Goal: Transaction & Acquisition: Purchase product/service

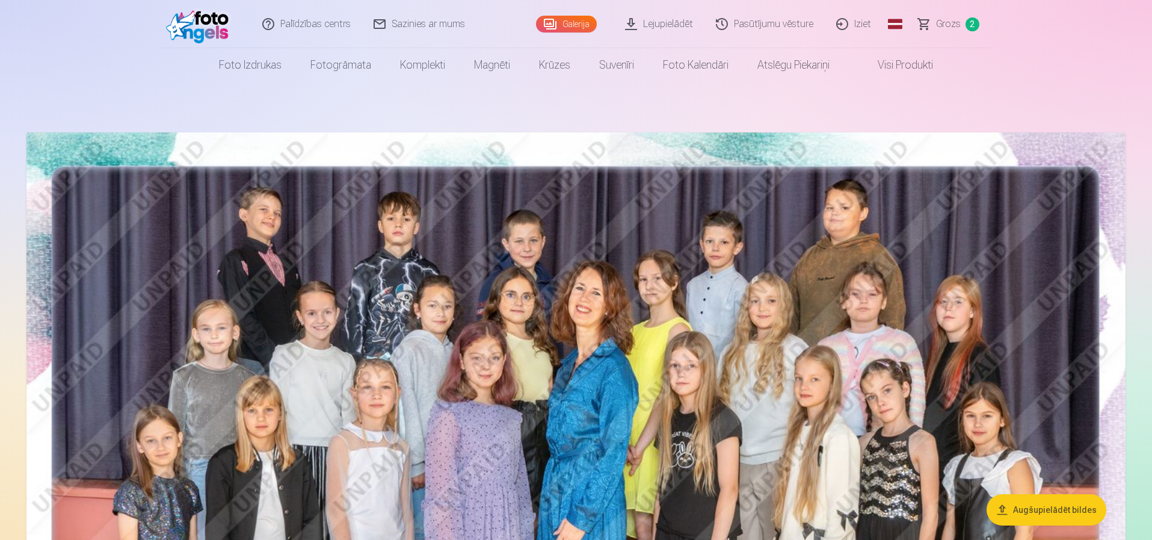
click at [945, 28] on span "Grozs" at bounding box center [948, 24] width 25 height 14
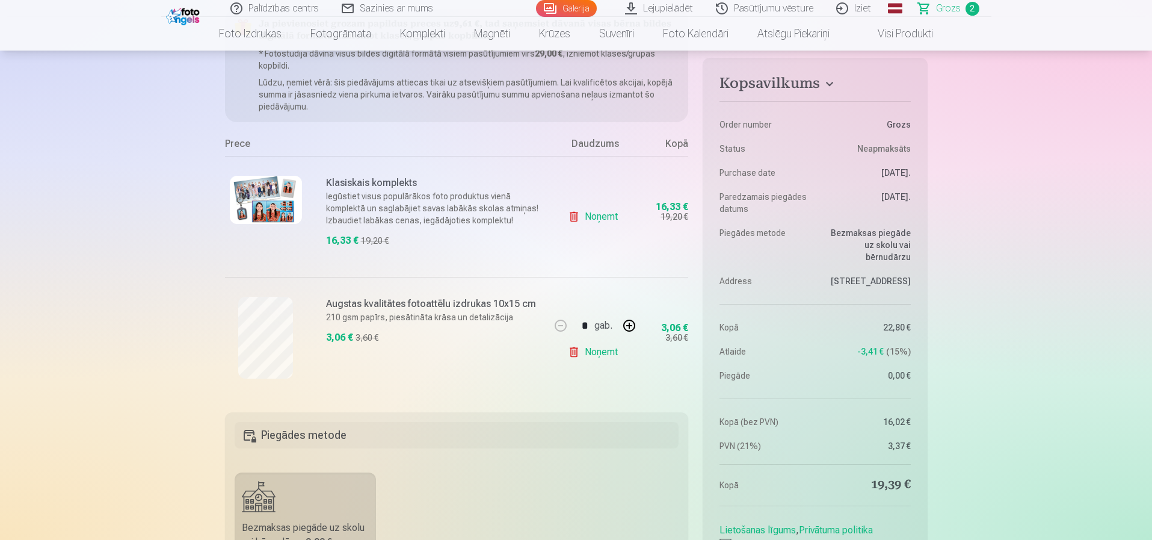
scroll to position [181, 0]
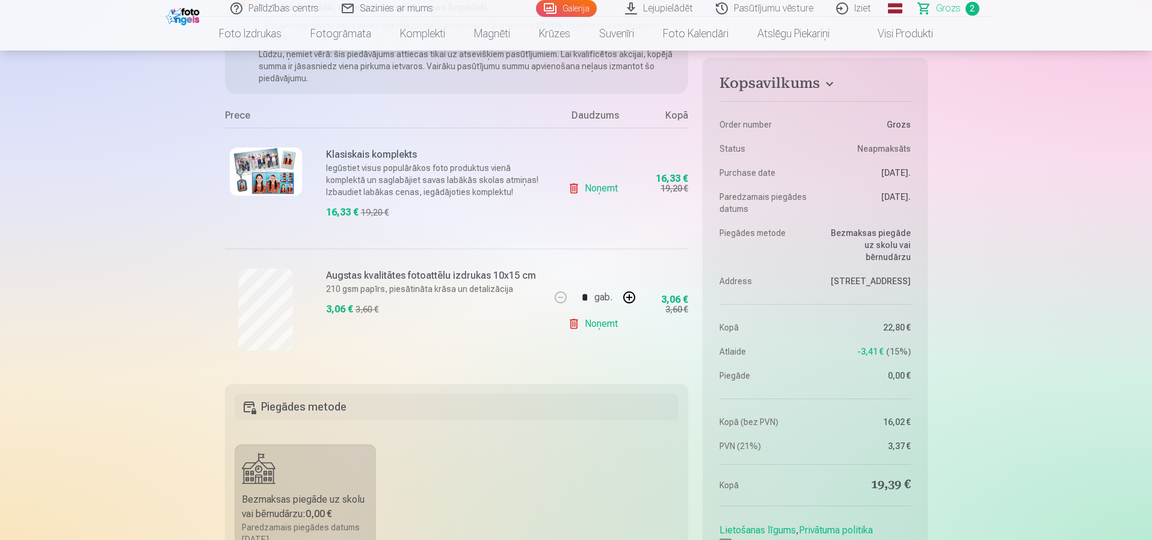
click at [600, 187] on link "Noņemt" at bounding box center [595, 188] width 55 height 24
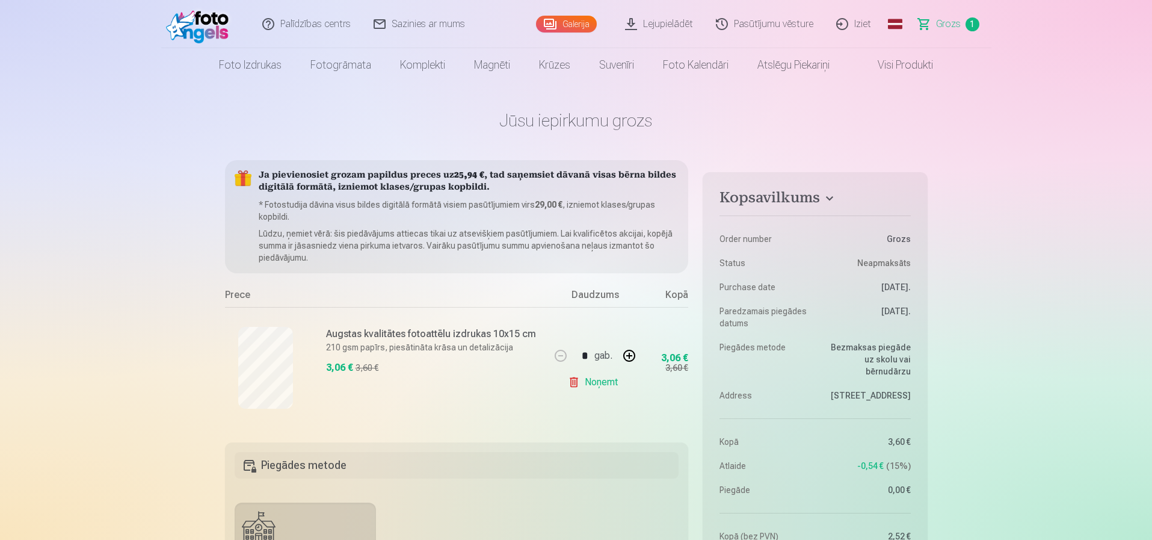
scroll to position [0, 0]
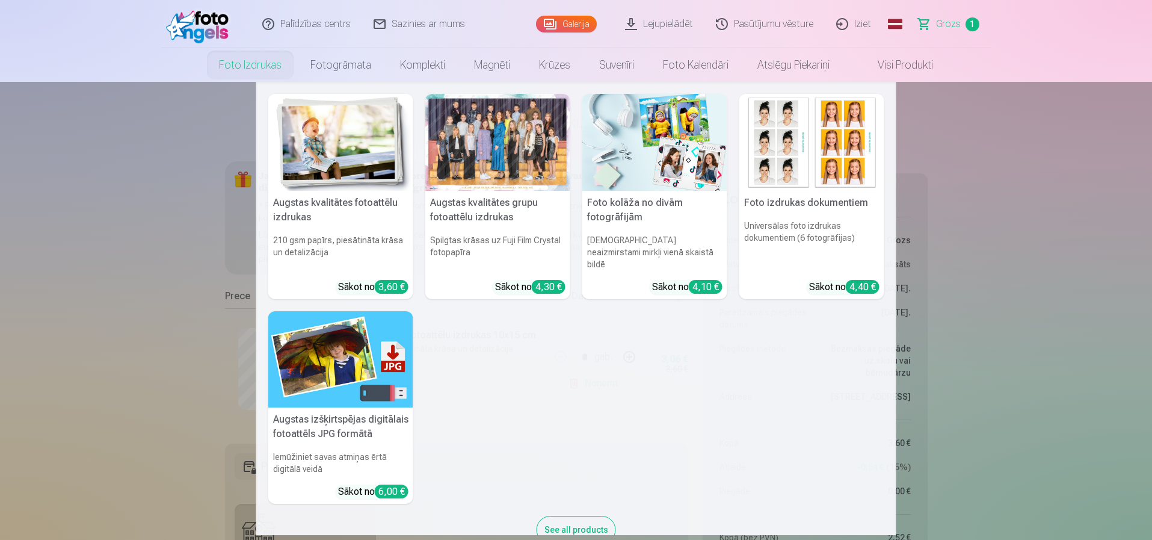
click at [262, 68] on link "Foto izdrukas" at bounding box center [250, 65] width 91 height 34
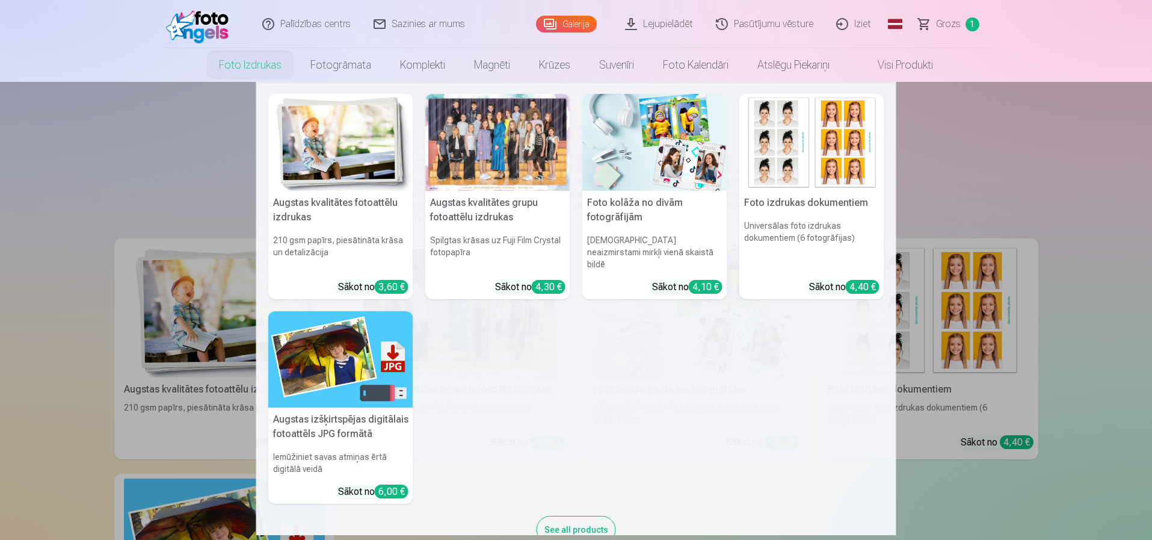
click at [324, 134] on img at bounding box center [340, 142] width 145 height 97
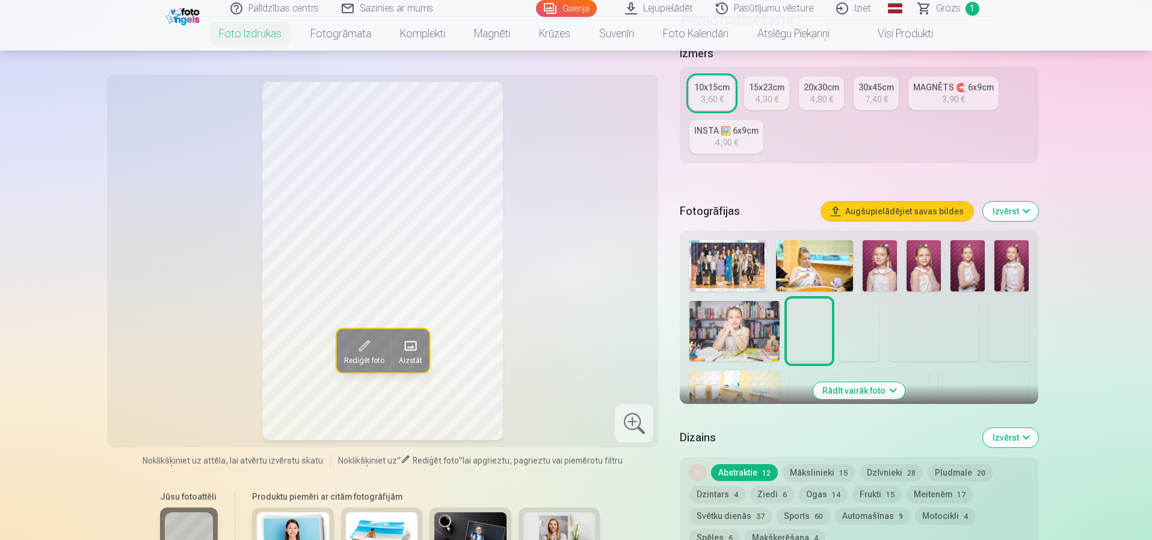
scroll to position [241, 0]
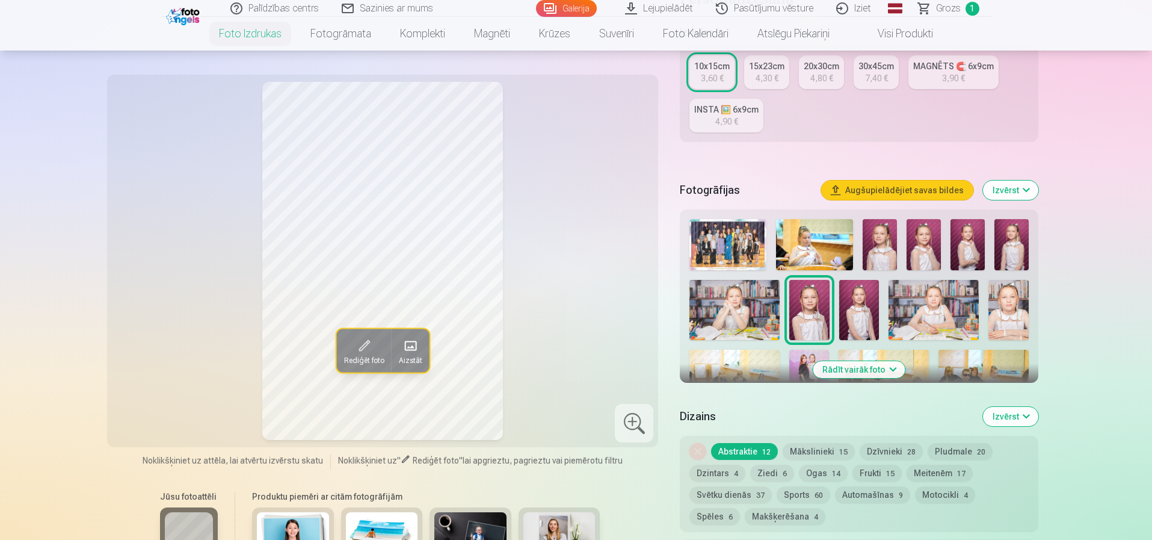
click at [743, 305] on img at bounding box center [735, 310] width 90 height 60
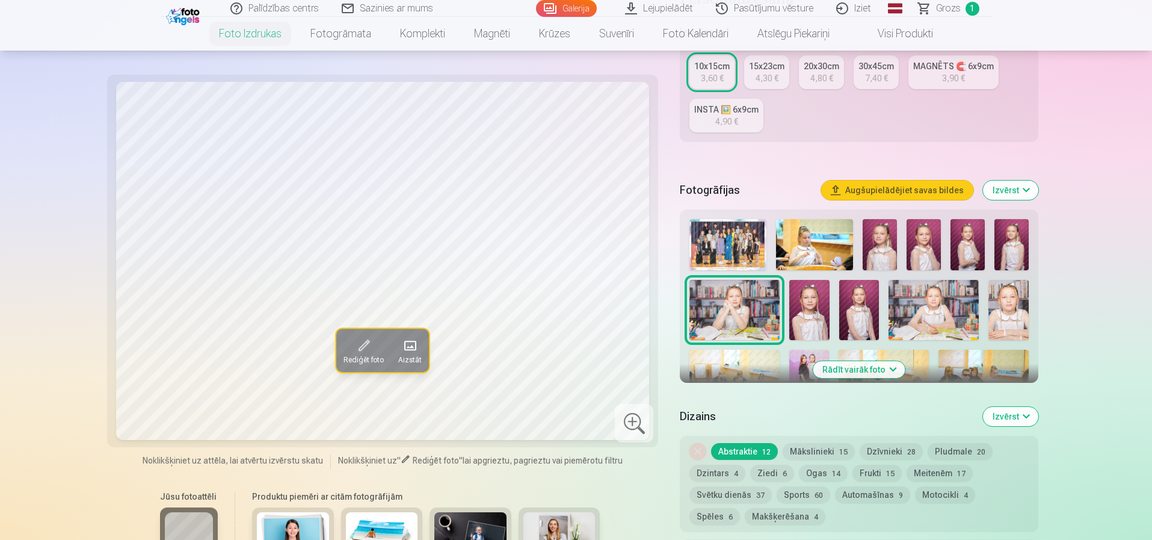
click at [932, 244] on img at bounding box center [924, 244] width 34 height 51
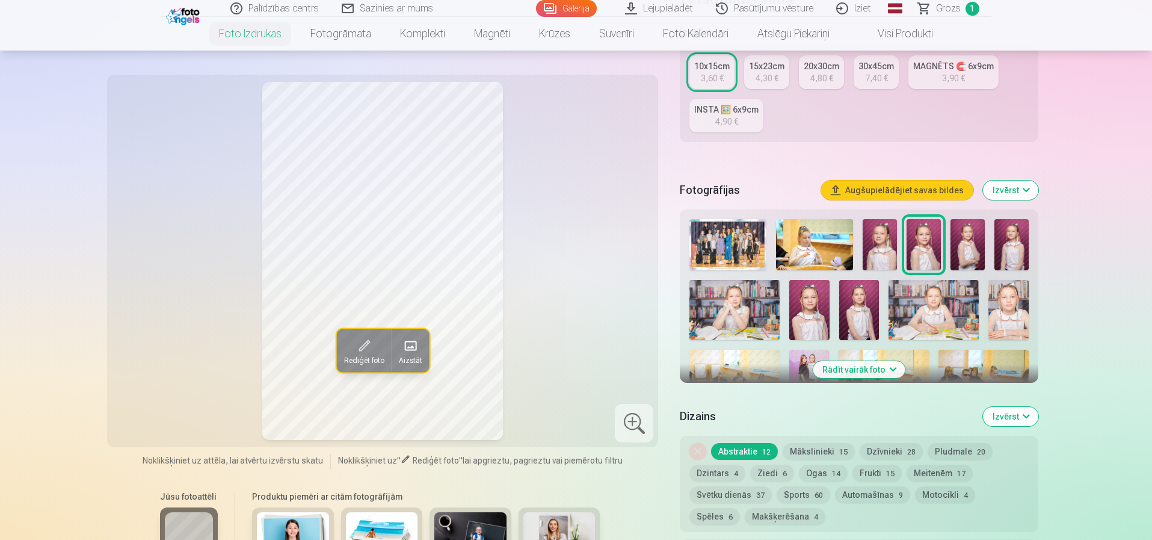
click at [961, 252] on img at bounding box center [968, 244] width 34 height 51
click at [988, 250] on div at bounding box center [859, 343] width 348 height 258
drag, startPoint x: 997, startPoint y: 249, endPoint x: 1012, endPoint y: 248, distance: 15.1
click at [997, 248] on img at bounding box center [1012, 244] width 34 height 51
click at [836, 309] on div at bounding box center [859, 343] width 348 height 258
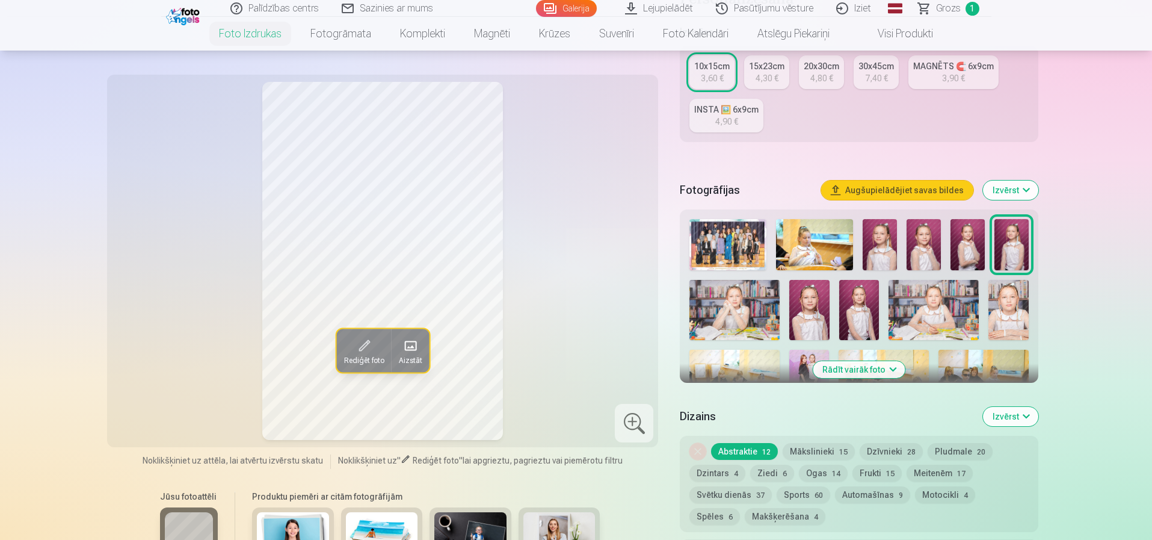
click at [824, 312] on img at bounding box center [809, 310] width 40 height 60
click at [852, 312] on img at bounding box center [859, 310] width 40 height 60
click at [919, 315] on img at bounding box center [934, 310] width 90 height 60
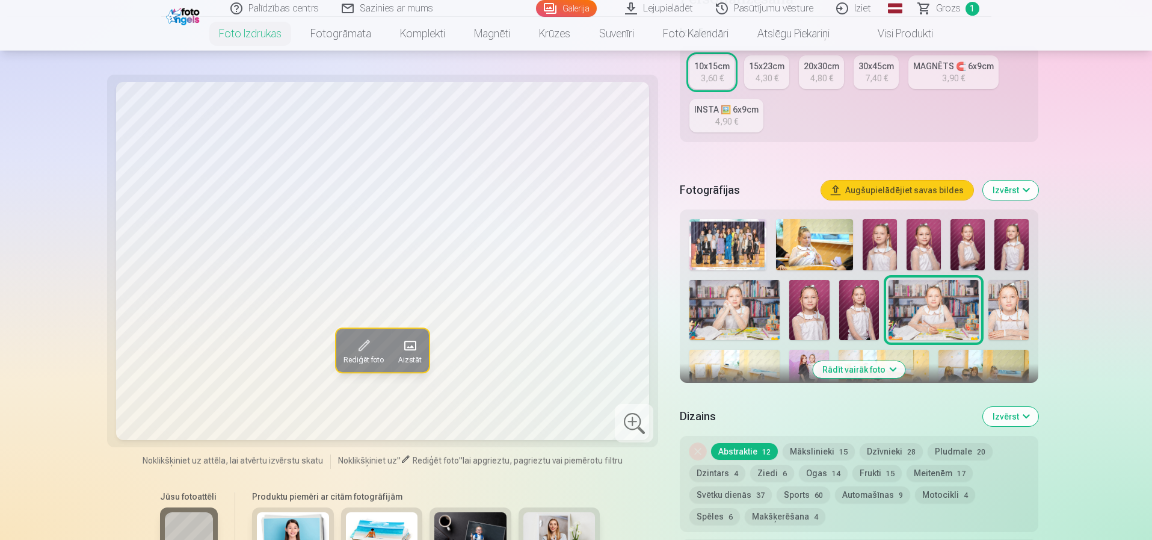
click at [990, 313] on img at bounding box center [1009, 310] width 40 height 60
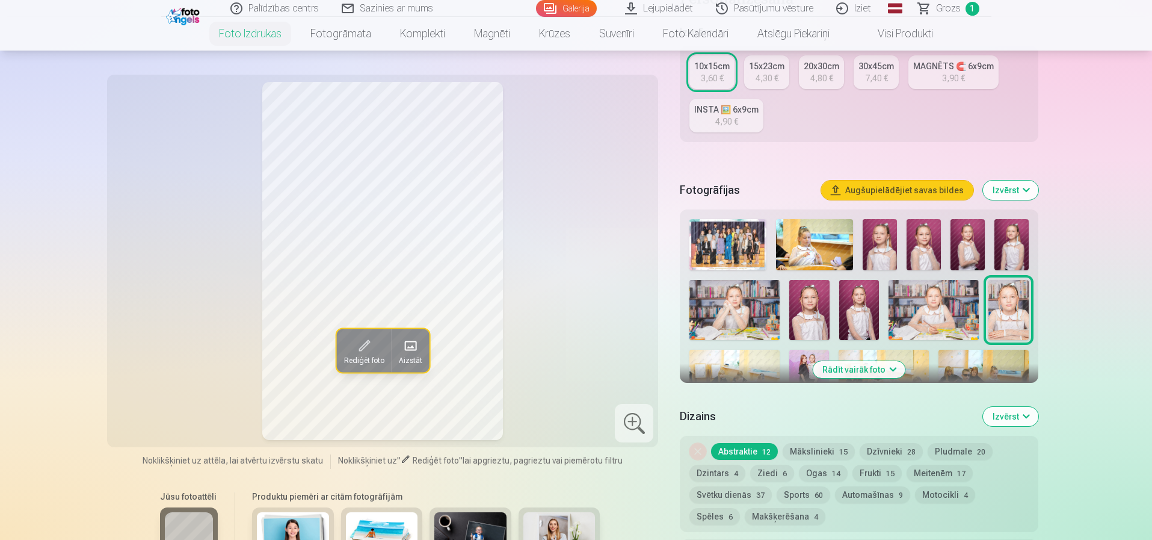
drag, startPoint x: 883, startPoint y: 371, endPoint x: 875, endPoint y: 369, distance: 7.9
click at [883, 371] on button "Rādīt vairāk foto" at bounding box center [859, 369] width 92 height 17
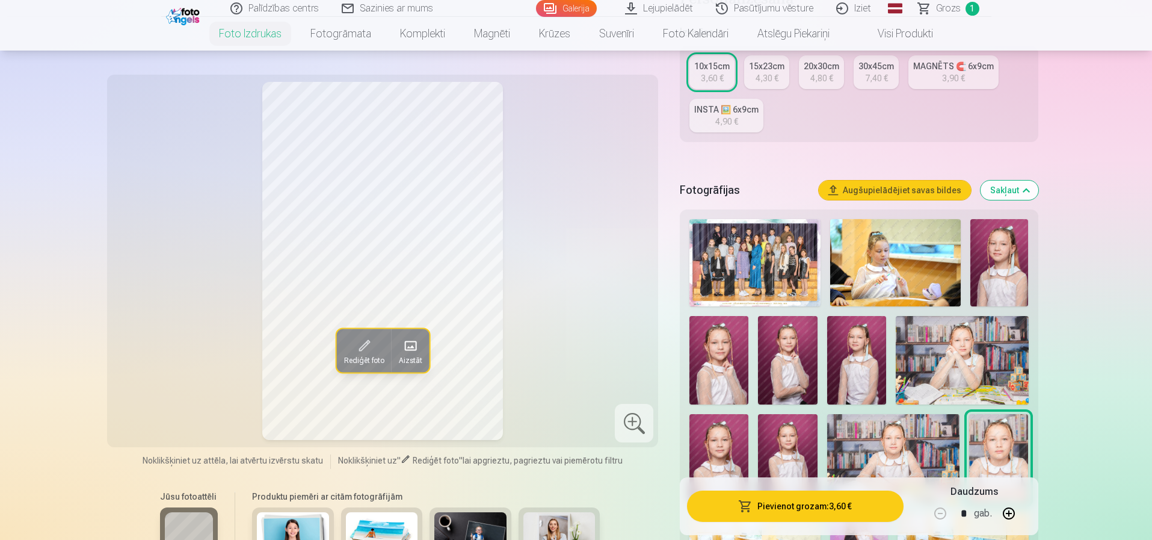
click at [874, 260] on img at bounding box center [895, 262] width 131 height 87
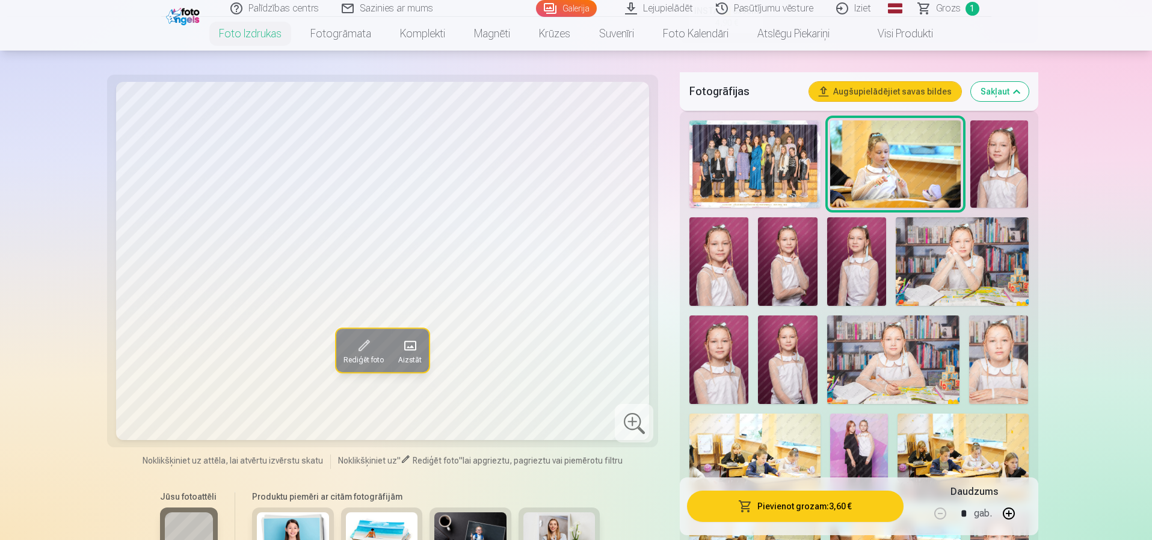
scroll to position [361, 0]
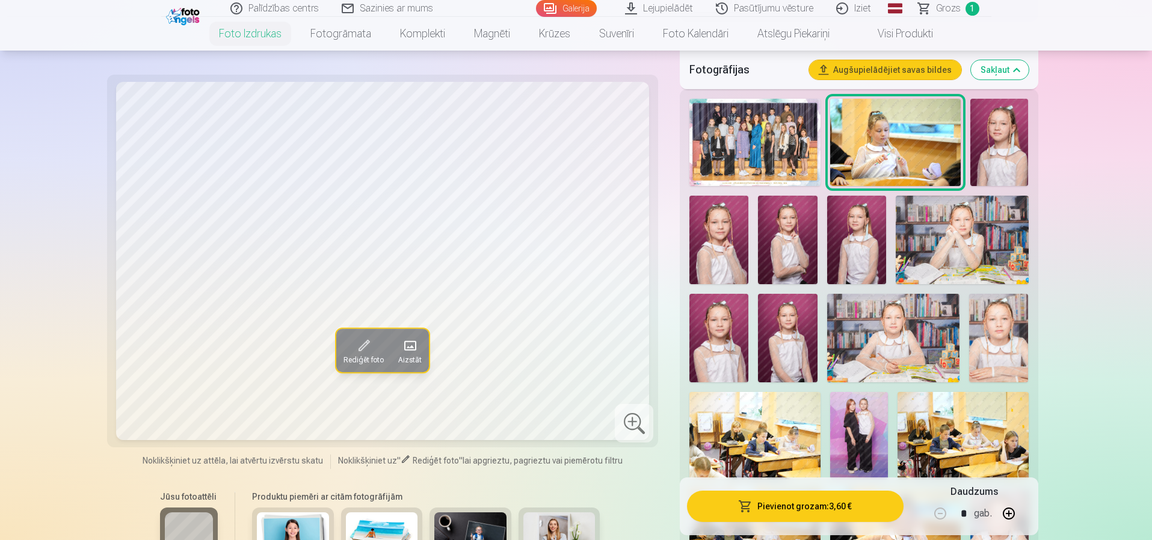
click at [709, 346] on img at bounding box center [719, 338] width 59 height 88
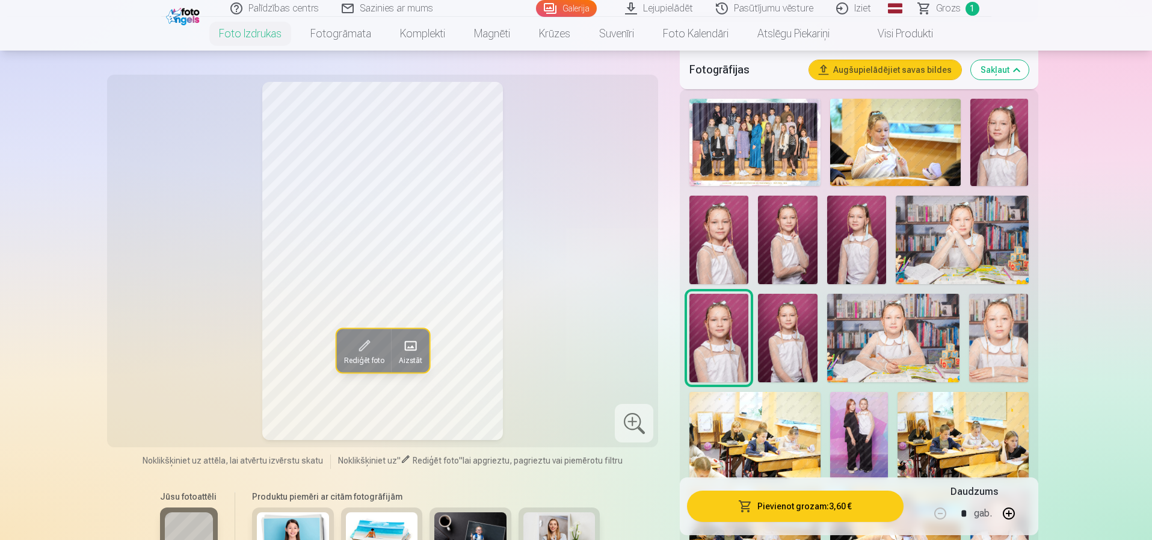
drag, startPoint x: 778, startPoint y: 352, endPoint x: 837, endPoint y: 353, distance: 59.0
click at [779, 352] on img at bounding box center [787, 338] width 59 height 88
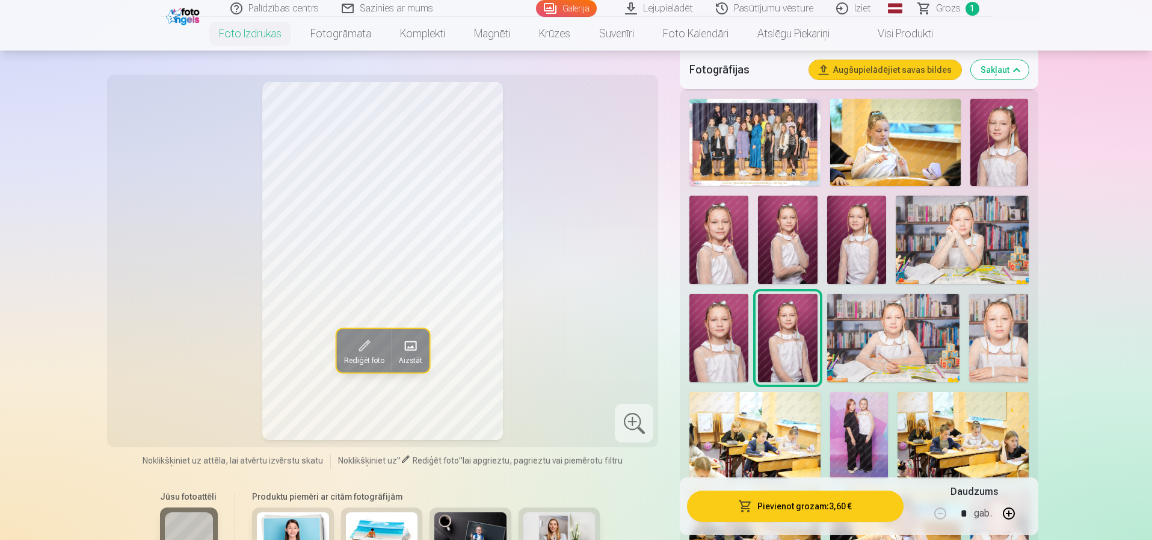
click at [880, 354] on img at bounding box center [893, 338] width 133 height 88
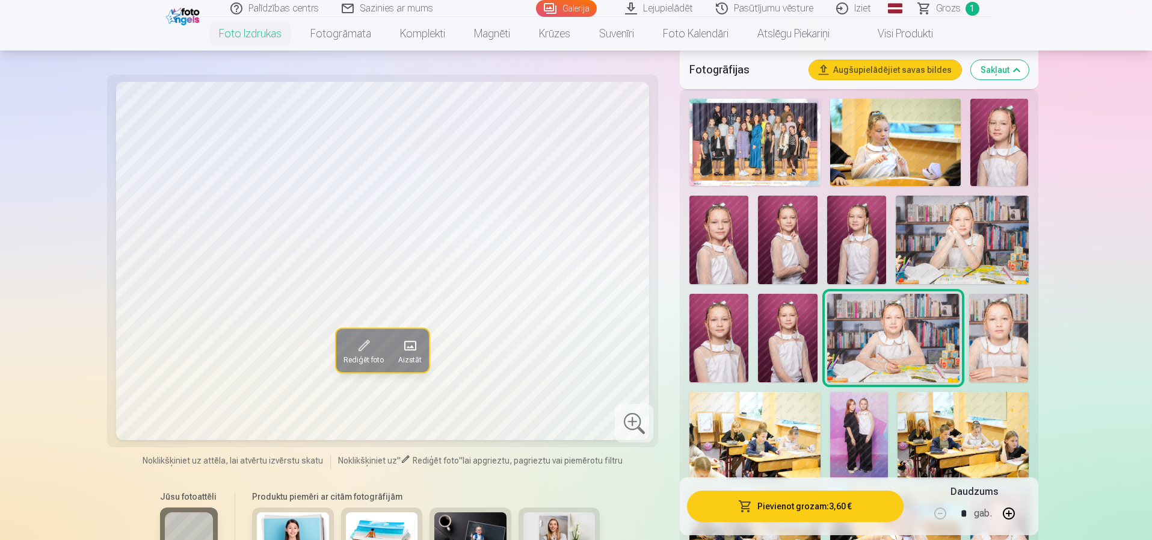
click at [977, 341] on img at bounding box center [998, 338] width 59 height 88
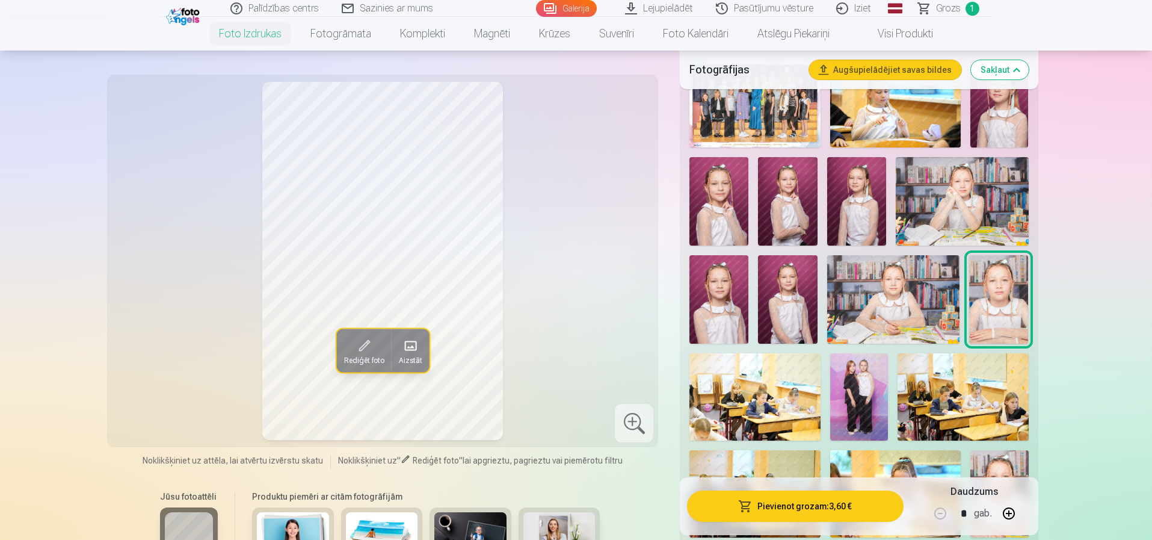
scroll to position [421, 0]
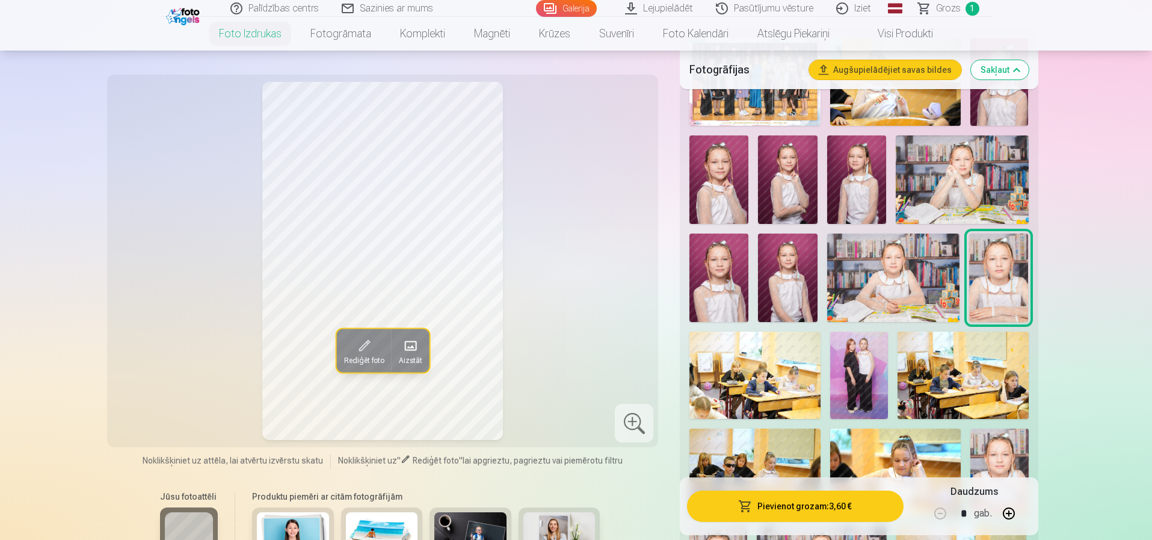
click at [743, 365] on img at bounding box center [755, 375] width 131 height 87
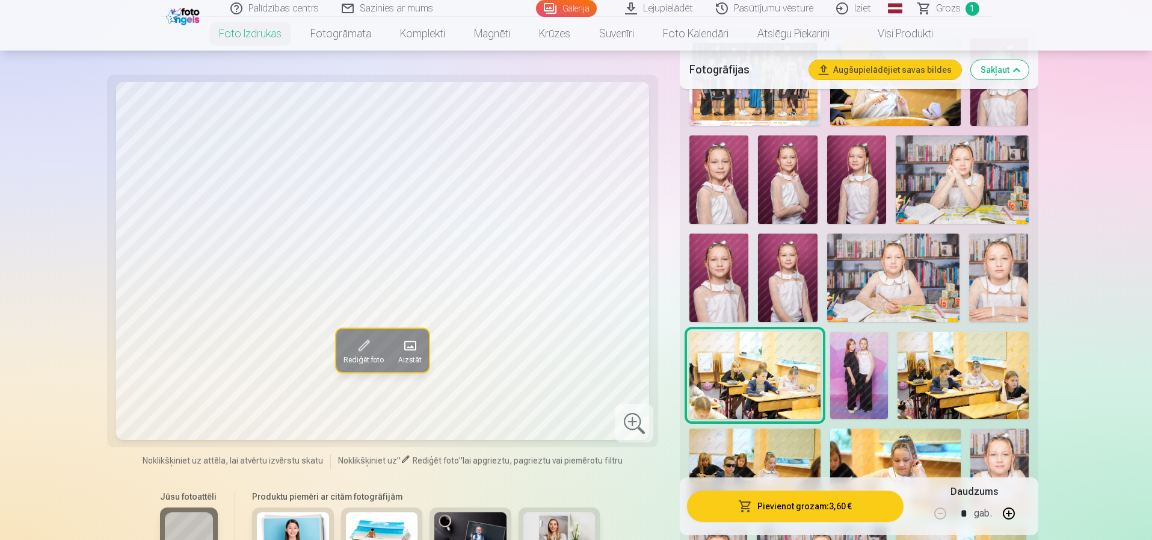
click at [850, 361] on img at bounding box center [859, 375] width 58 height 87
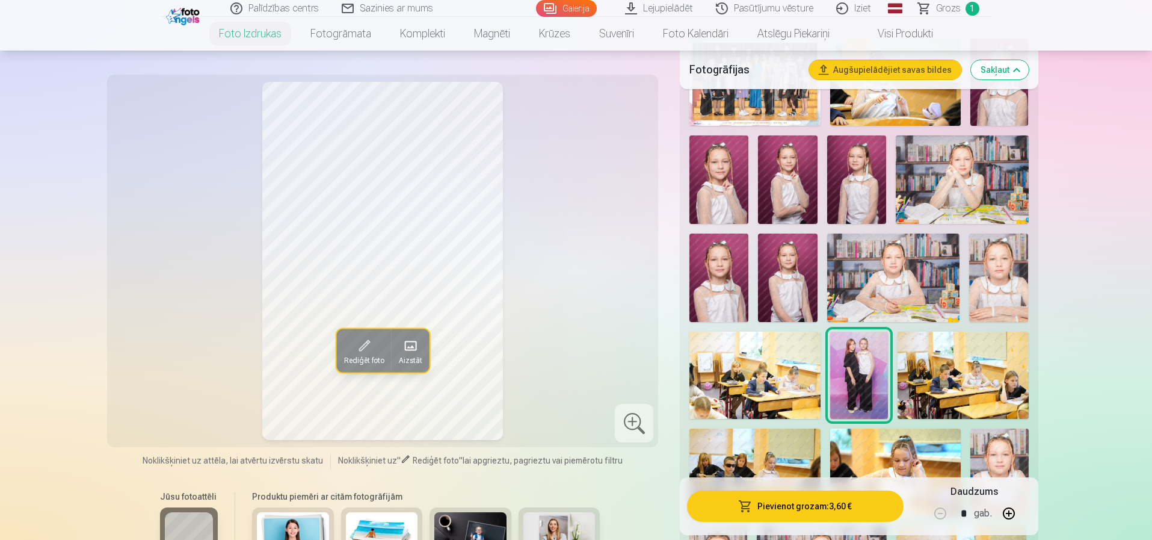
click at [940, 374] on img at bounding box center [963, 375] width 131 height 87
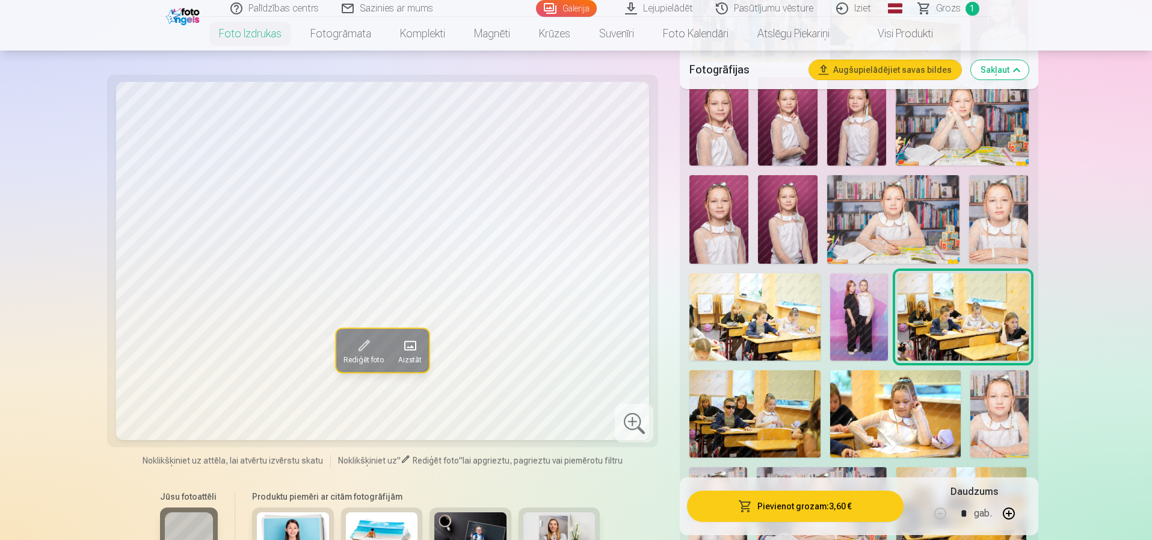
scroll to position [542, 0]
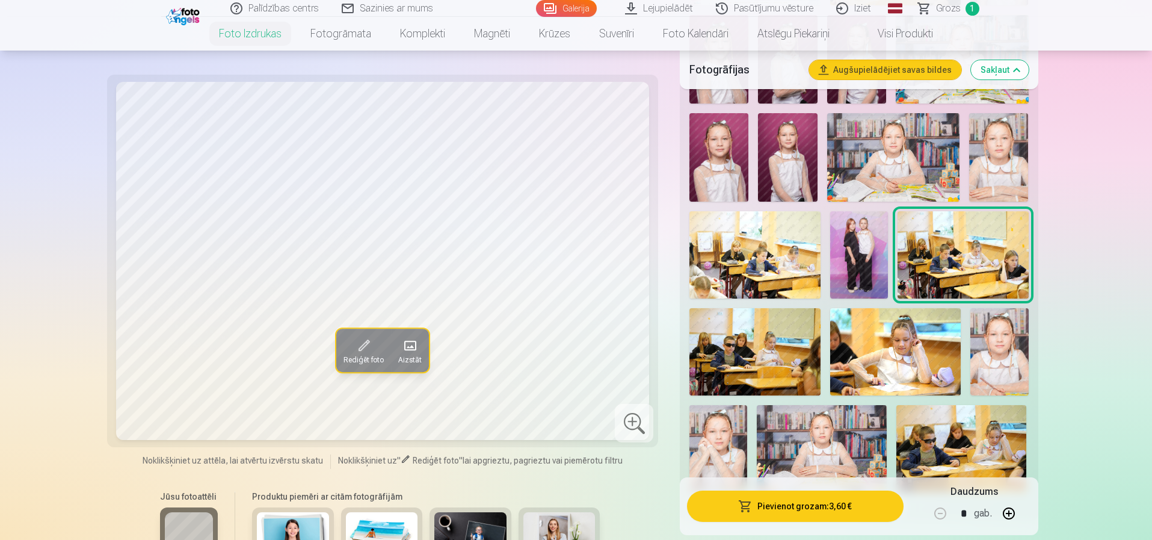
click at [922, 354] on img at bounding box center [895, 351] width 131 height 87
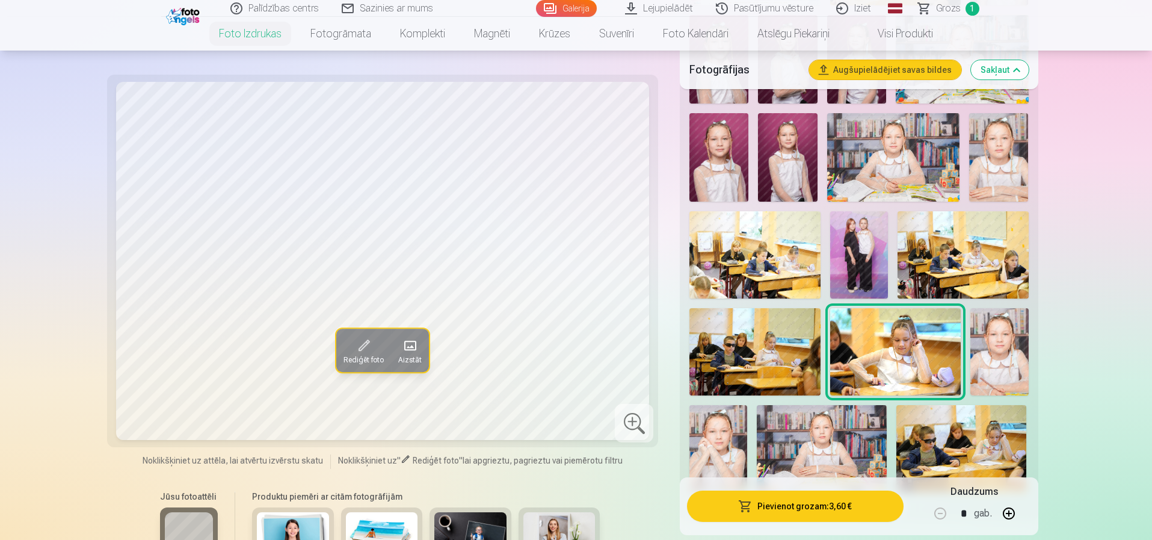
click at [1008, 360] on img at bounding box center [1000, 351] width 58 height 87
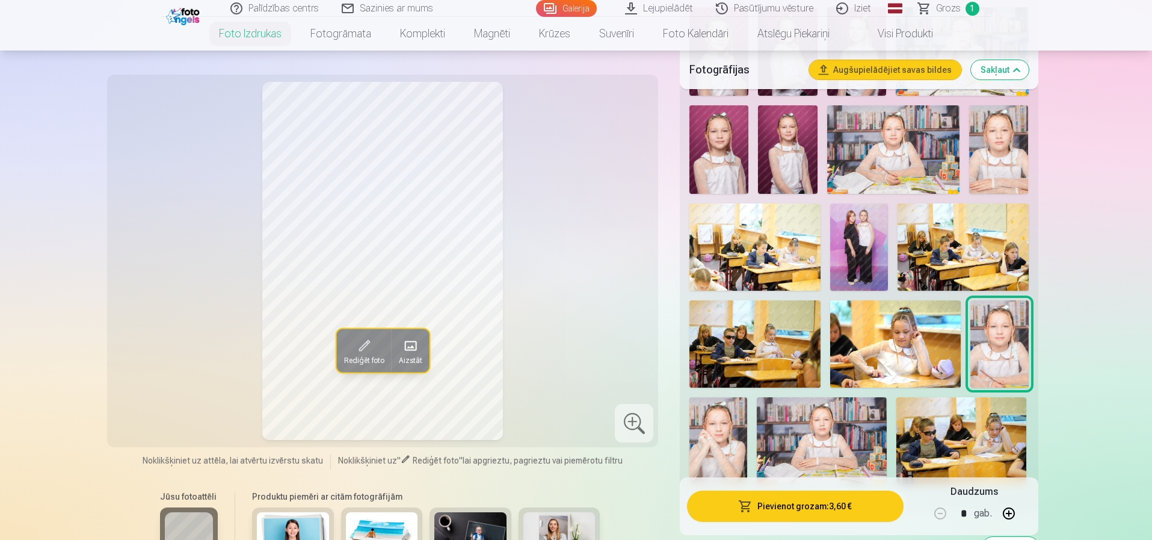
scroll to position [602, 0]
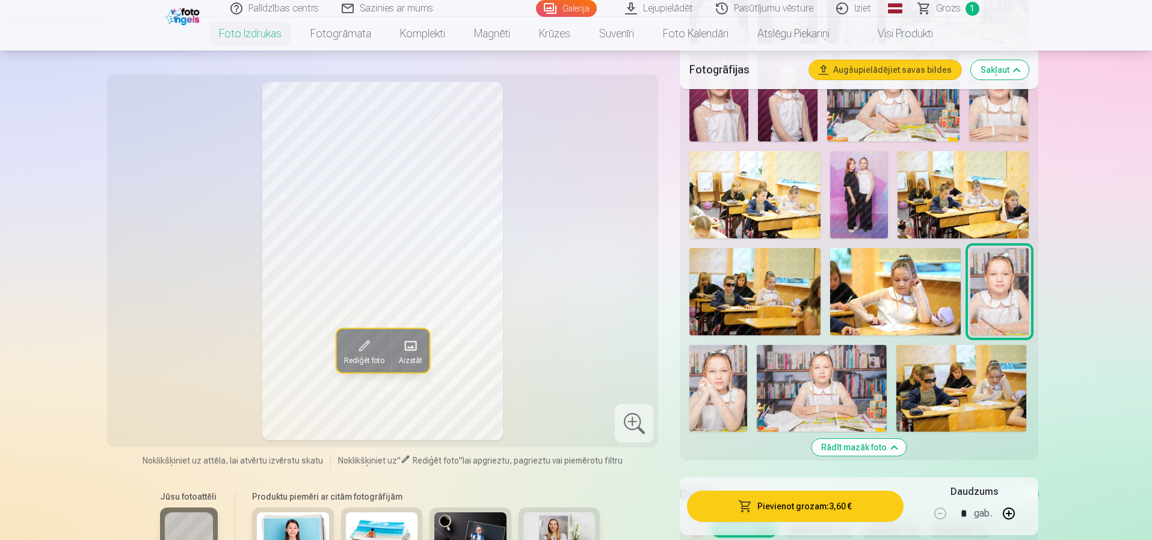
click at [724, 395] on img at bounding box center [719, 388] width 58 height 87
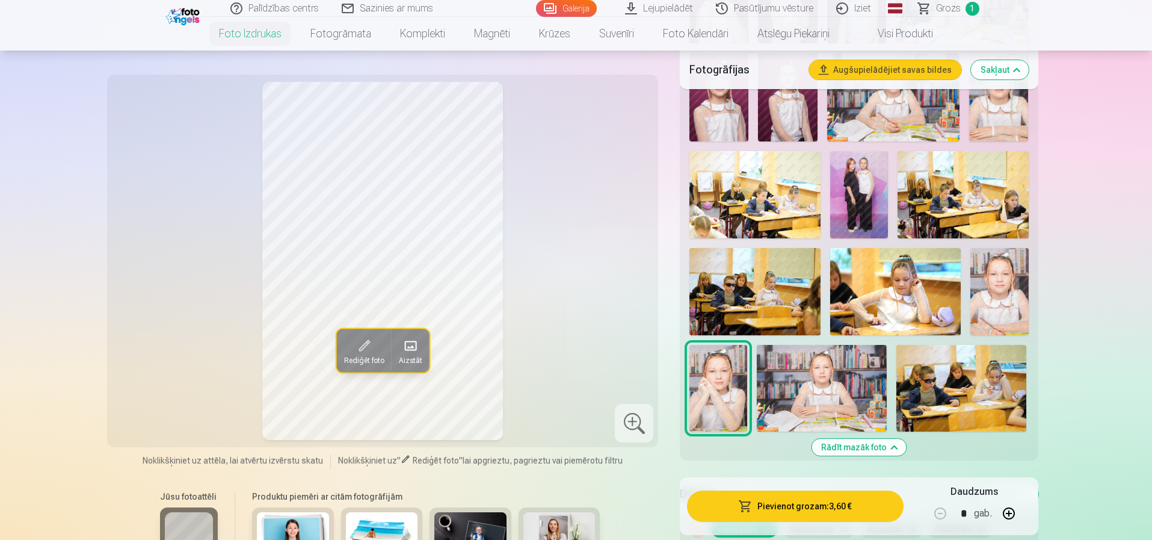
click at [833, 384] on img at bounding box center [822, 388] width 130 height 87
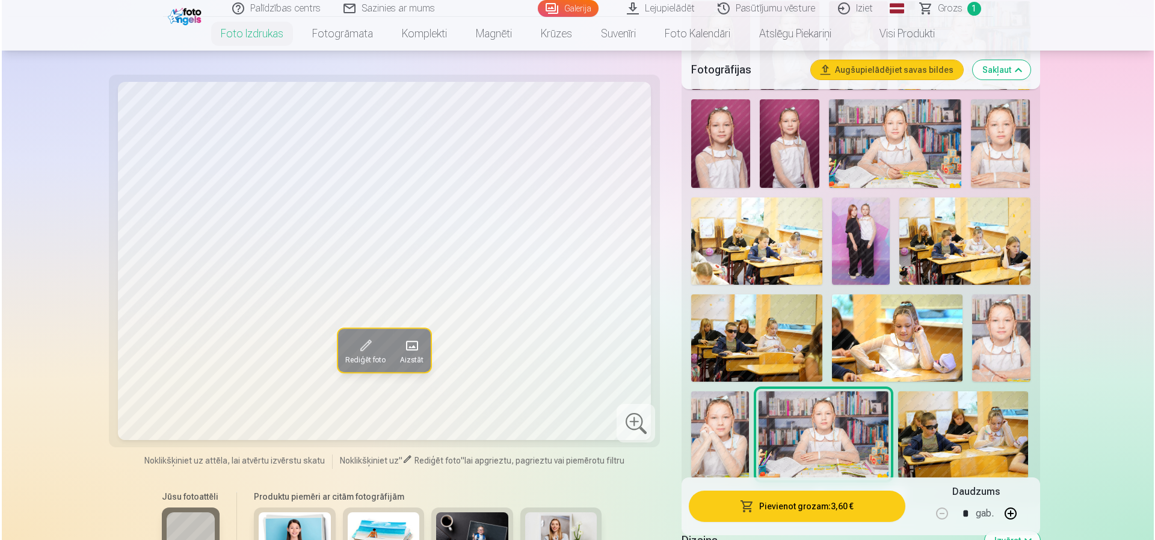
scroll to position [542, 0]
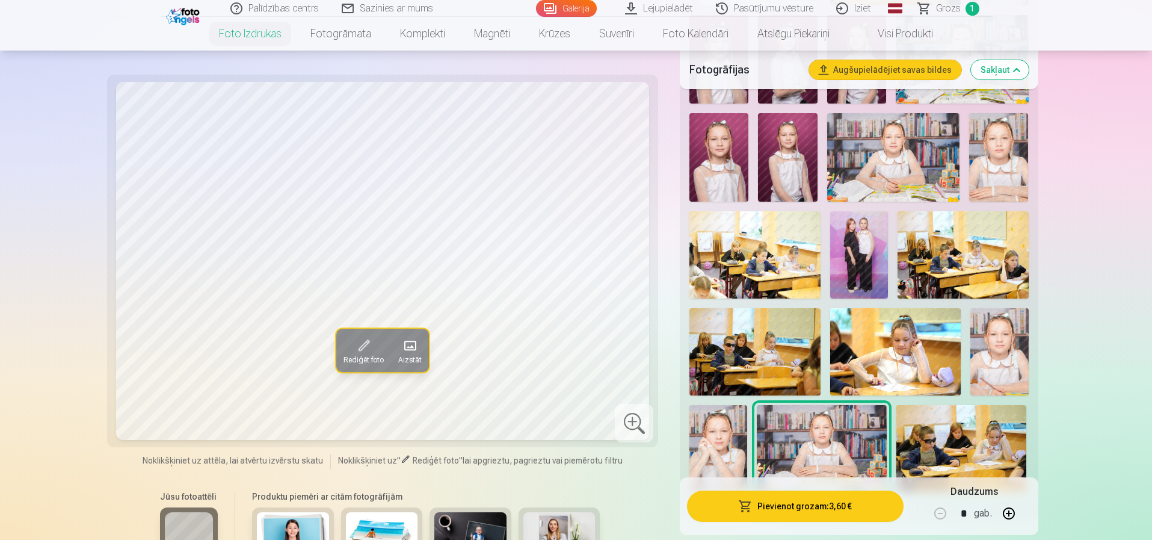
click at [887, 156] on img at bounding box center [893, 157] width 133 height 88
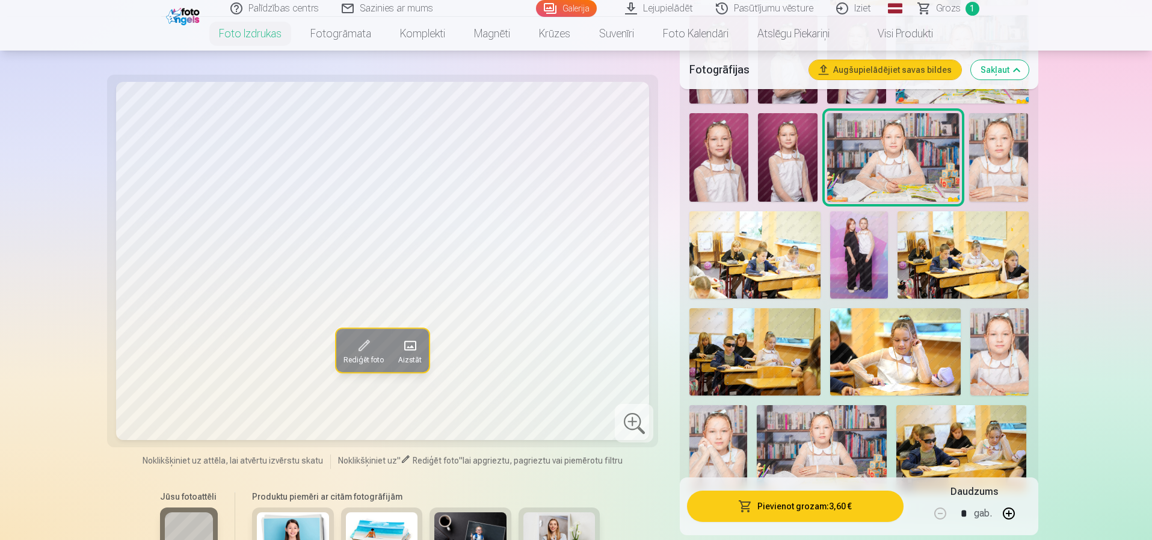
click at [788, 507] on button "Pievienot grozam : 3,60 €" at bounding box center [795, 505] width 216 height 31
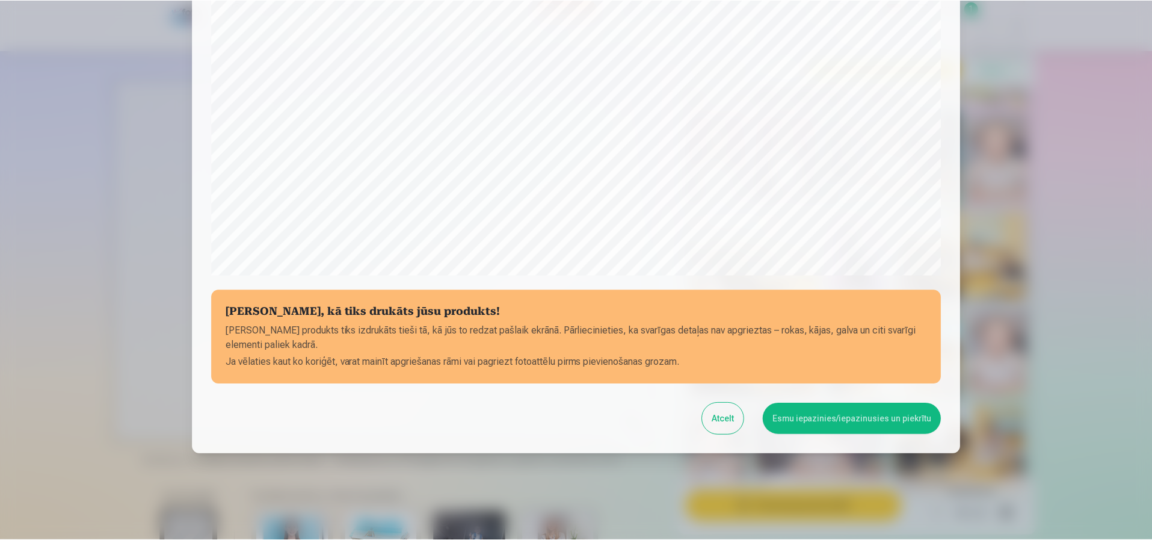
scroll to position [327, 0]
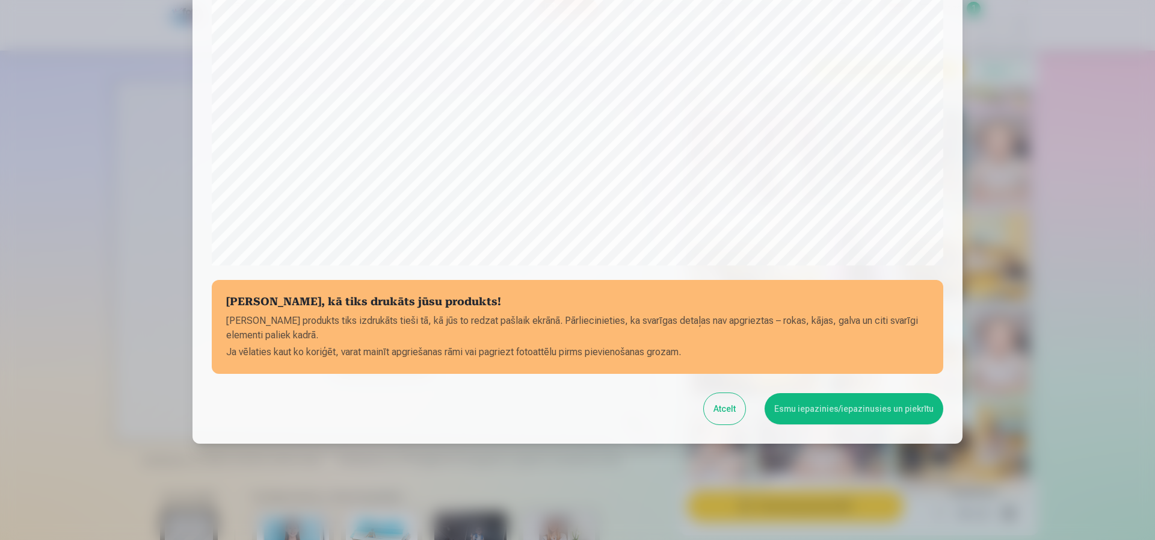
click at [813, 403] on button "Esmu iepazinies/iepazinusies un piekrītu" at bounding box center [854, 408] width 179 height 31
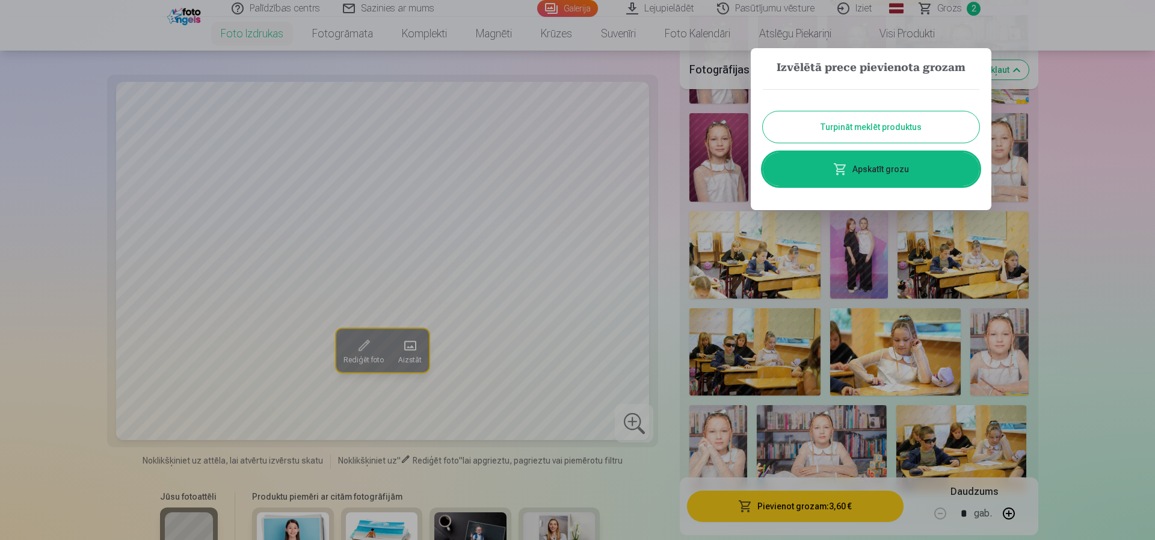
click at [861, 129] on button "Turpināt meklēt produktus" at bounding box center [871, 126] width 217 height 31
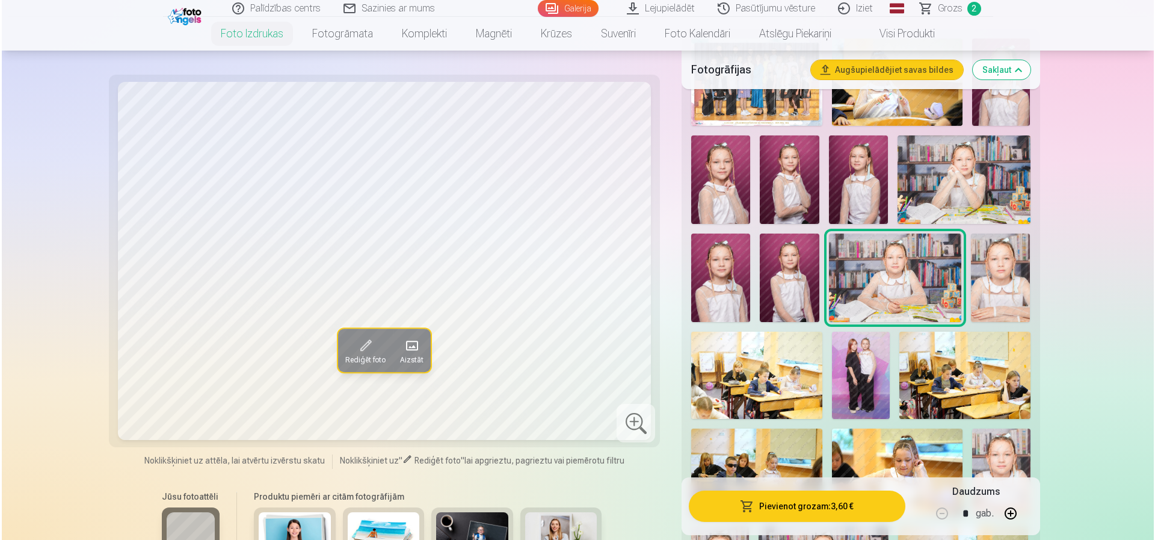
scroll to position [361, 0]
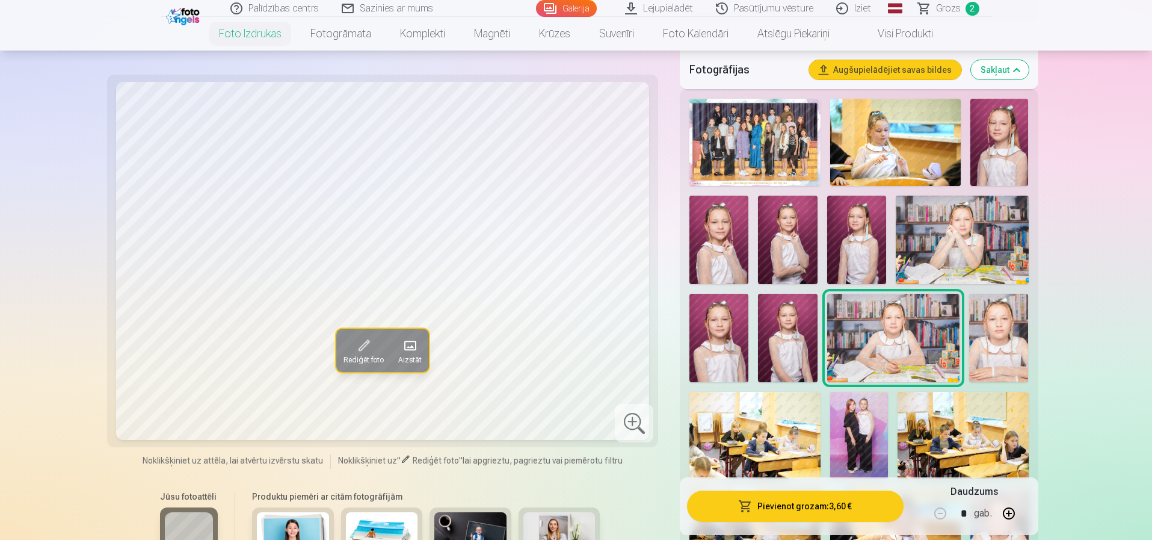
click at [720, 329] on img at bounding box center [719, 338] width 59 height 88
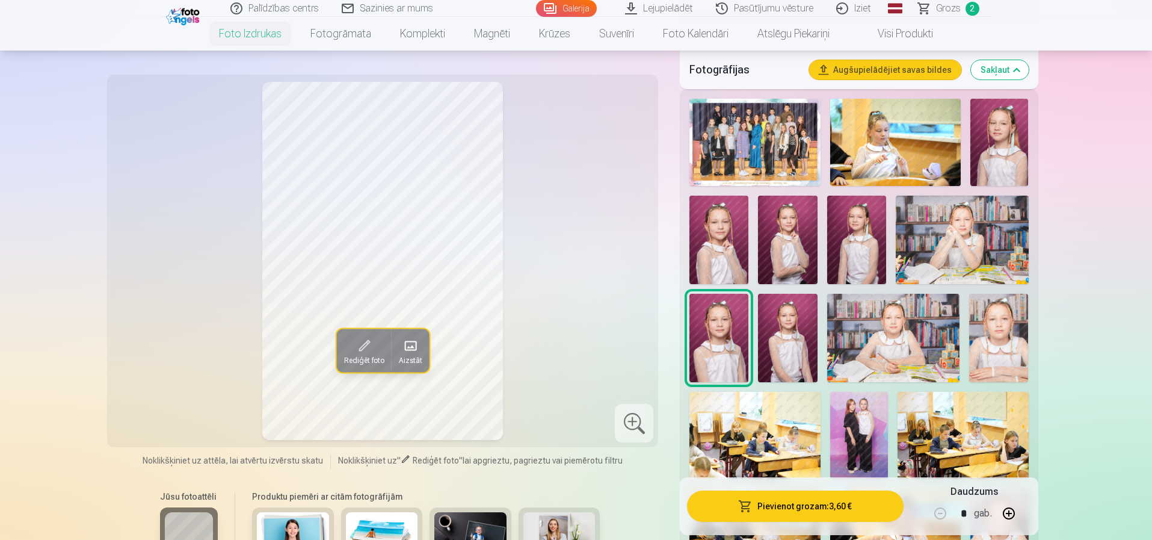
click at [715, 248] on img at bounding box center [719, 240] width 59 height 88
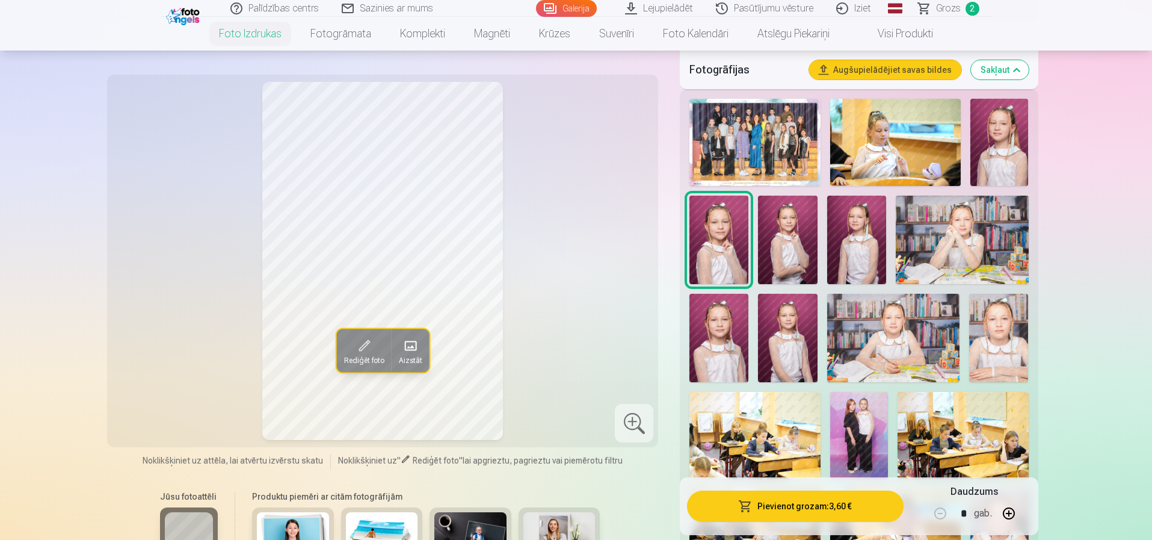
drag, startPoint x: 705, startPoint y: 344, endPoint x: 703, endPoint y: 326, distance: 18.8
click at [705, 344] on img at bounding box center [719, 338] width 59 height 88
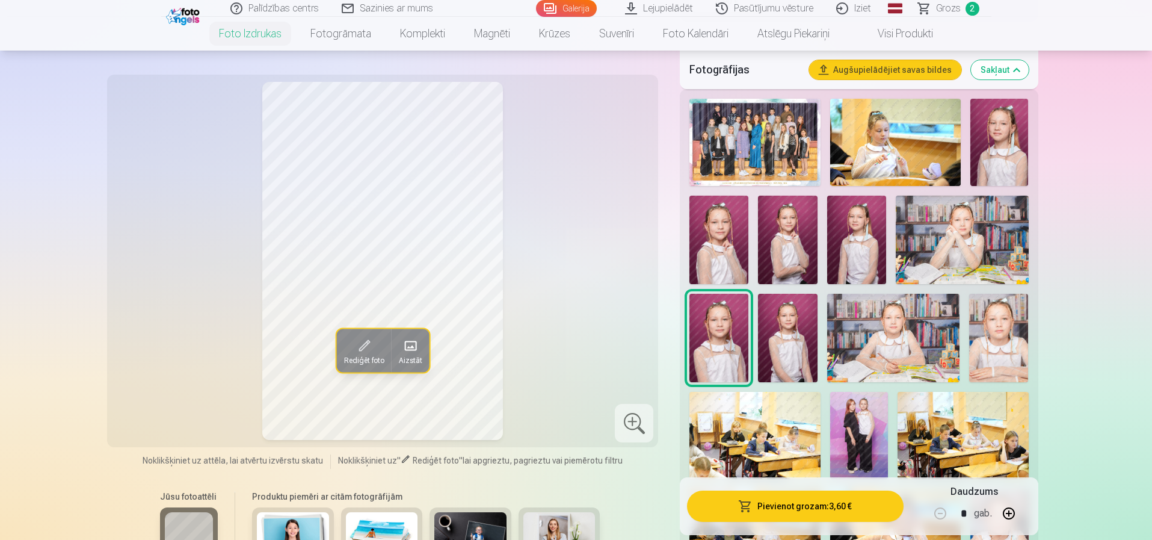
click at [712, 241] on img at bounding box center [719, 240] width 59 height 88
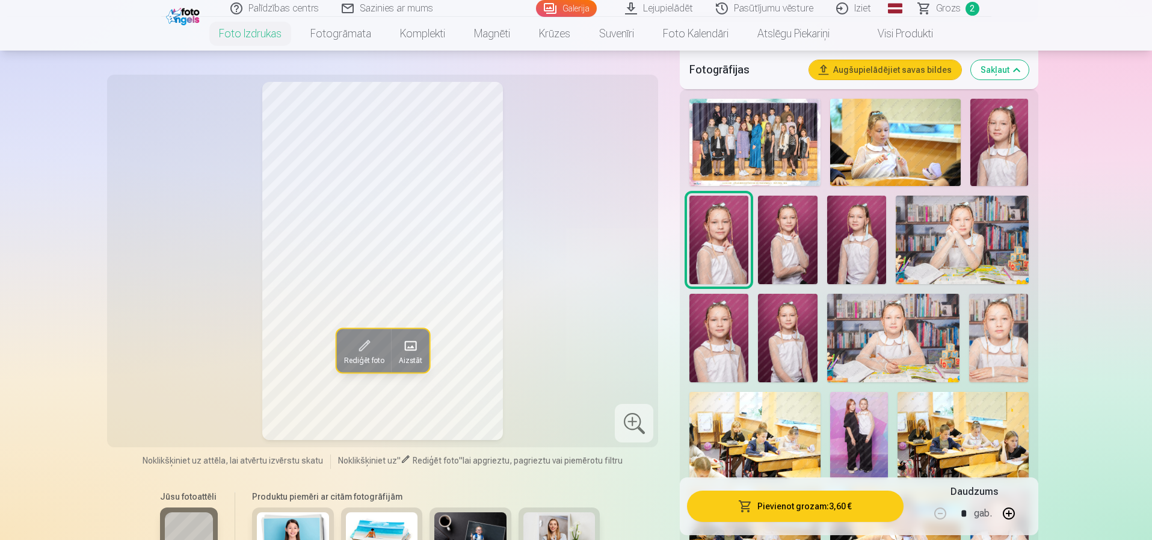
click at [729, 331] on img at bounding box center [719, 338] width 59 height 88
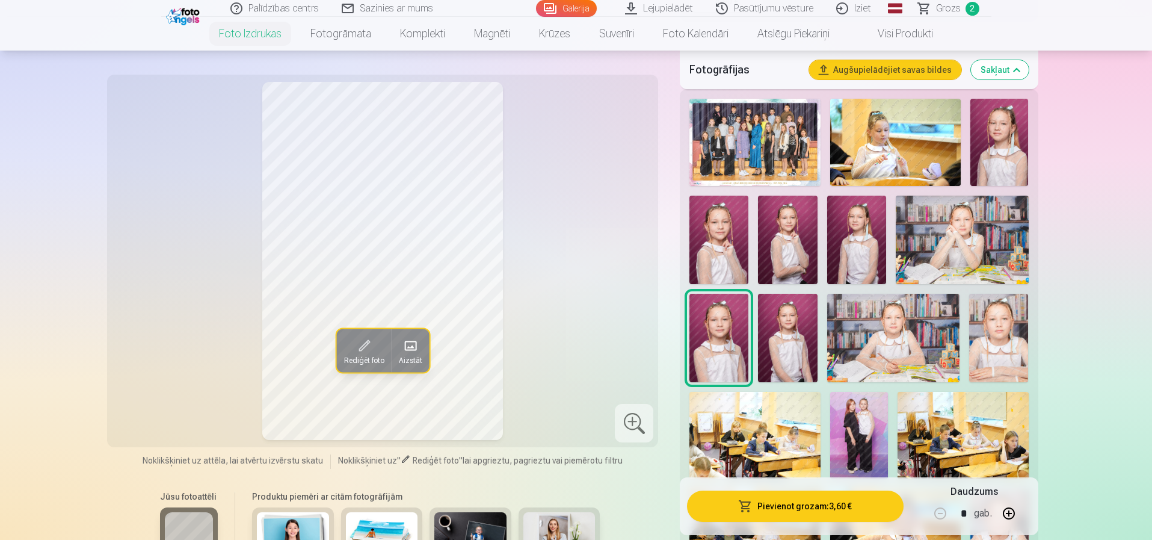
click at [723, 245] on img at bounding box center [719, 240] width 59 height 88
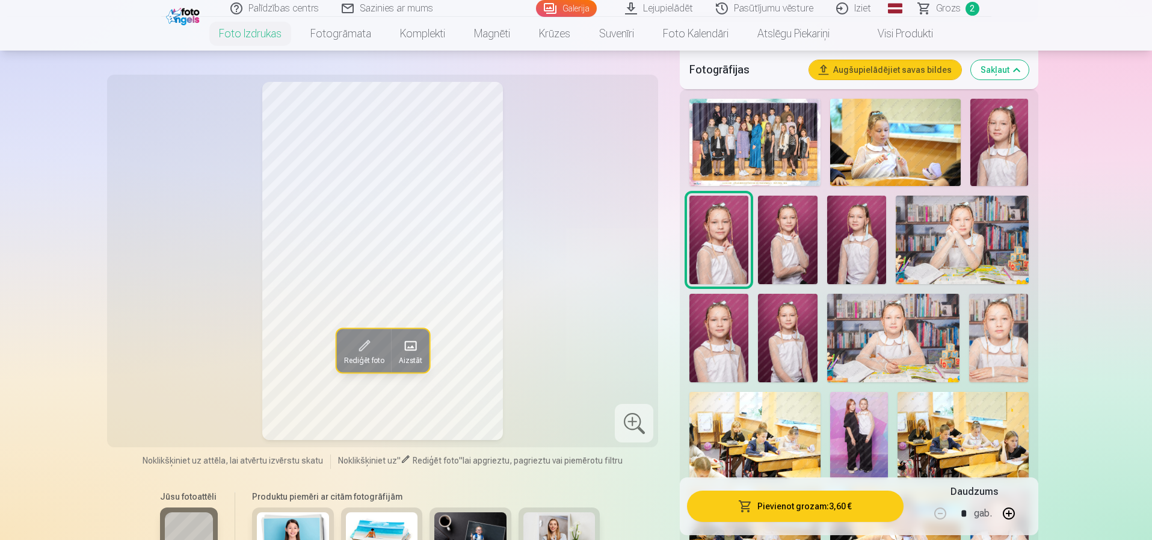
click at [786, 502] on button "Pievienot grozam : 3,60 €" at bounding box center [795, 505] width 216 height 31
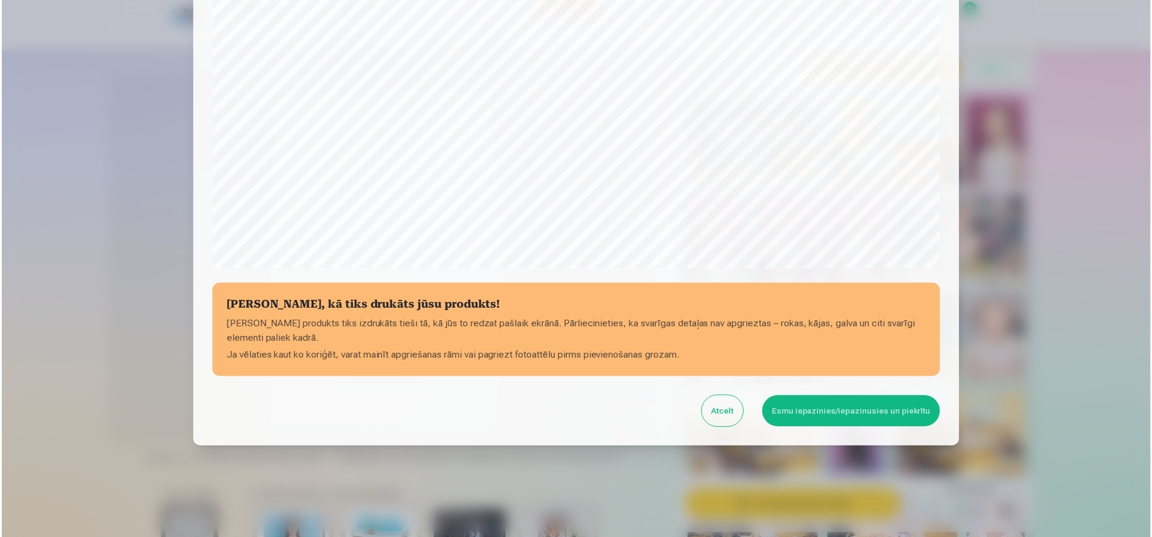
scroll to position [327, 0]
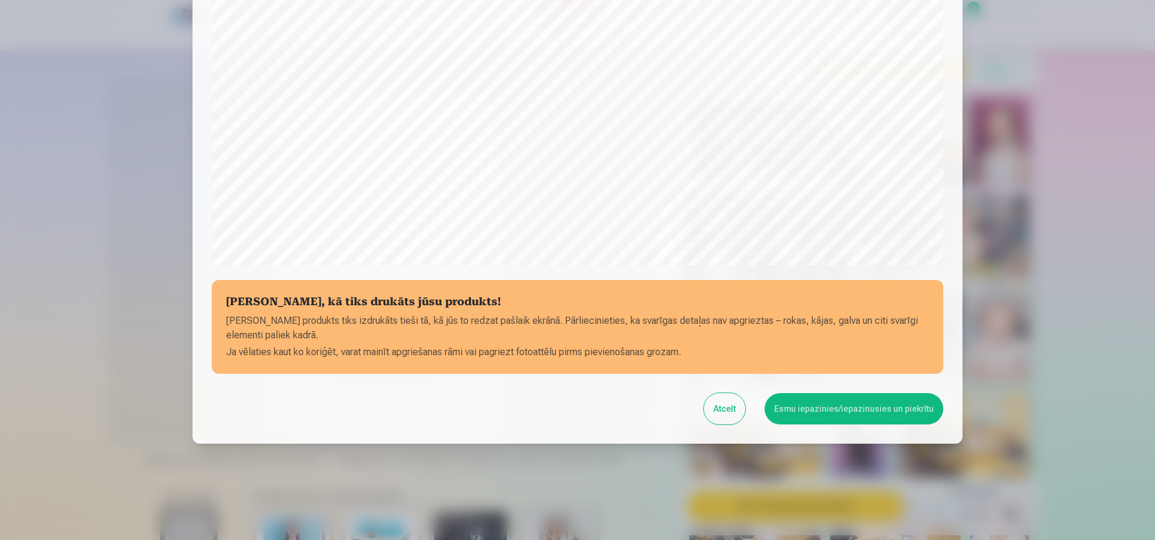
click at [838, 408] on button "Esmu iepazinies/iepazinusies un piekrītu" at bounding box center [854, 408] width 179 height 31
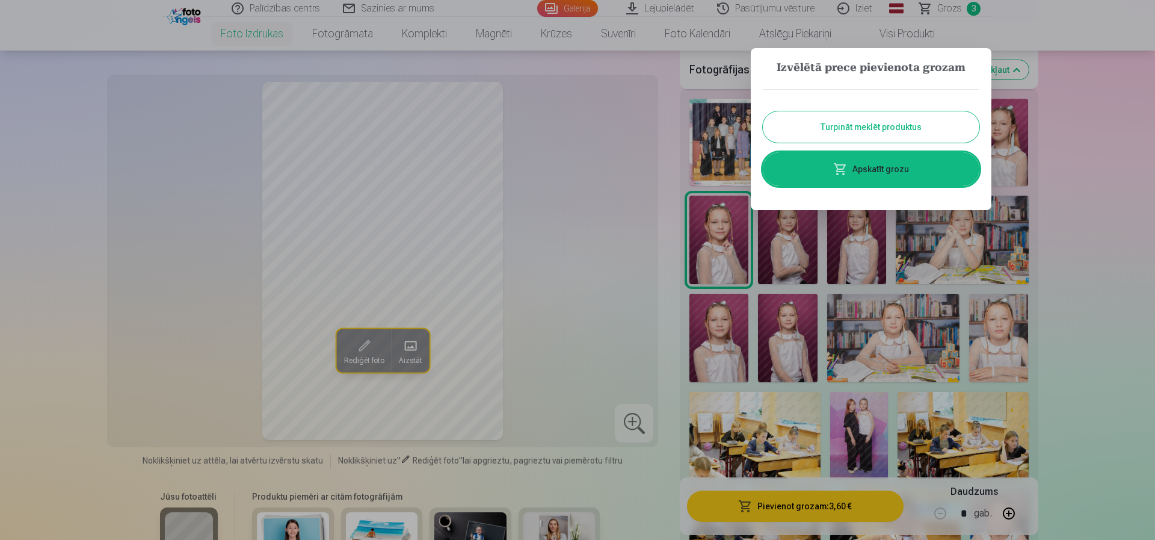
click at [812, 119] on button "Turpināt meklēt produktus" at bounding box center [871, 126] width 217 height 31
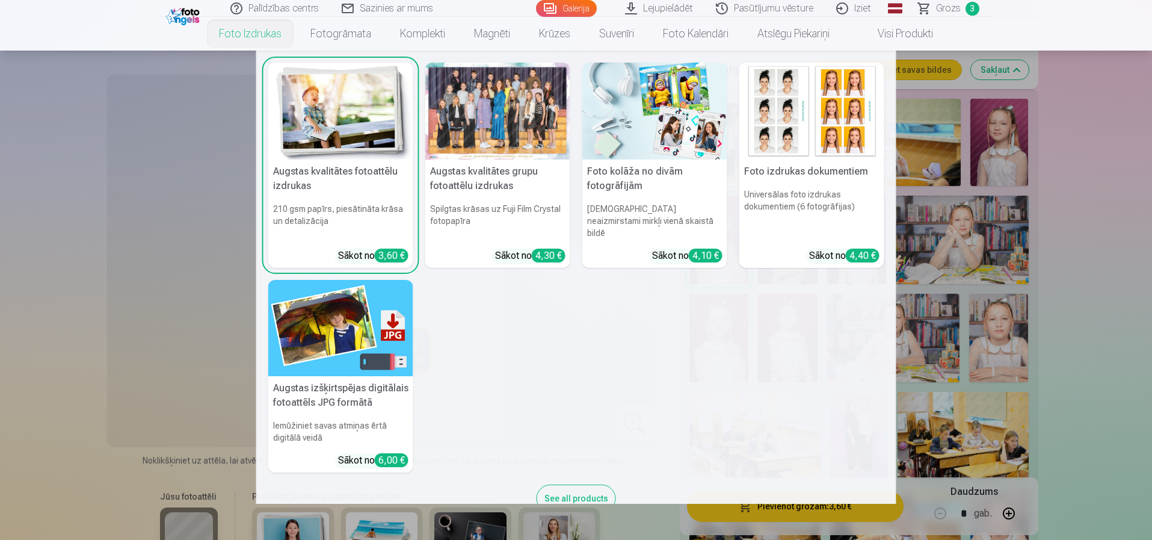
click at [490, 133] on div at bounding box center [497, 111] width 145 height 97
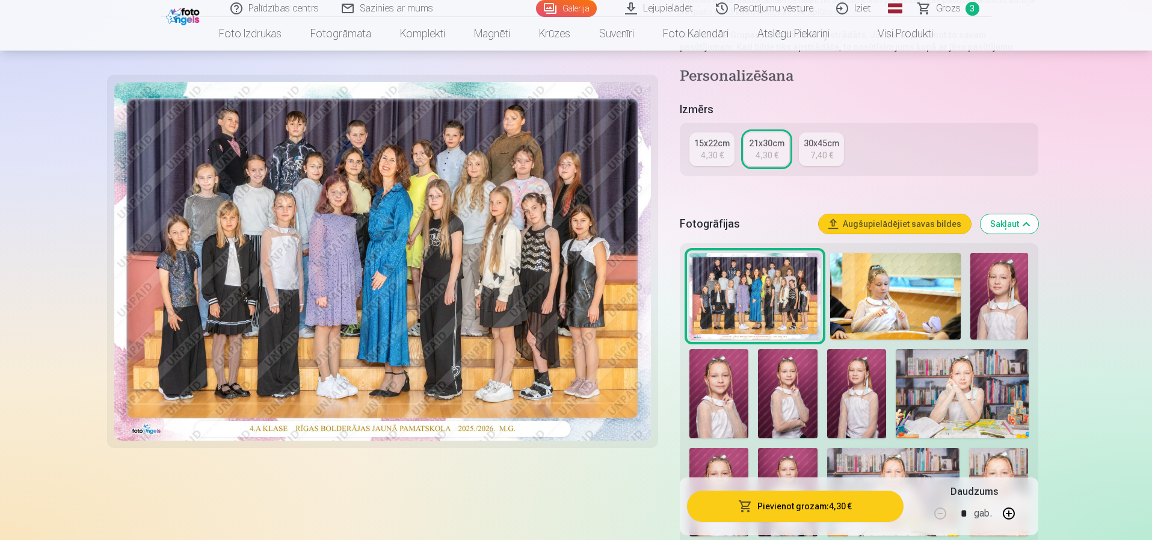
scroll to position [241, 0]
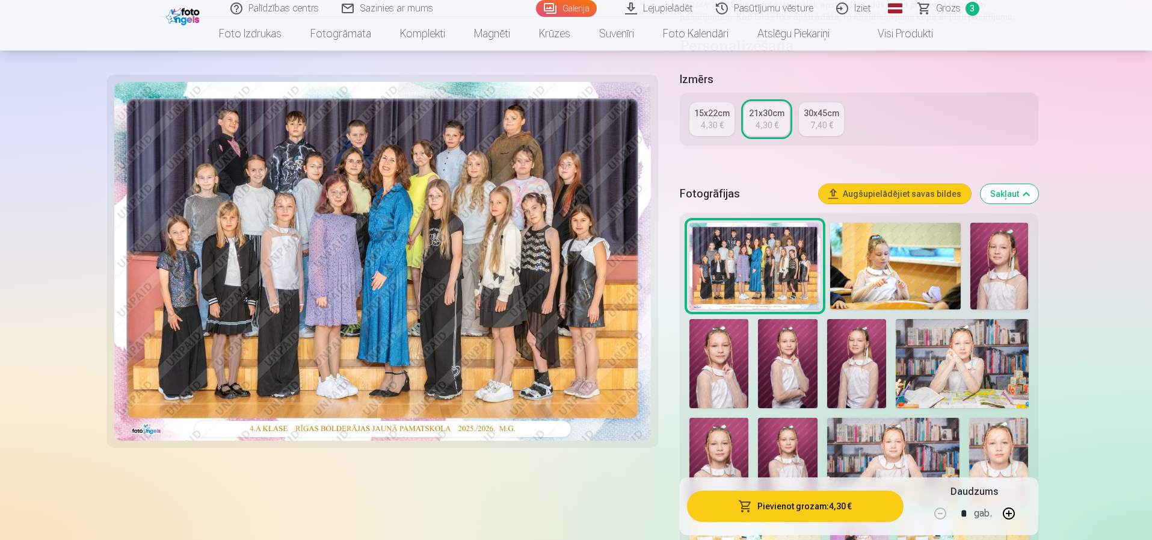
click at [785, 504] on button "Pievienot grozam : 4,30 €" at bounding box center [795, 505] width 216 height 31
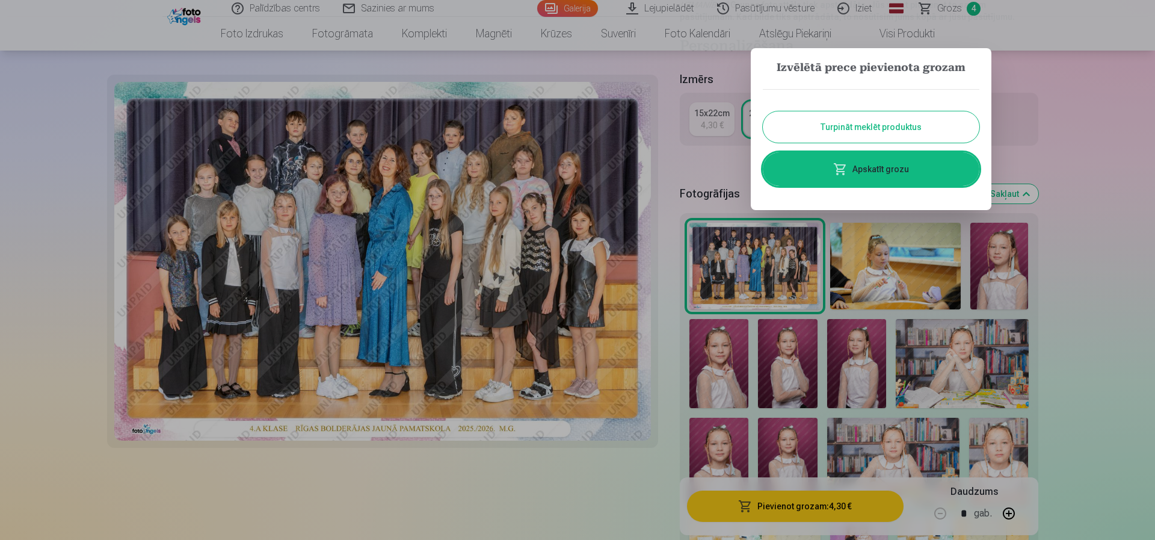
click at [842, 125] on button "Turpināt meklēt produktus" at bounding box center [871, 126] width 217 height 31
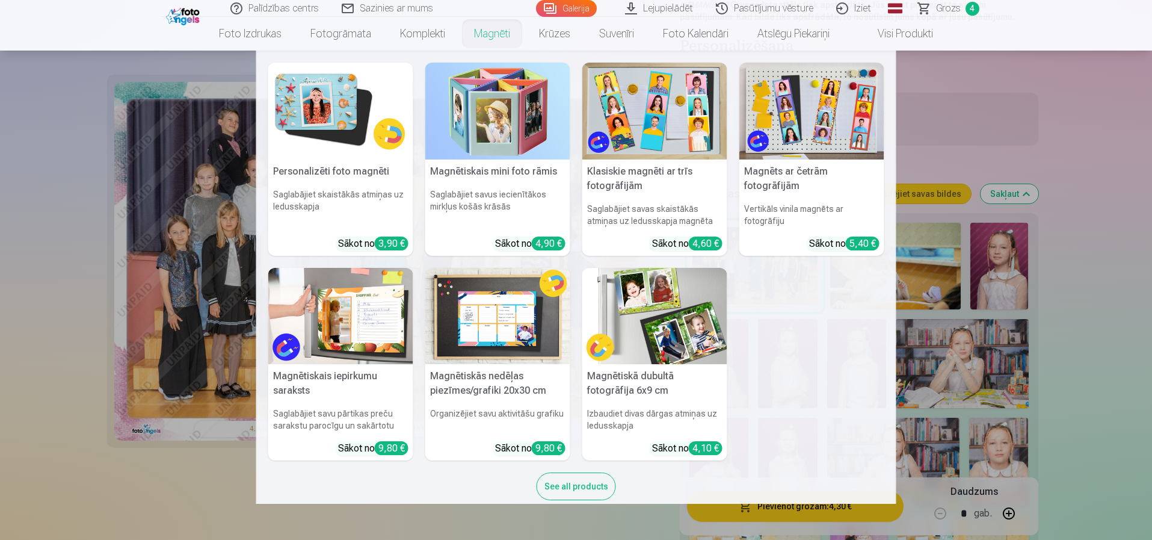
click at [507, 119] on img at bounding box center [497, 111] width 145 height 97
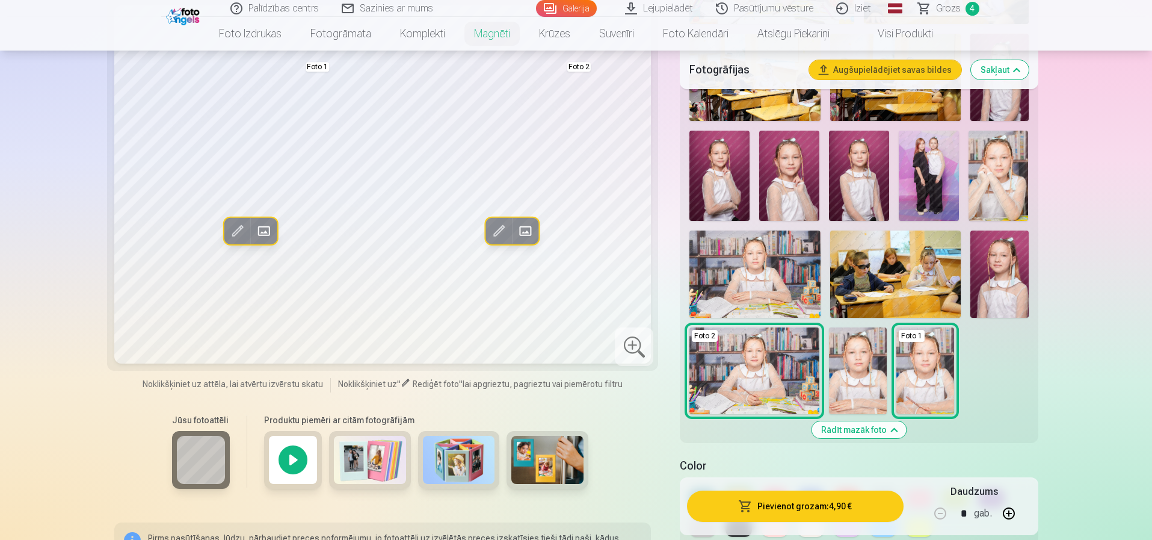
scroll to position [542, 0]
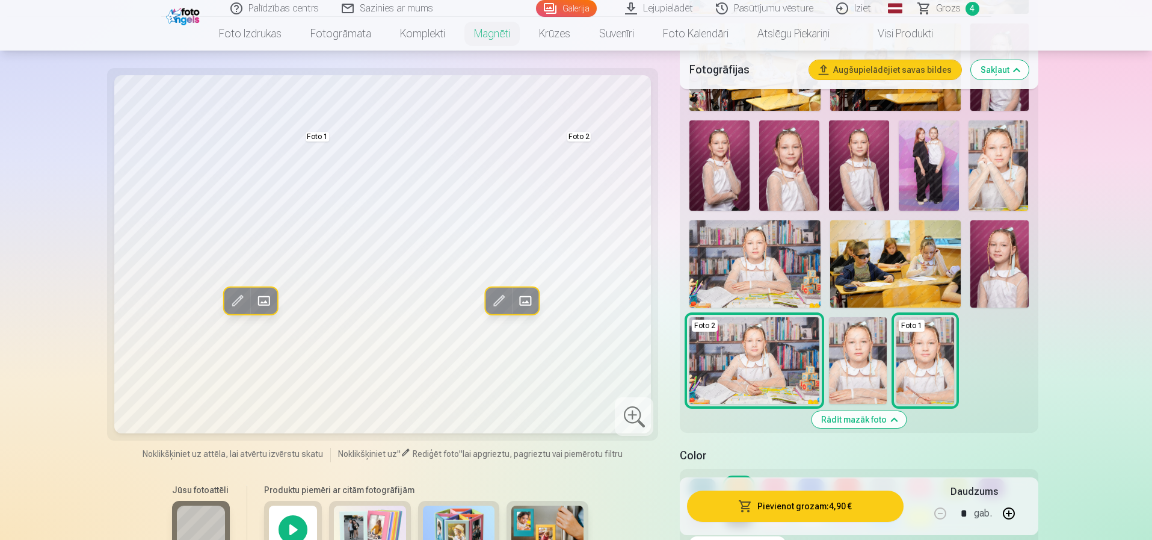
click at [997, 161] on img at bounding box center [999, 165] width 60 height 90
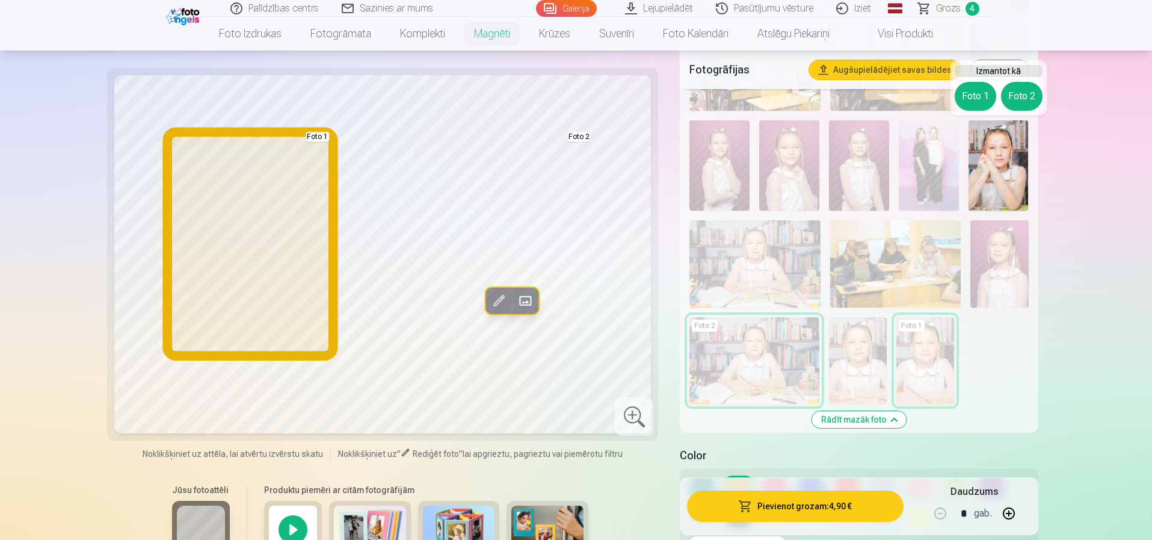
click at [978, 98] on button "Foto 1" at bounding box center [976, 96] width 42 height 29
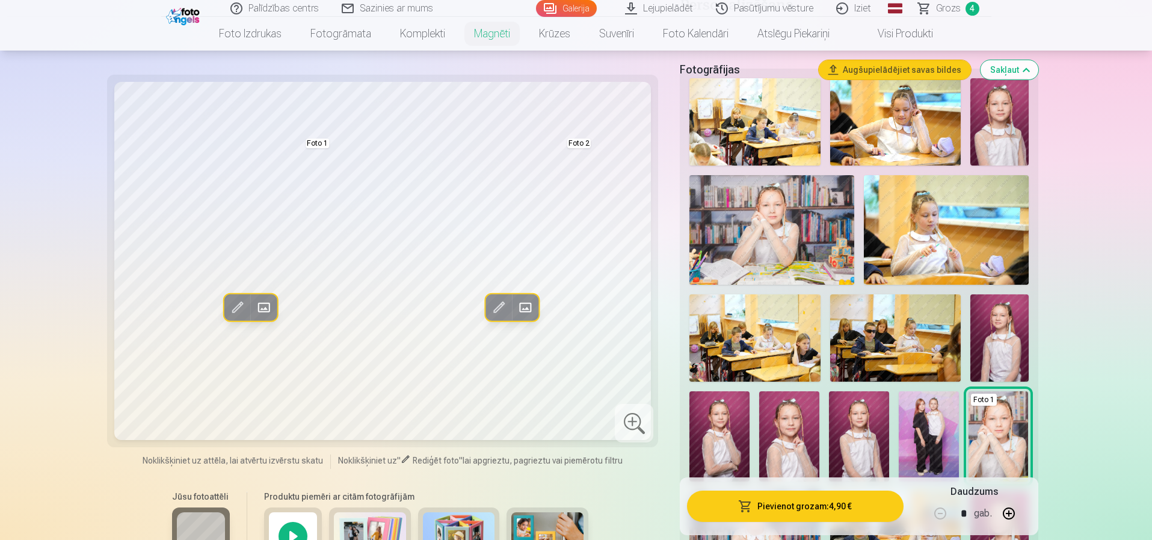
scroll to position [241, 0]
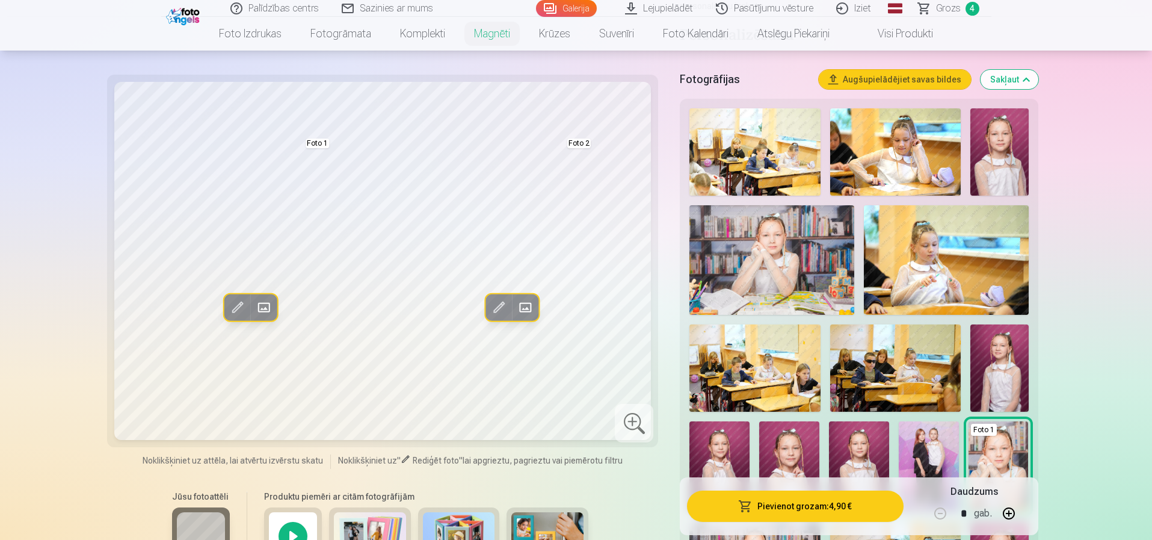
click at [918, 152] on img at bounding box center [895, 151] width 131 height 87
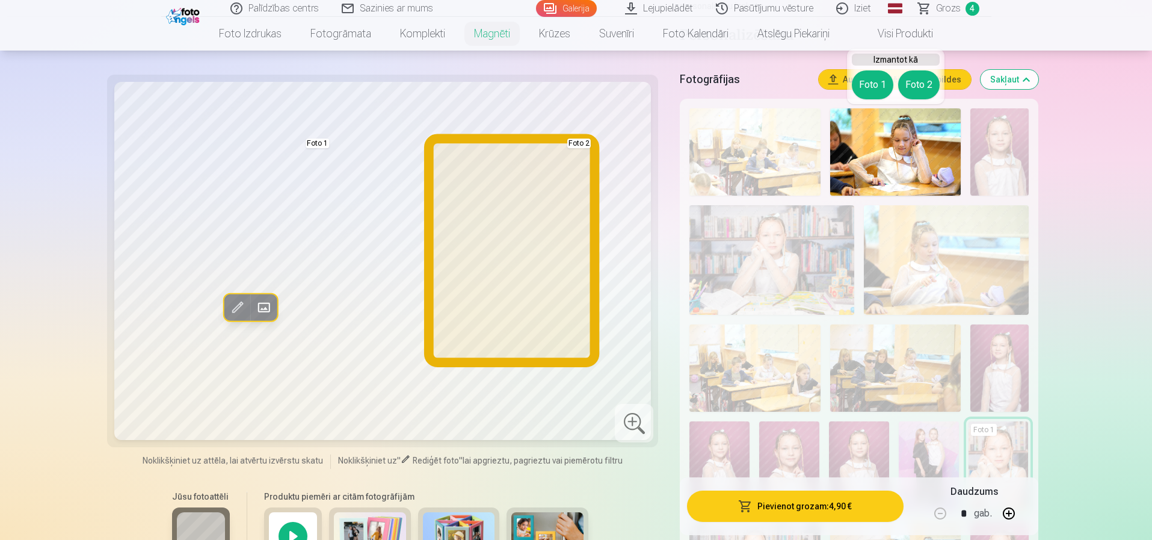
click at [914, 85] on button "Foto 2" at bounding box center [919, 84] width 42 height 29
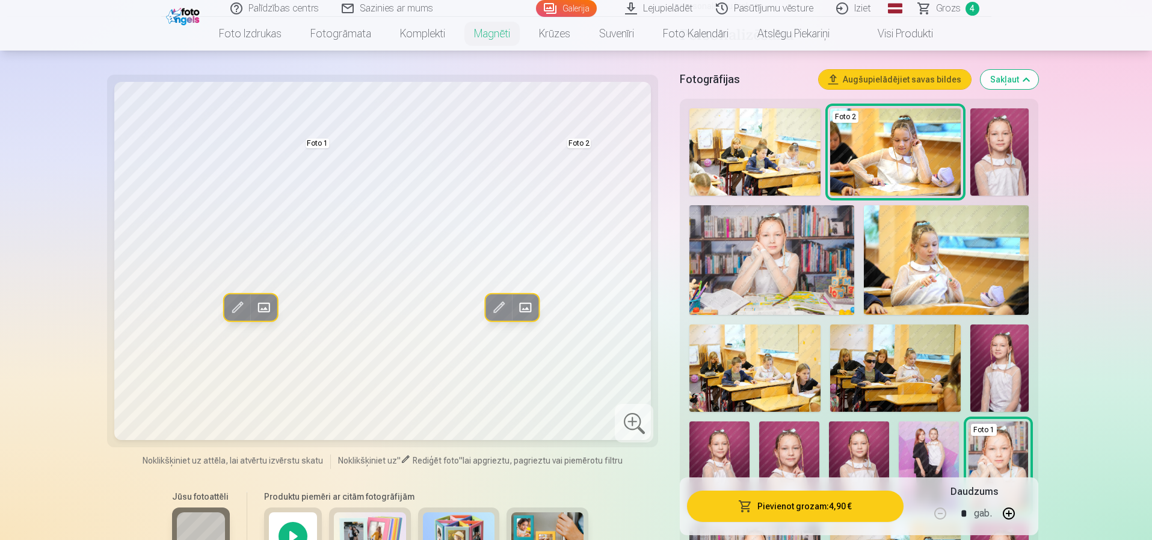
click at [1014, 154] on img at bounding box center [1000, 151] width 58 height 87
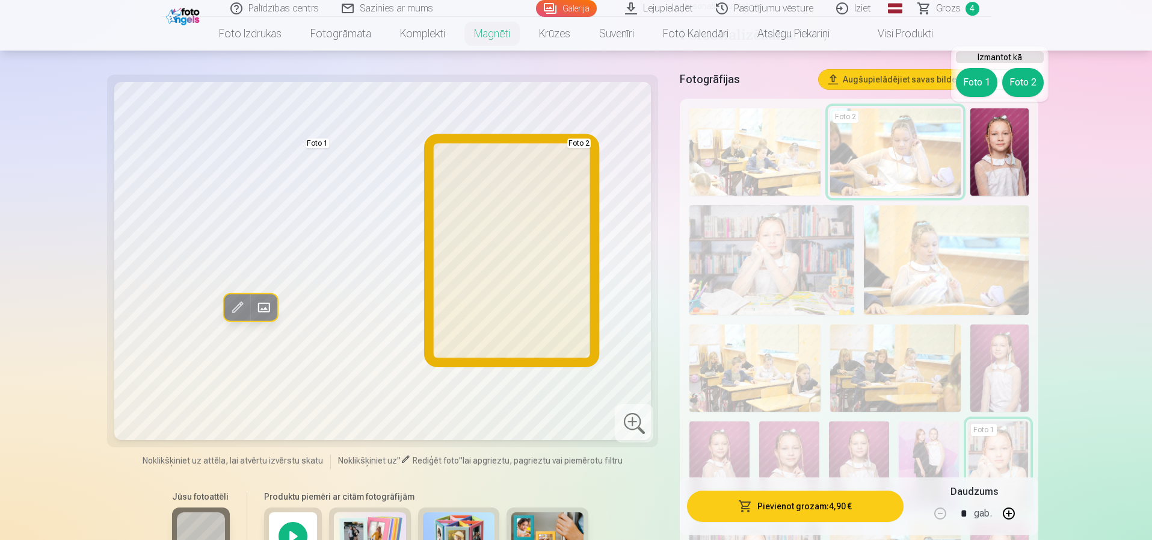
click at [1022, 85] on button "Foto 2" at bounding box center [1023, 82] width 42 height 29
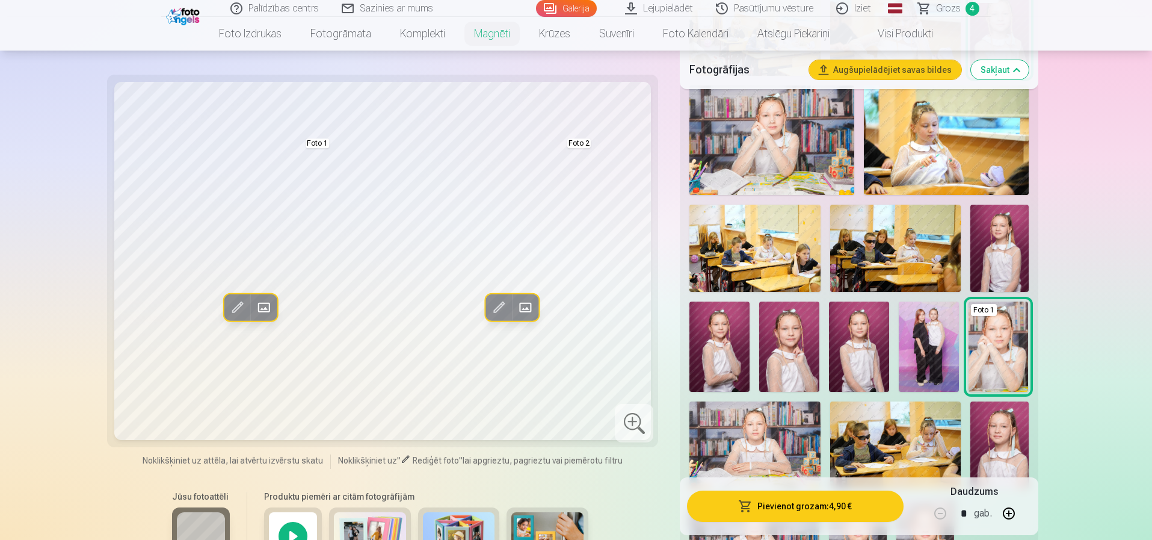
scroll to position [361, 0]
click at [993, 245] on img at bounding box center [1000, 247] width 58 height 87
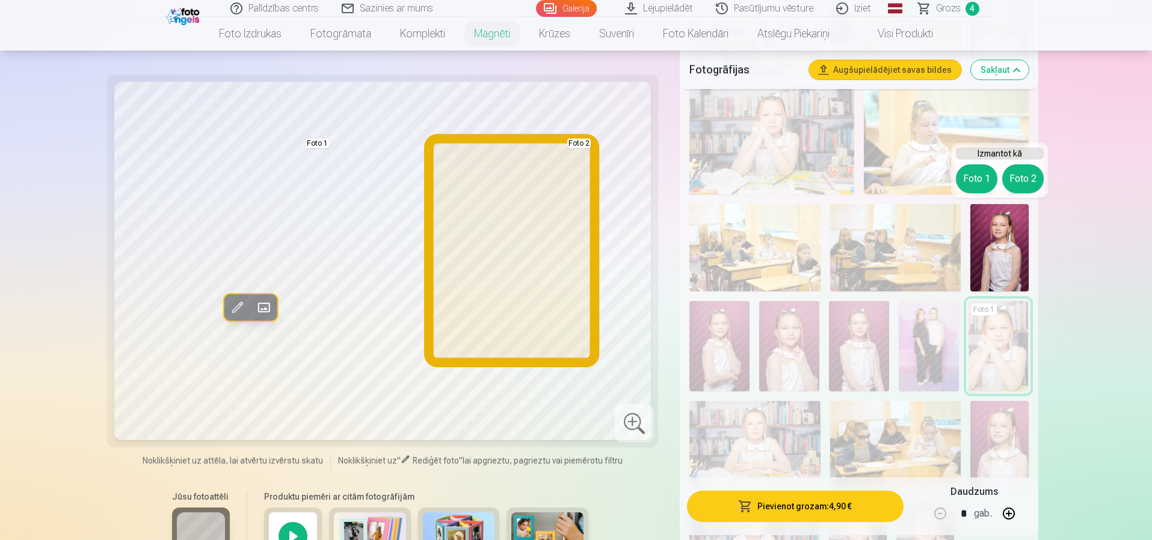
click at [1029, 181] on button "Foto 2" at bounding box center [1023, 178] width 42 height 29
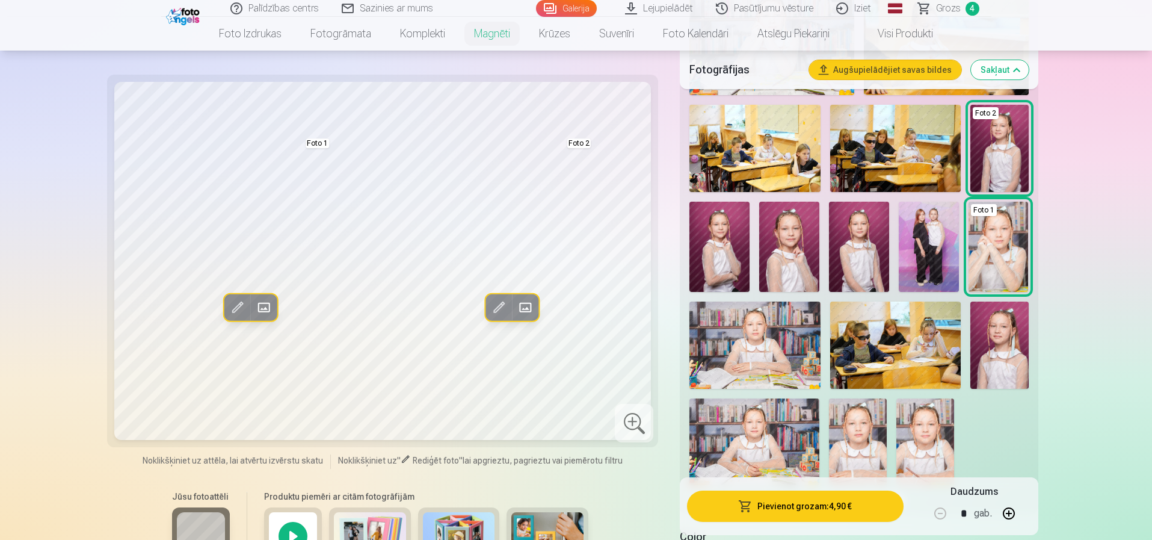
scroll to position [481, 0]
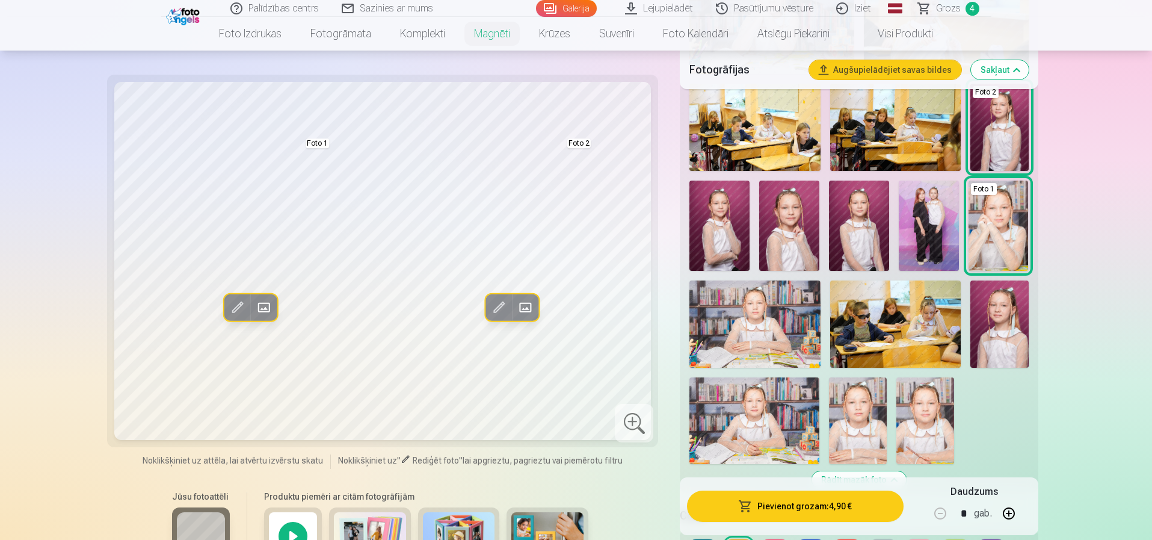
click at [992, 318] on img at bounding box center [1000, 323] width 58 height 87
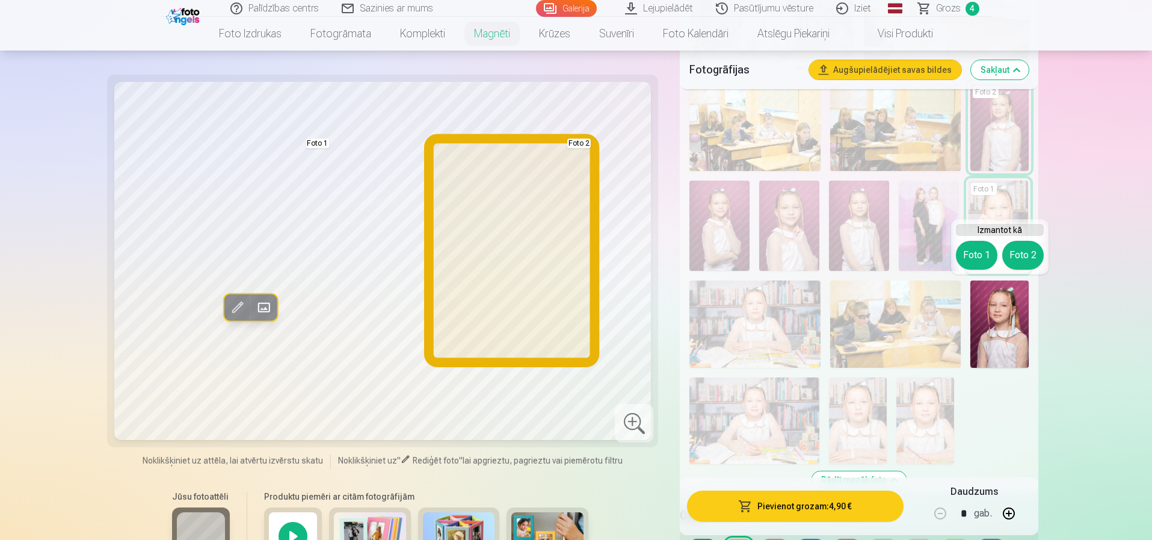
click at [1035, 250] on button "Foto 2" at bounding box center [1023, 255] width 42 height 29
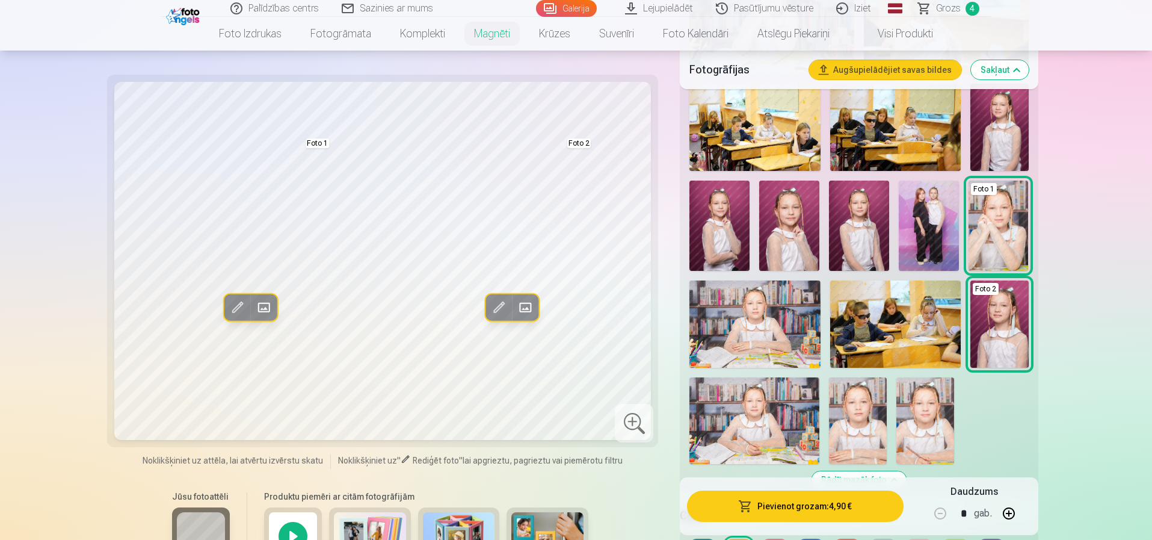
click at [915, 227] on img at bounding box center [929, 226] width 60 height 90
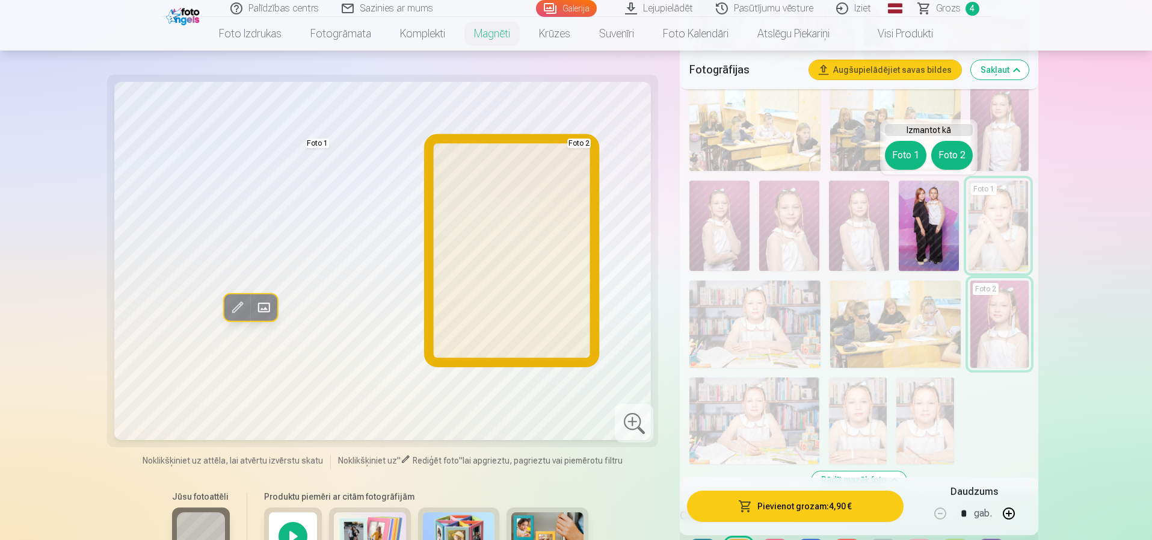
click at [951, 157] on button "Foto 2" at bounding box center [952, 155] width 42 height 29
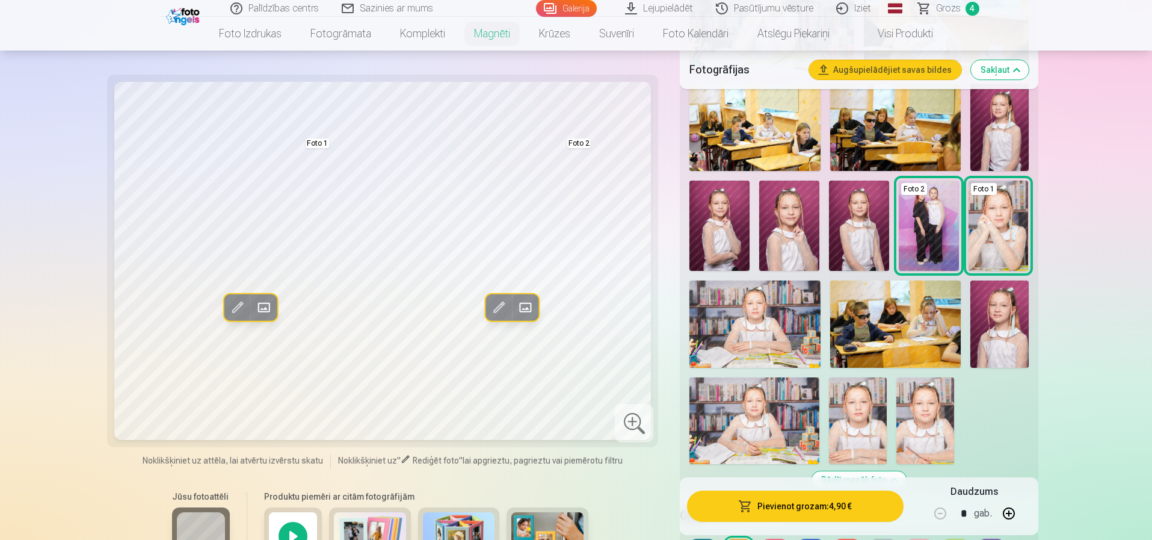
click at [729, 229] on img at bounding box center [720, 226] width 60 height 90
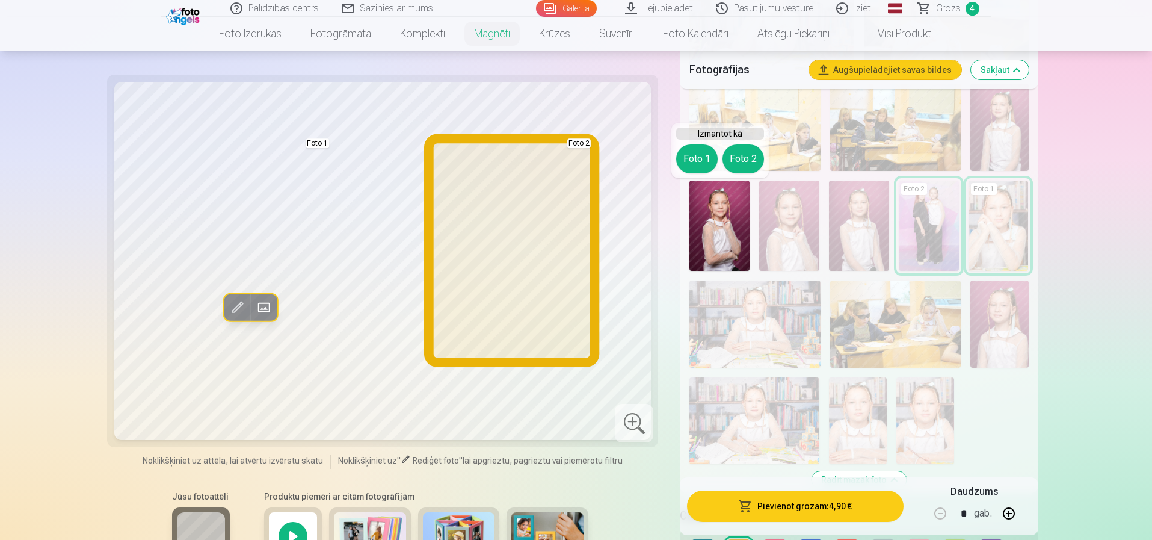
click at [745, 165] on button "Foto 2" at bounding box center [744, 158] width 42 height 29
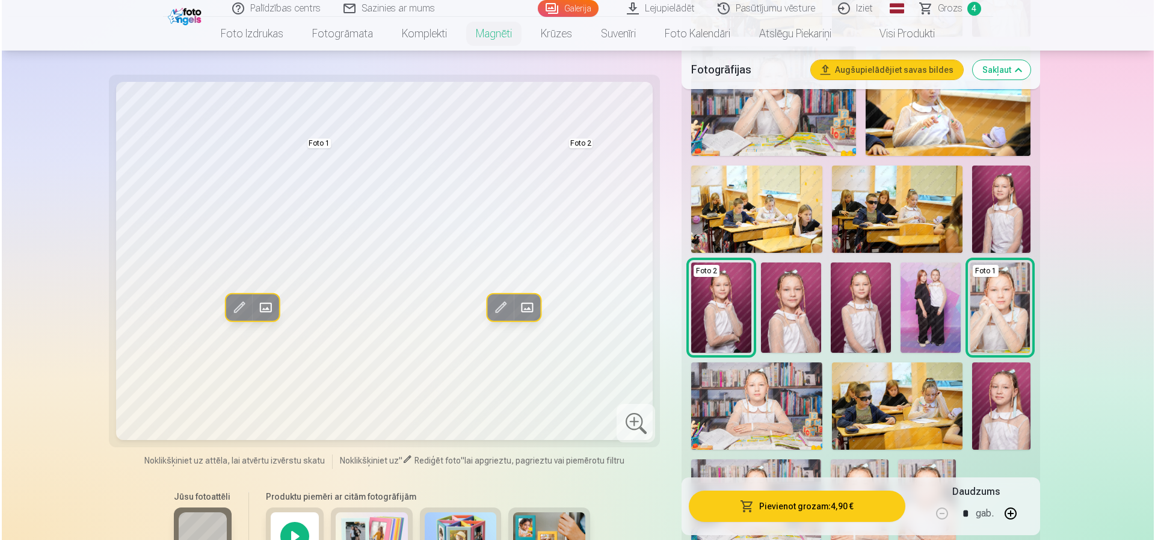
scroll to position [421, 0]
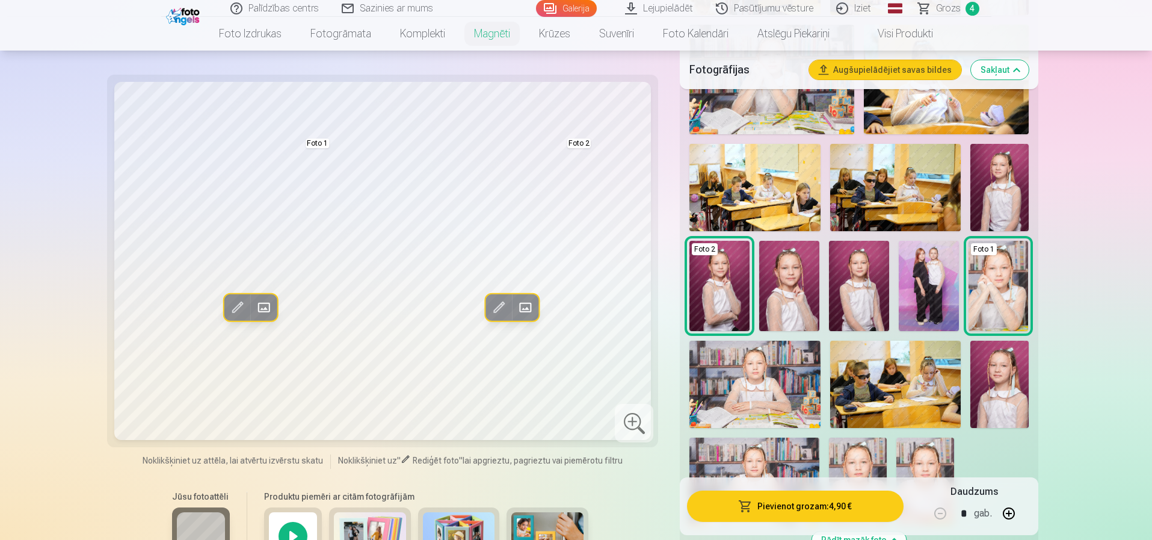
click at [865, 291] on img at bounding box center [859, 286] width 60 height 90
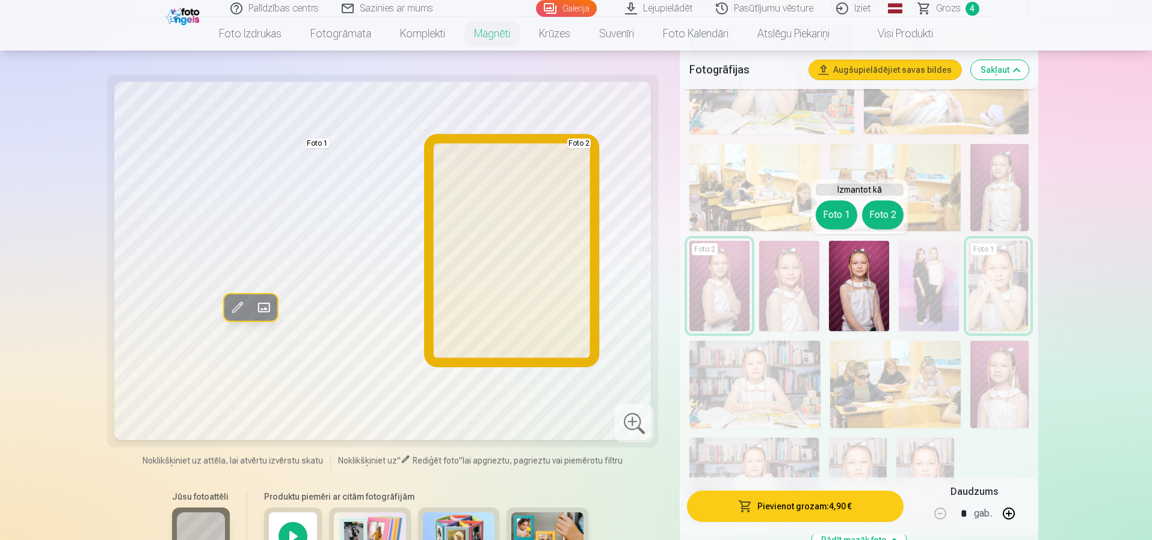
click at [877, 213] on button "Foto 2" at bounding box center [883, 214] width 42 height 29
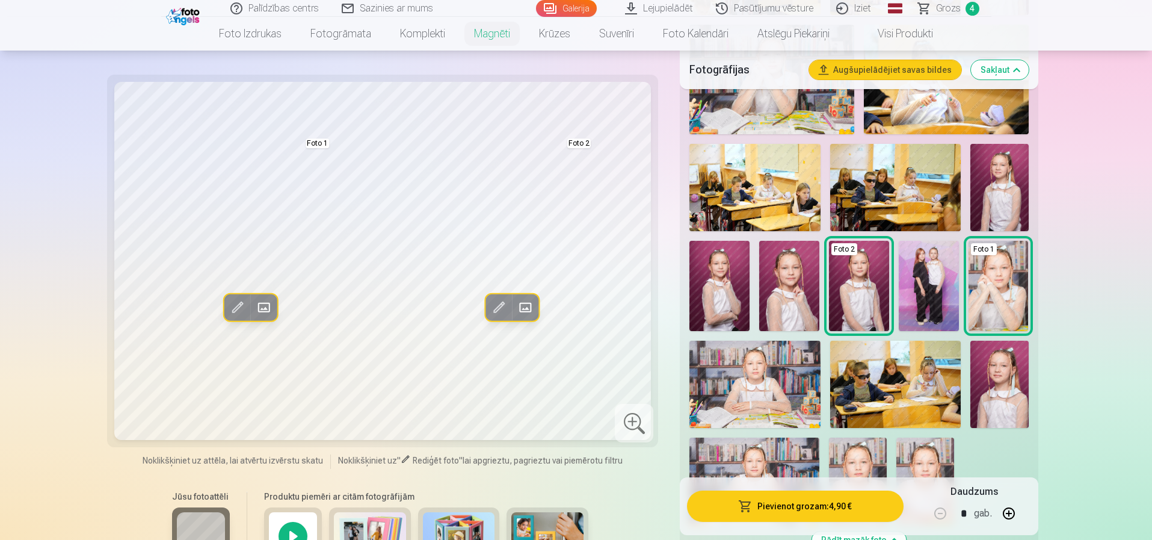
click at [801, 504] on button "Pievienot grozam : 4,90 €" at bounding box center [795, 505] width 216 height 31
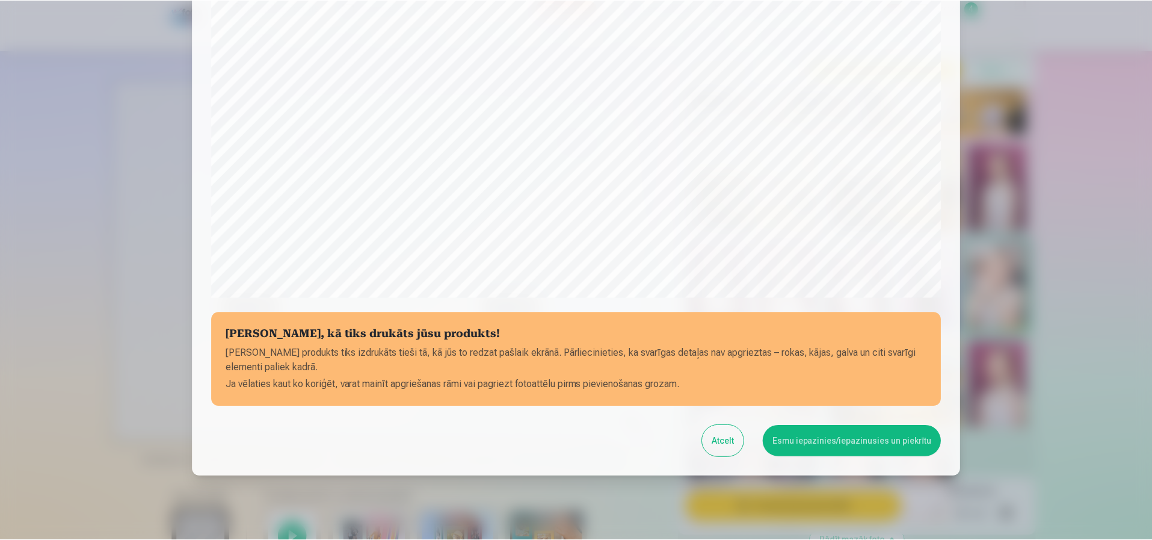
scroll to position [327, 0]
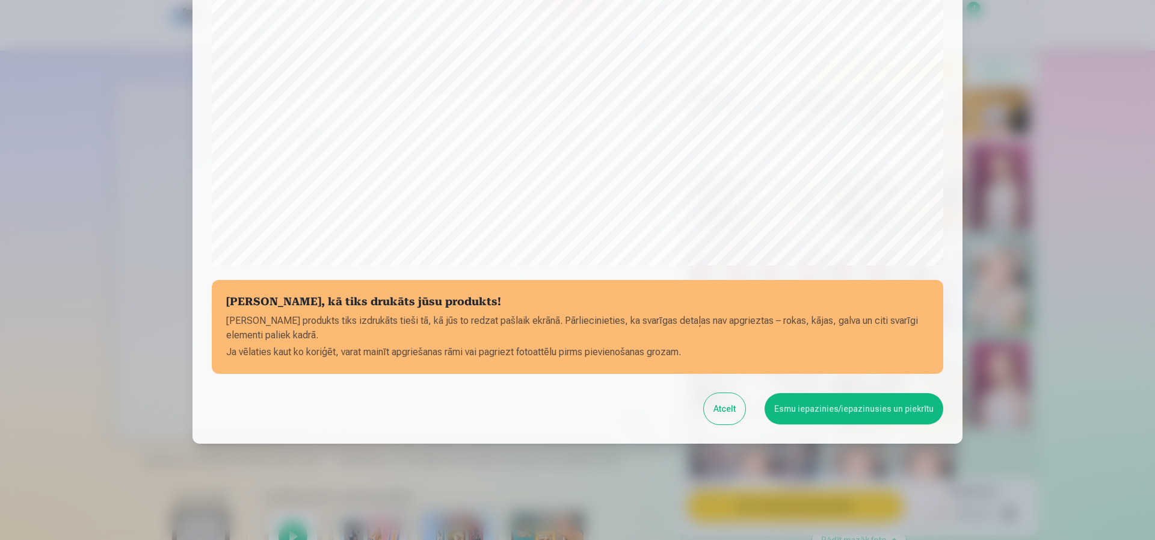
click at [840, 414] on button "Esmu iepazinies/iepazinusies un piekrītu" at bounding box center [854, 408] width 179 height 31
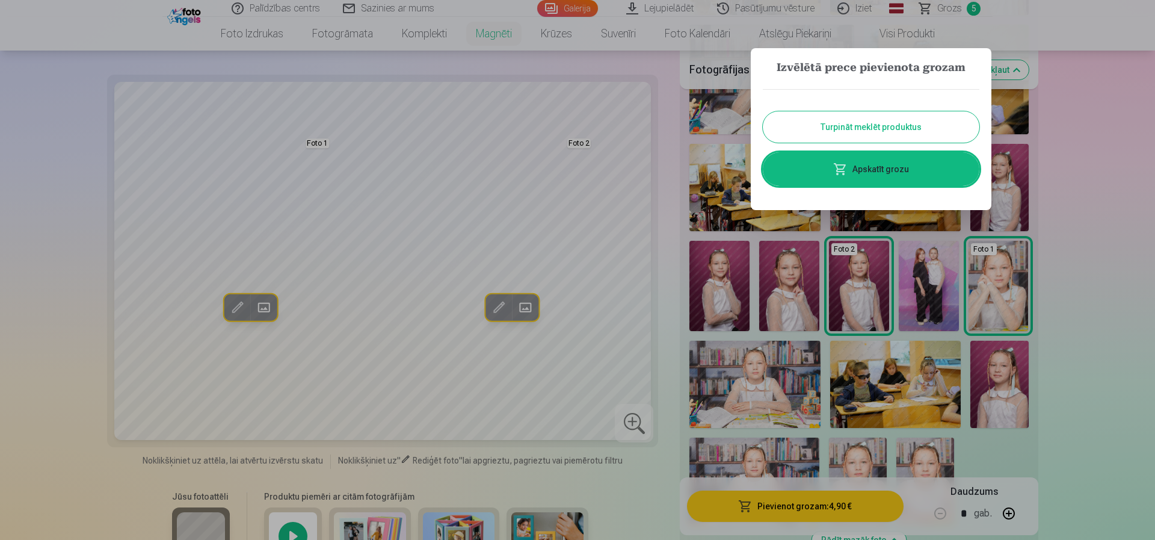
click at [870, 113] on button "Turpināt meklēt produktus" at bounding box center [871, 126] width 217 height 31
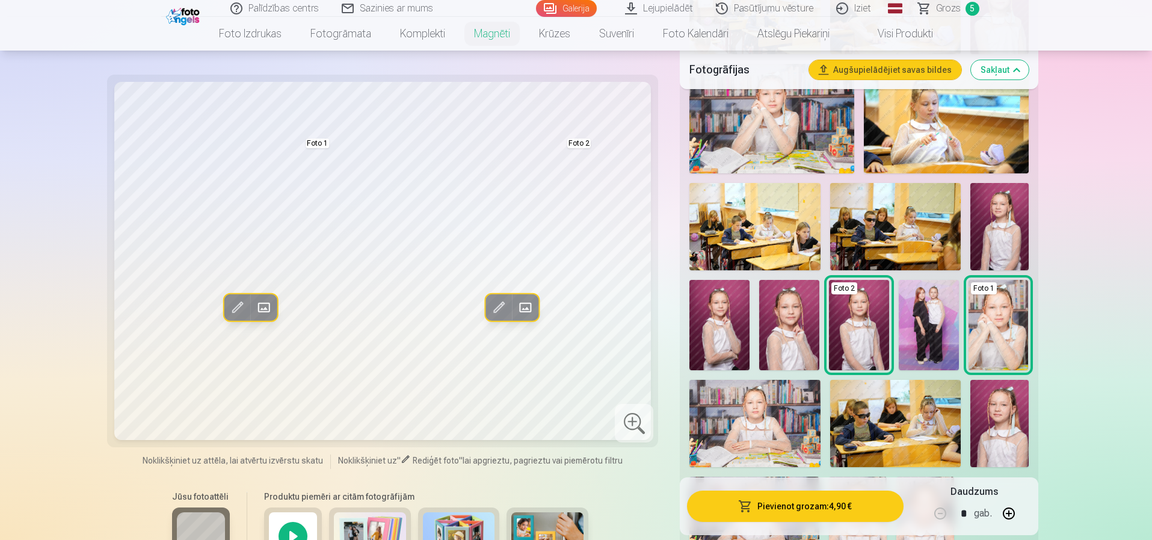
scroll to position [361, 0]
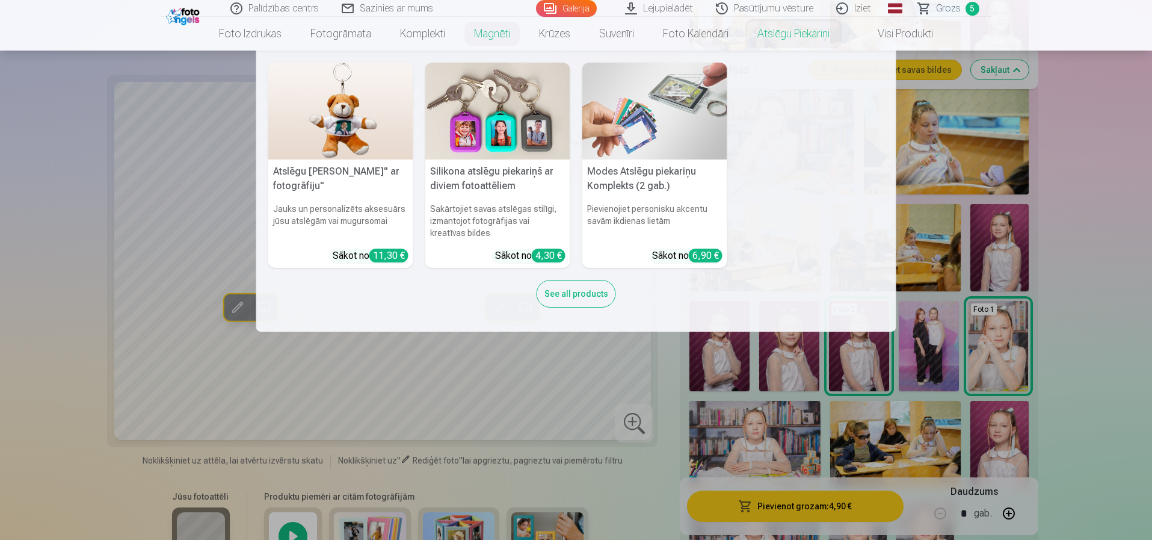
click at [504, 111] on img at bounding box center [497, 111] width 145 height 97
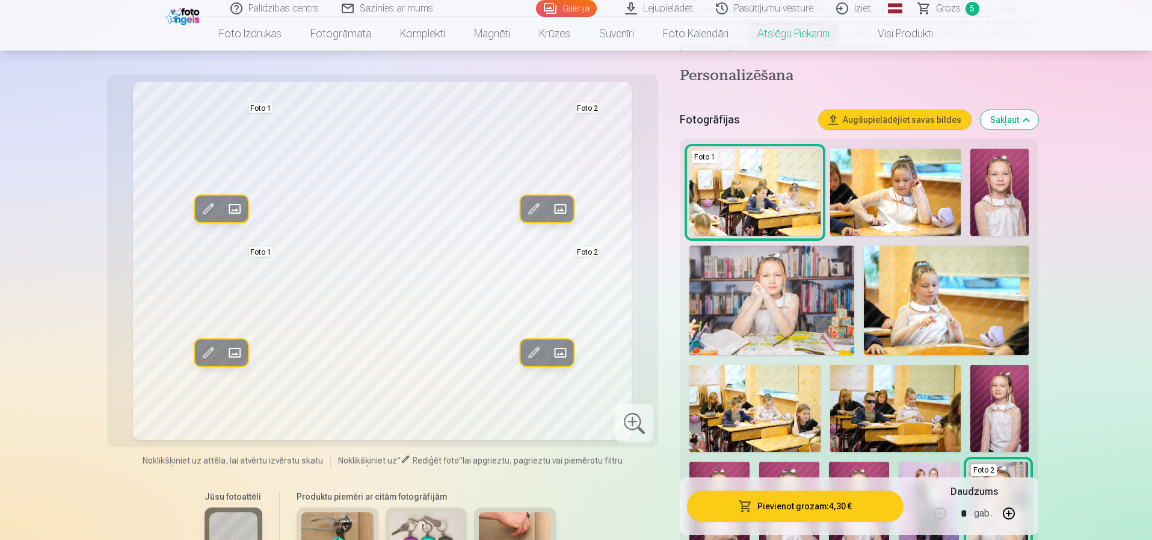
scroll to position [241, 0]
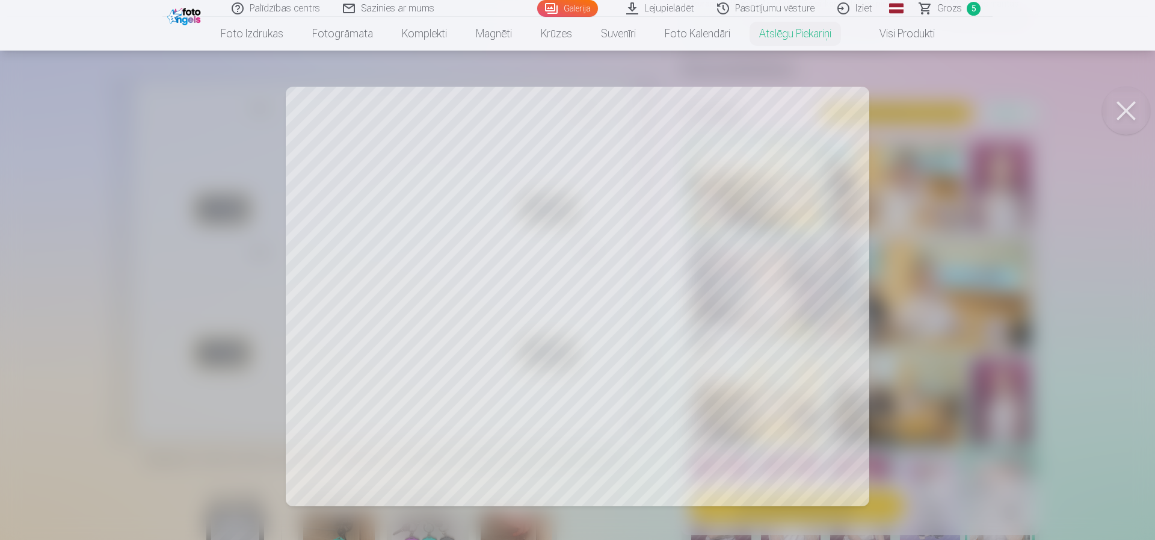
click at [414, 340] on div at bounding box center [577, 270] width 1155 height 540
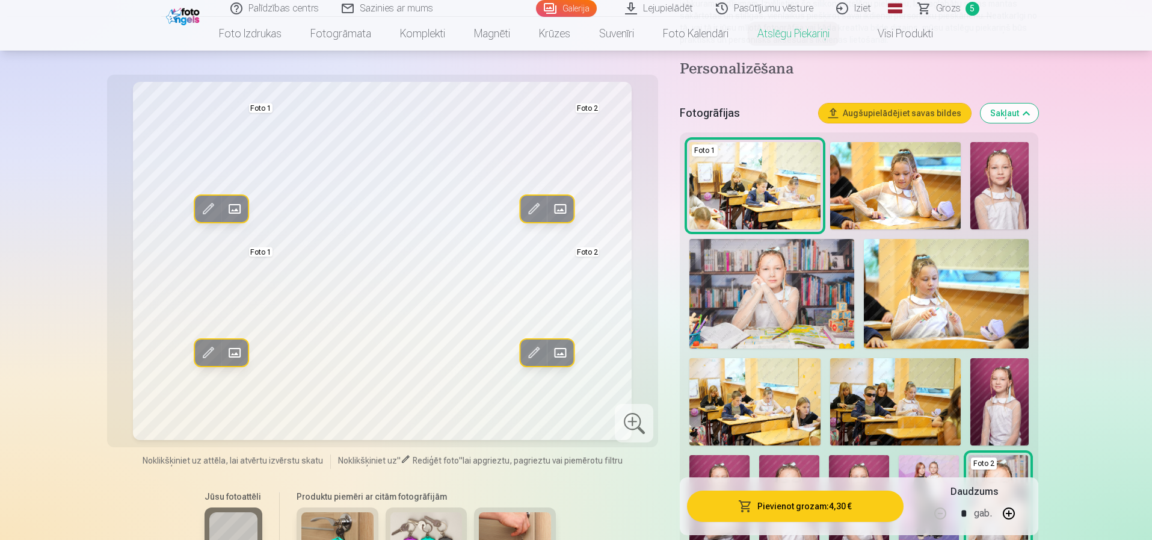
click at [908, 178] on img at bounding box center [895, 185] width 131 height 87
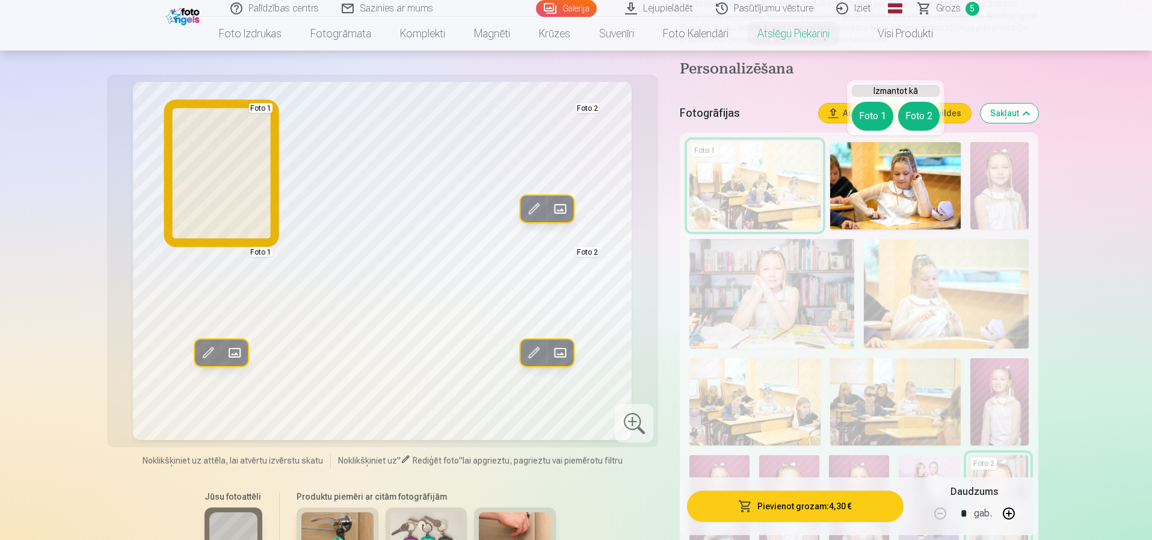
click at [856, 113] on button "Foto 1" at bounding box center [873, 116] width 42 height 29
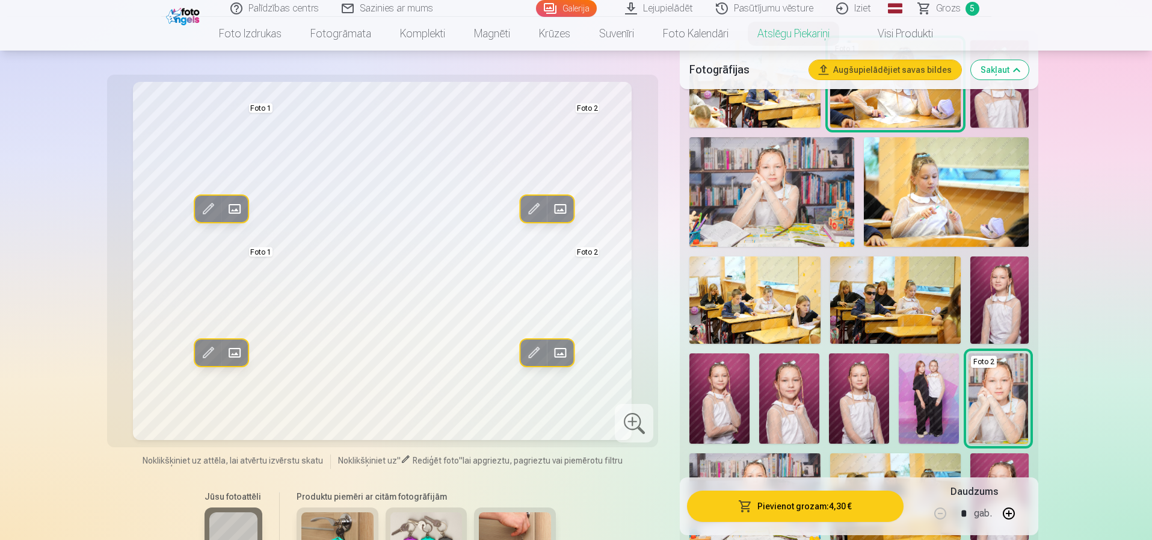
scroll to position [421, 0]
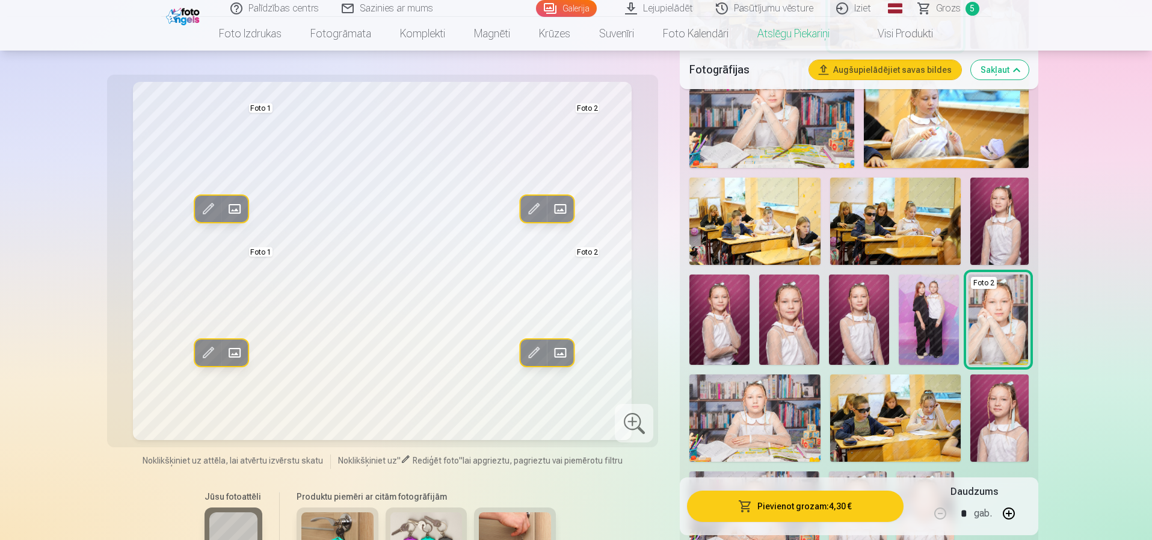
click at [922, 324] on img at bounding box center [929, 319] width 60 height 90
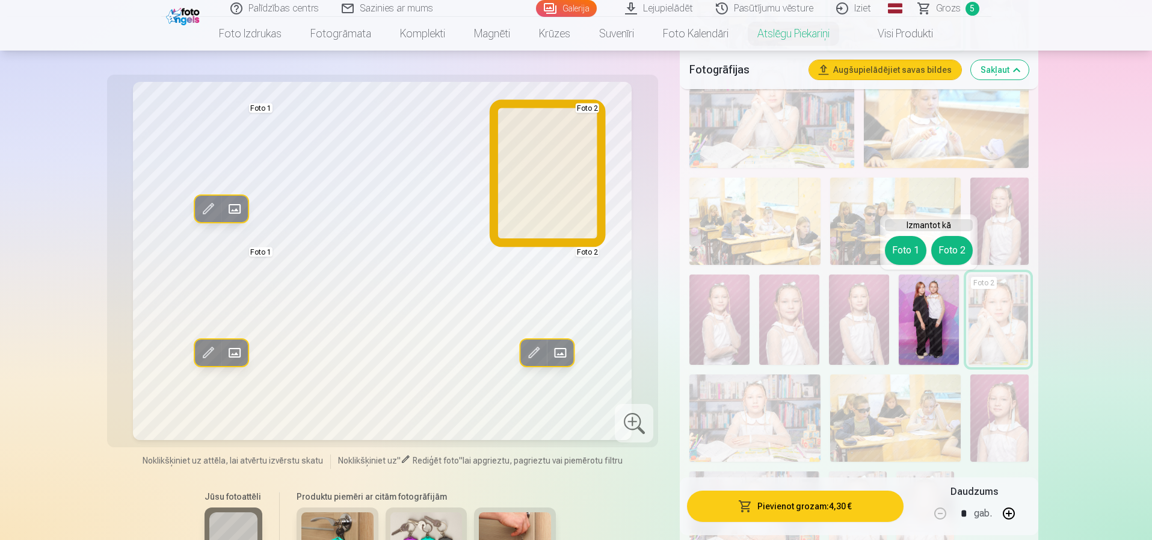
click at [964, 247] on button "Foto 2" at bounding box center [952, 250] width 42 height 29
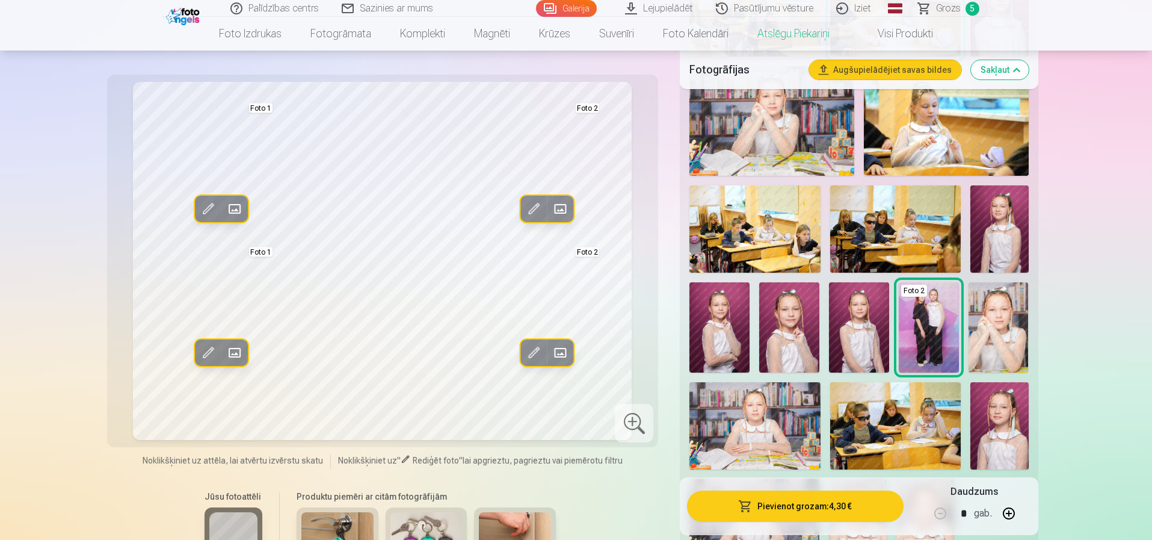
scroll to position [301, 0]
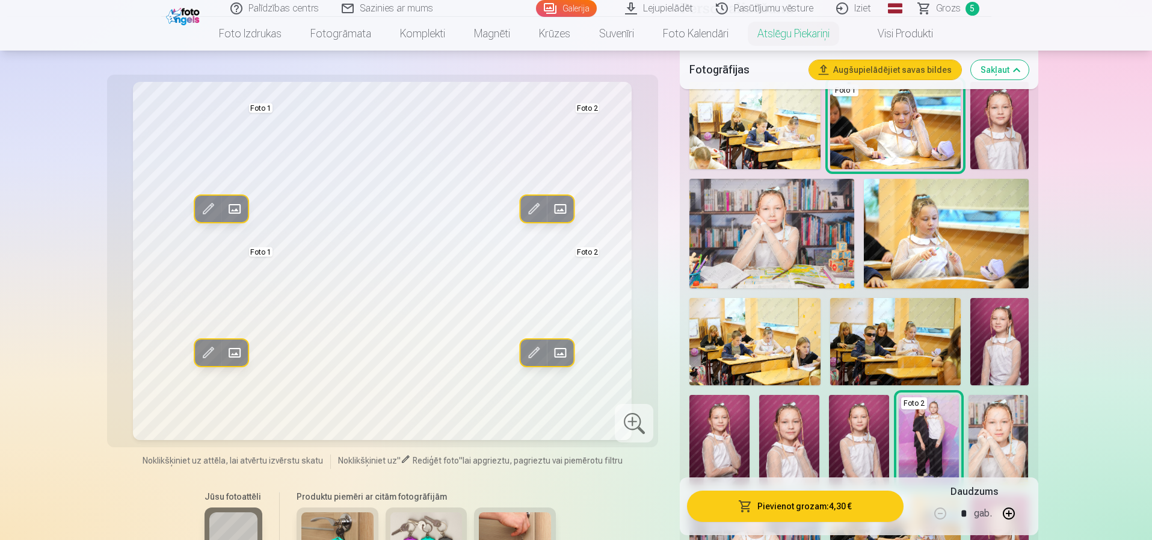
click at [924, 213] on img at bounding box center [946, 234] width 165 height 110
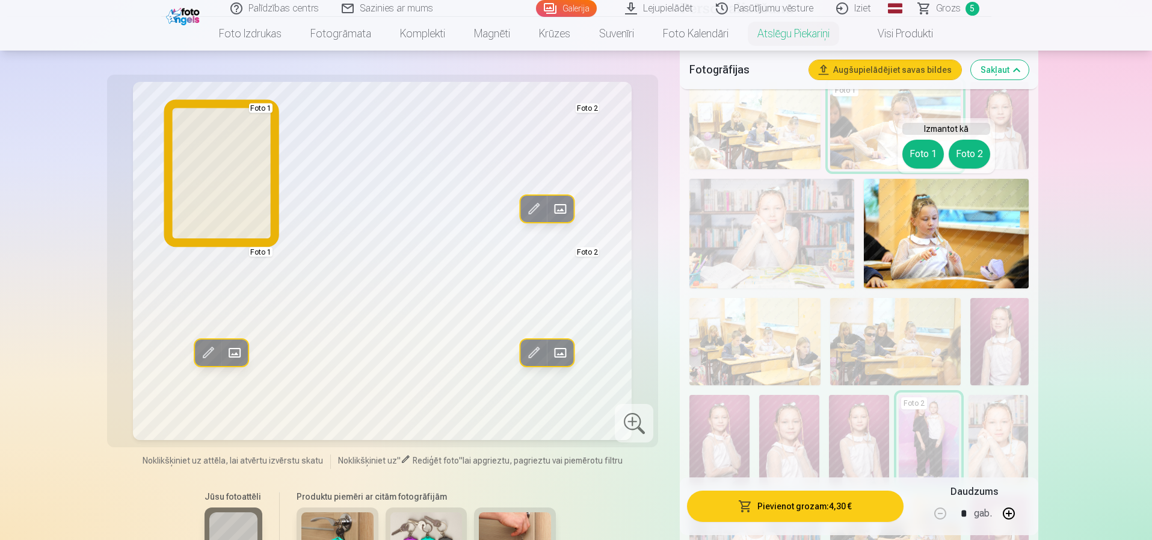
click at [923, 153] on button "Foto 1" at bounding box center [924, 154] width 42 height 29
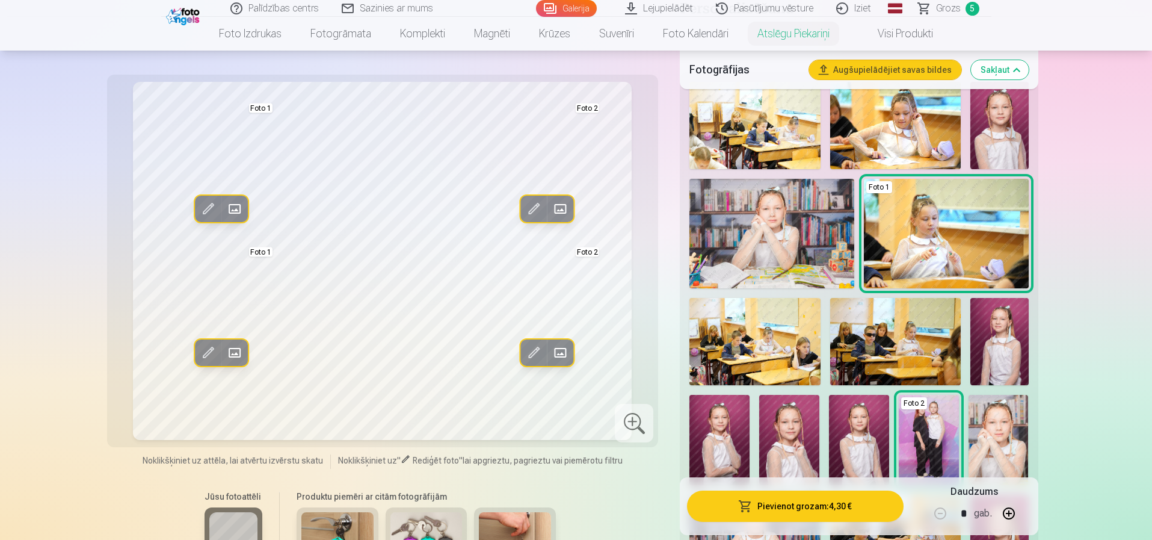
click at [893, 137] on img at bounding box center [895, 125] width 131 height 87
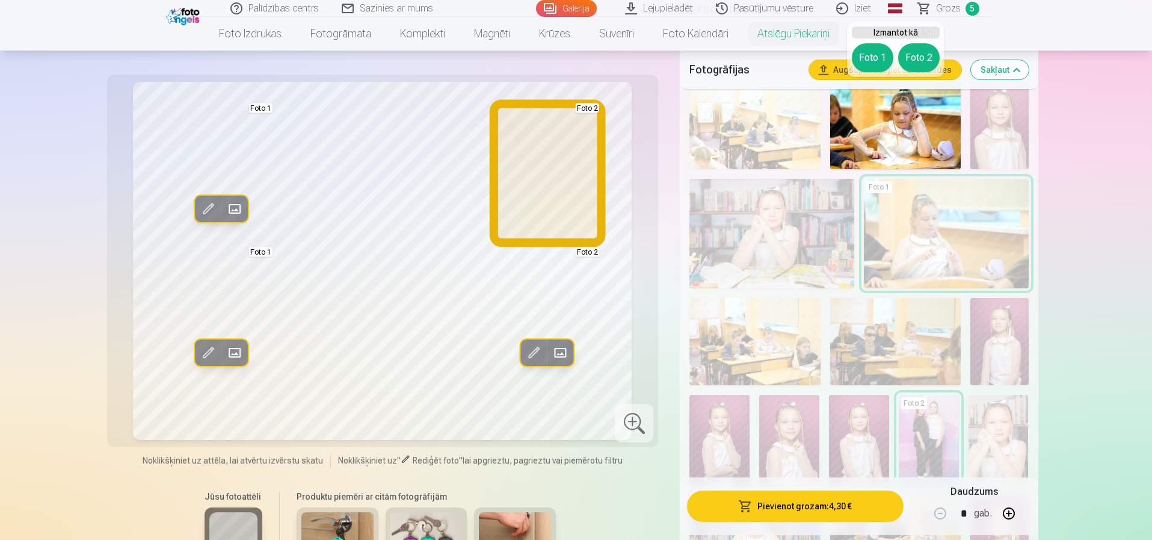
click at [924, 57] on button "Foto 2" at bounding box center [919, 57] width 42 height 29
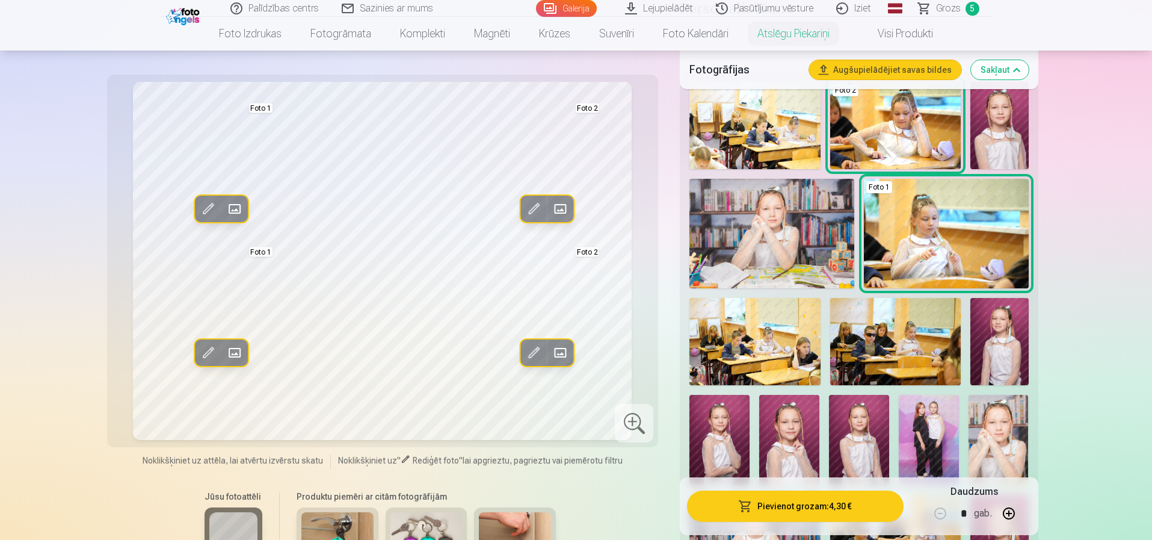
click at [898, 138] on img at bounding box center [895, 125] width 131 height 87
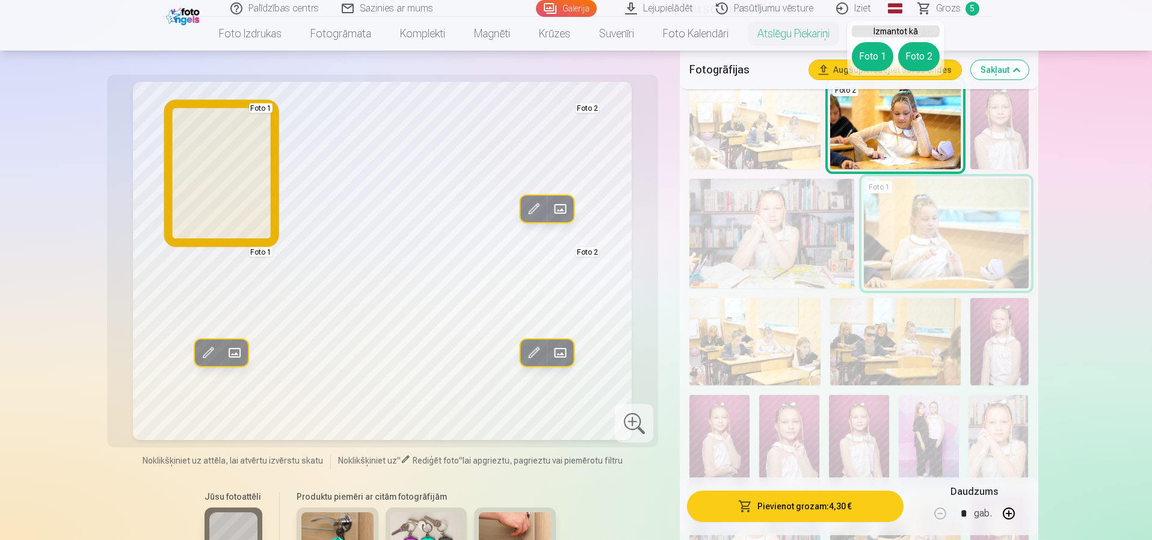
click at [883, 55] on button "Foto 1" at bounding box center [873, 56] width 42 height 29
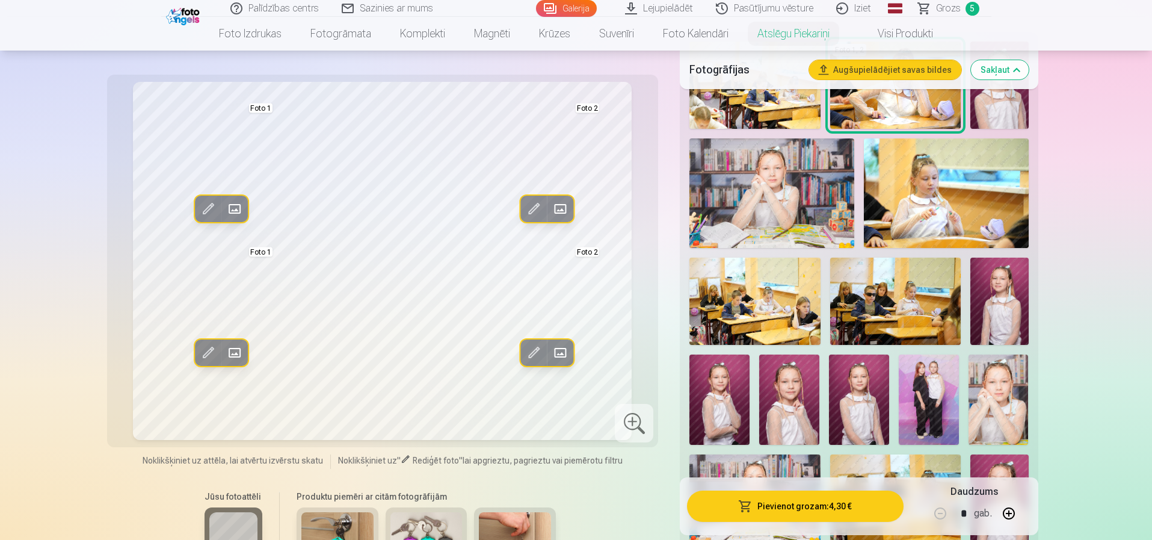
scroll to position [361, 0]
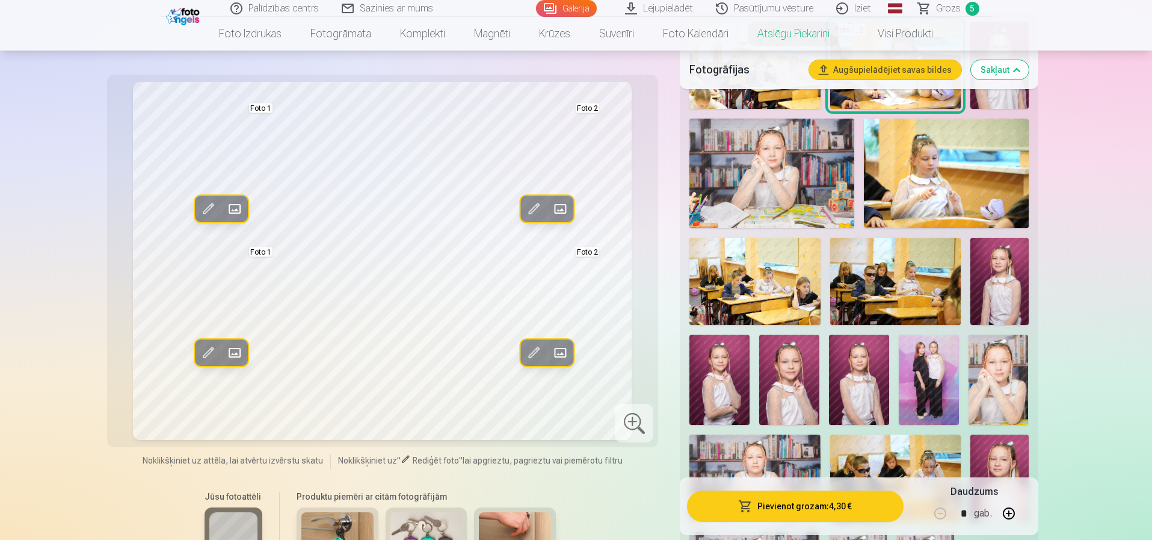
click at [937, 379] on img at bounding box center [929, 380] width 60 height 90
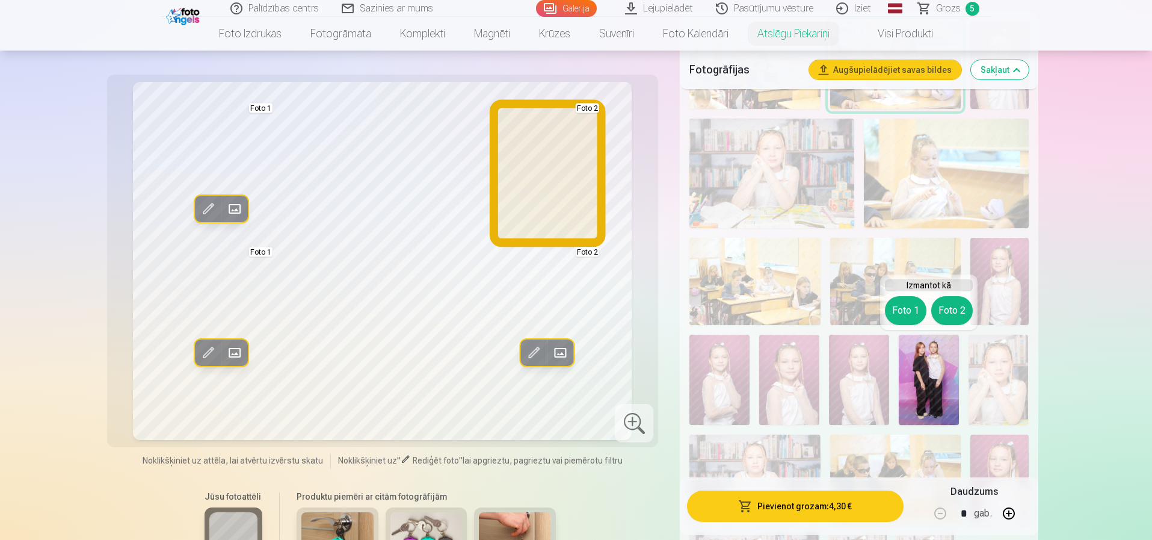
click at [957, 307] on button "Foto 2" at bounding box center [952, 310] width 42 height 29
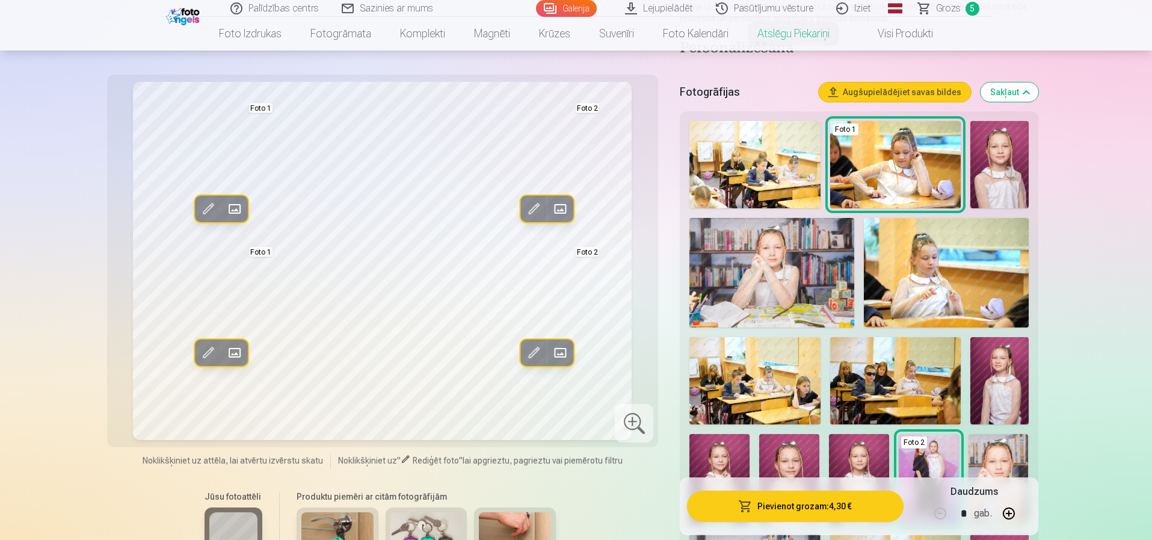
scroll to position [241, 0]
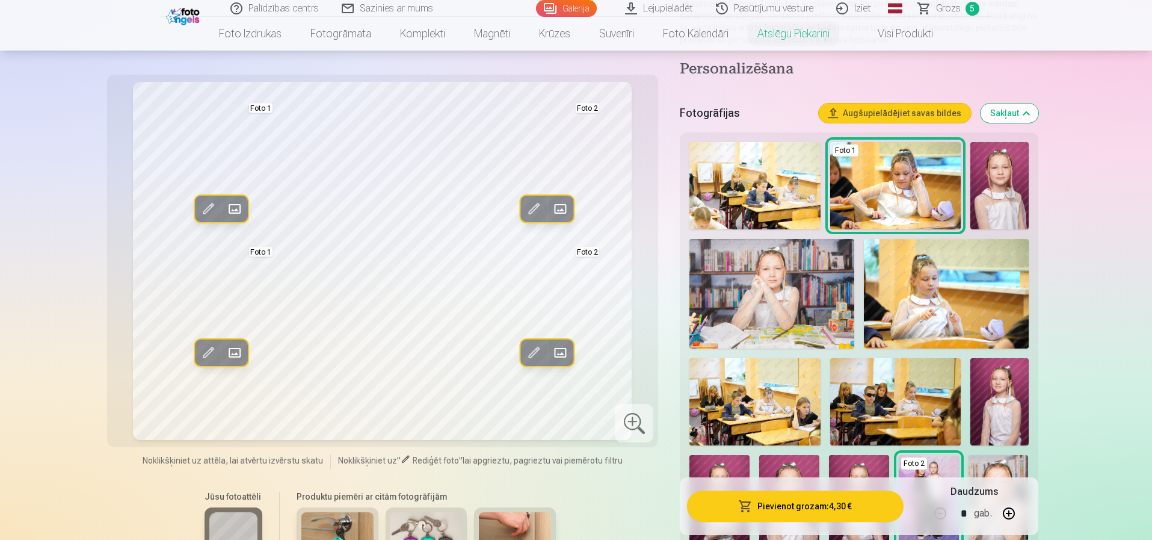
click at [941, 8] on span "Grozs" at bounding box center [948, 8] width 25 height 14
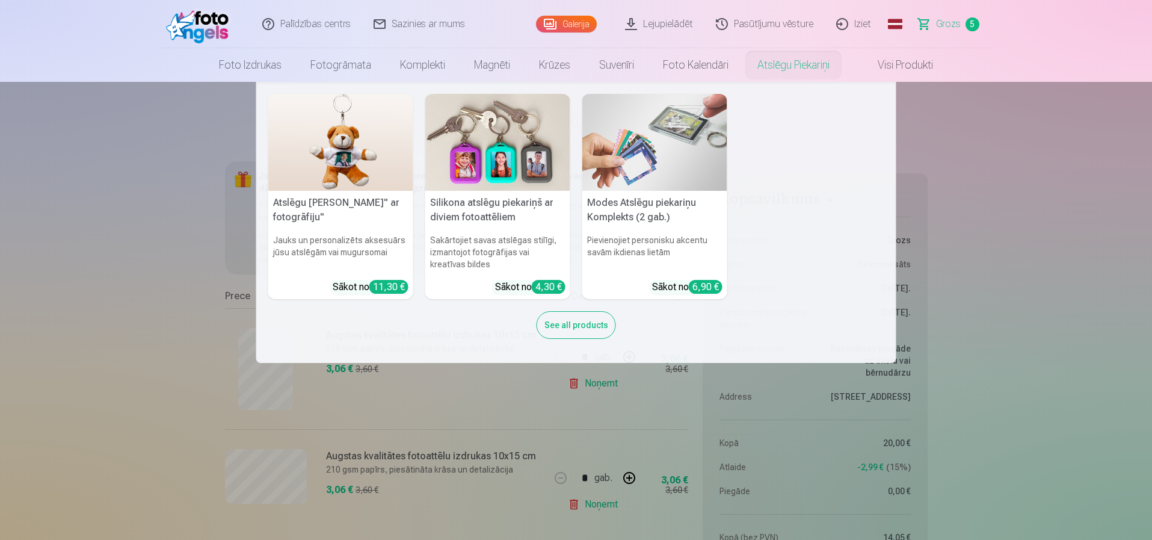
click at [443, 155] on img at bounding box center [497, 142] width 145 height 97
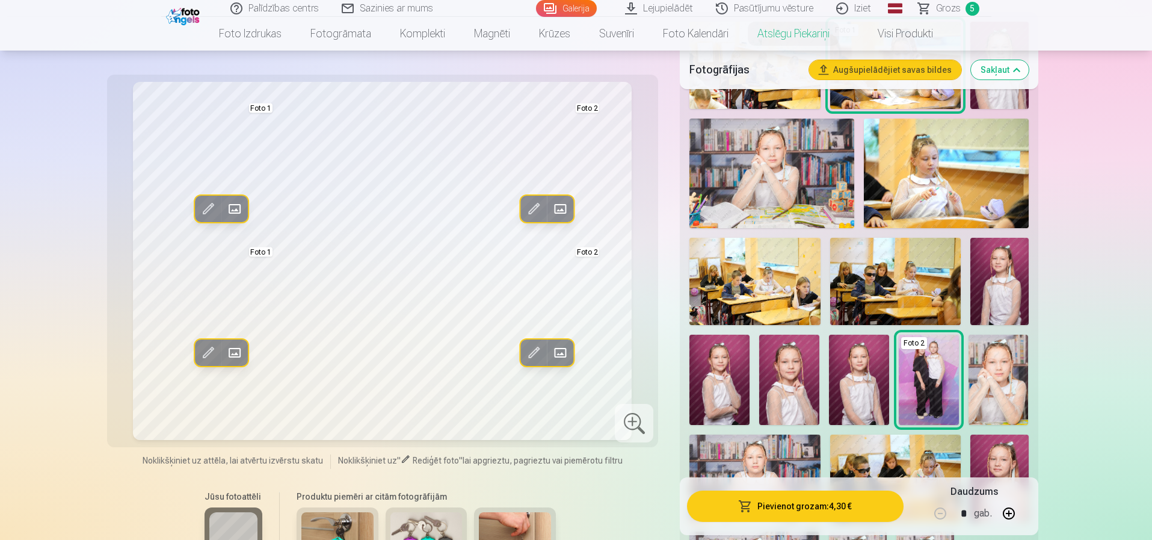
scroll to position [542, 0]
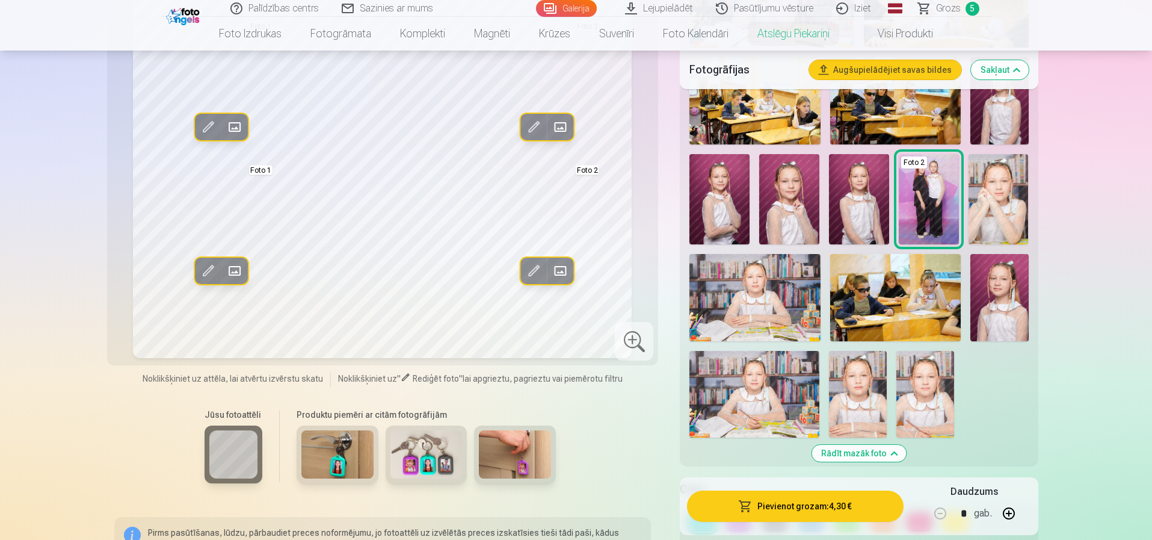
click at [782, 392] on img at bounding box center [755, 394] width 130 height 87
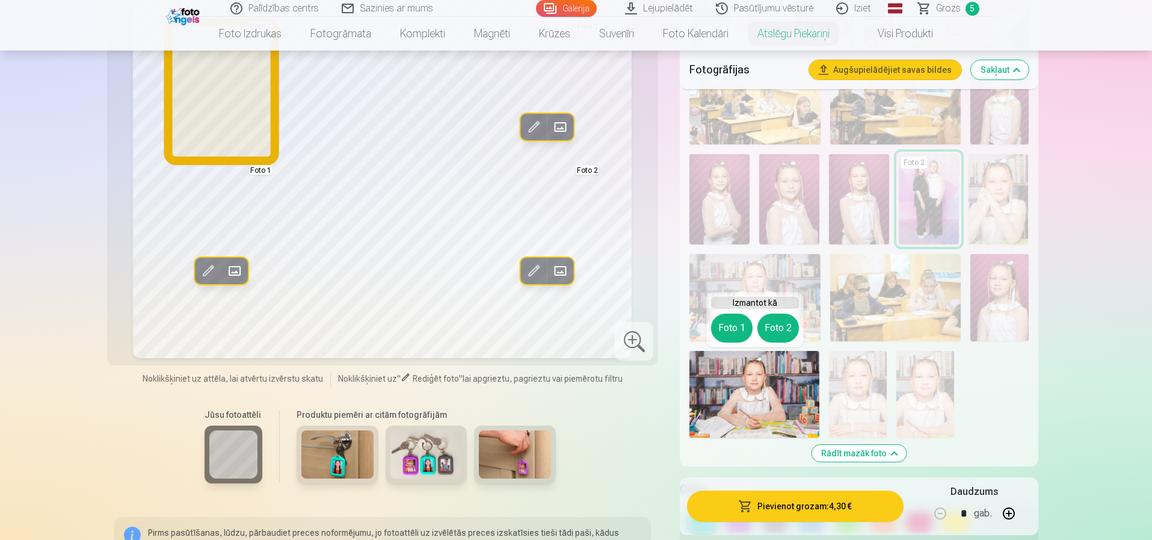
click at [728, 326] on button "Foto 1" at bounding box center [732, 327] width 42 height 29
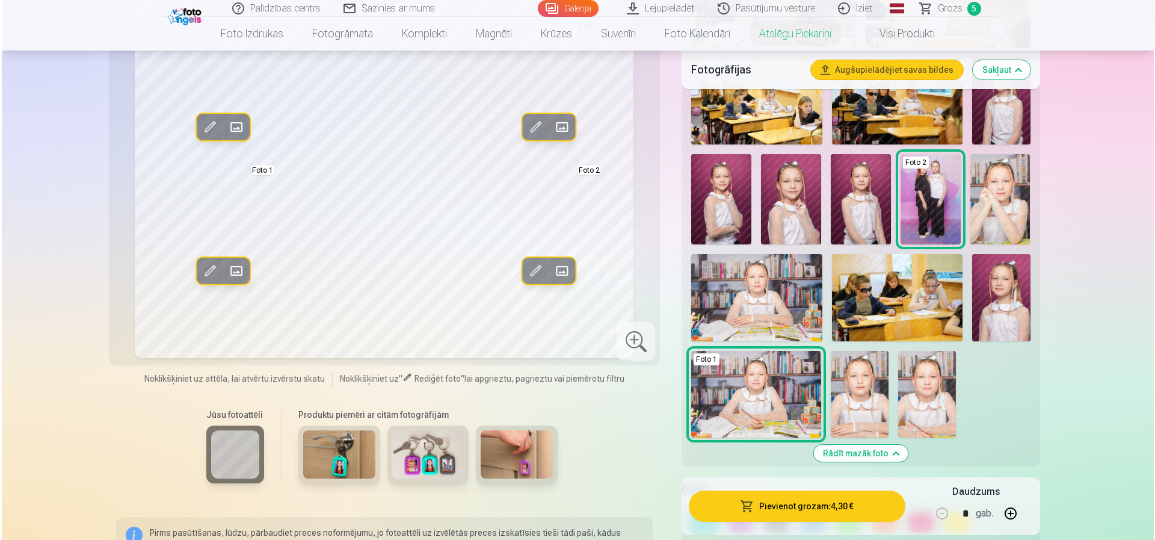
scroll to position [481, 0]
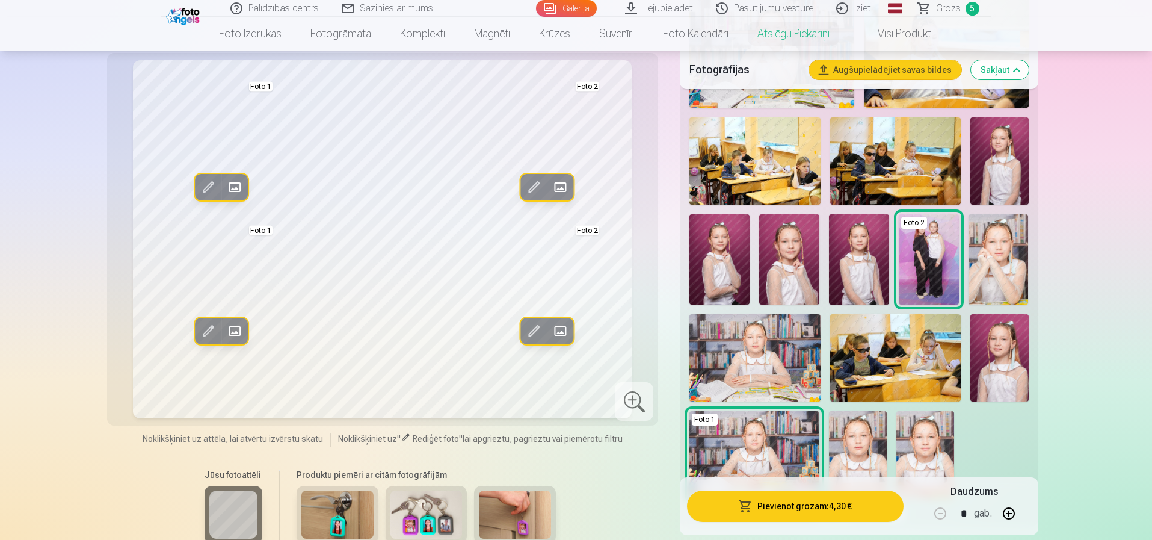
click at [1007, 367] on img at bounding box center [1000, 357] width 58 height 87
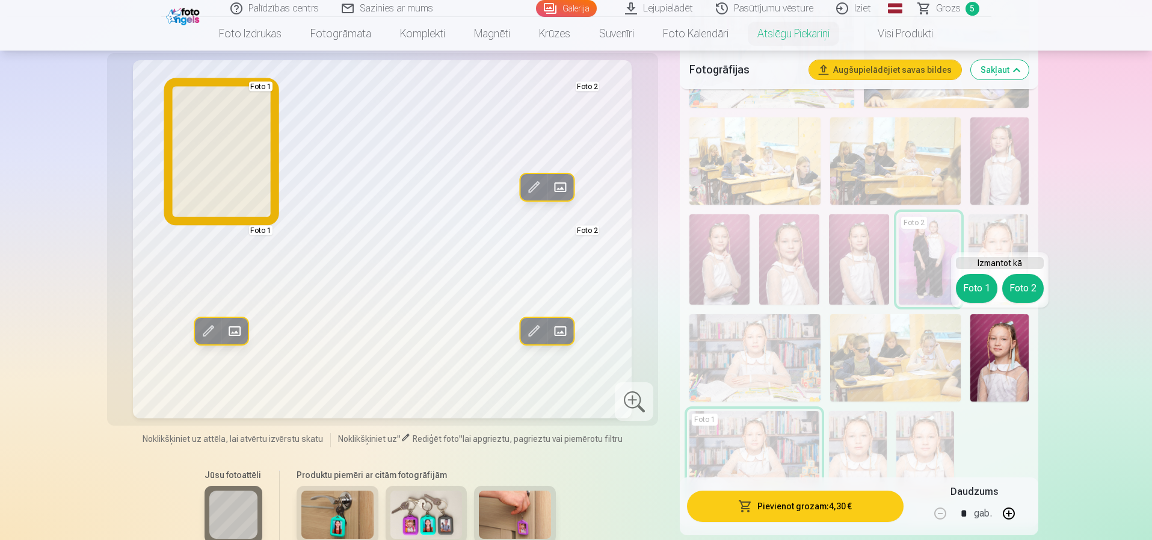
click at [976, 285] on button "Foto 1" at bounding box center [977, 288] width 42 height 29
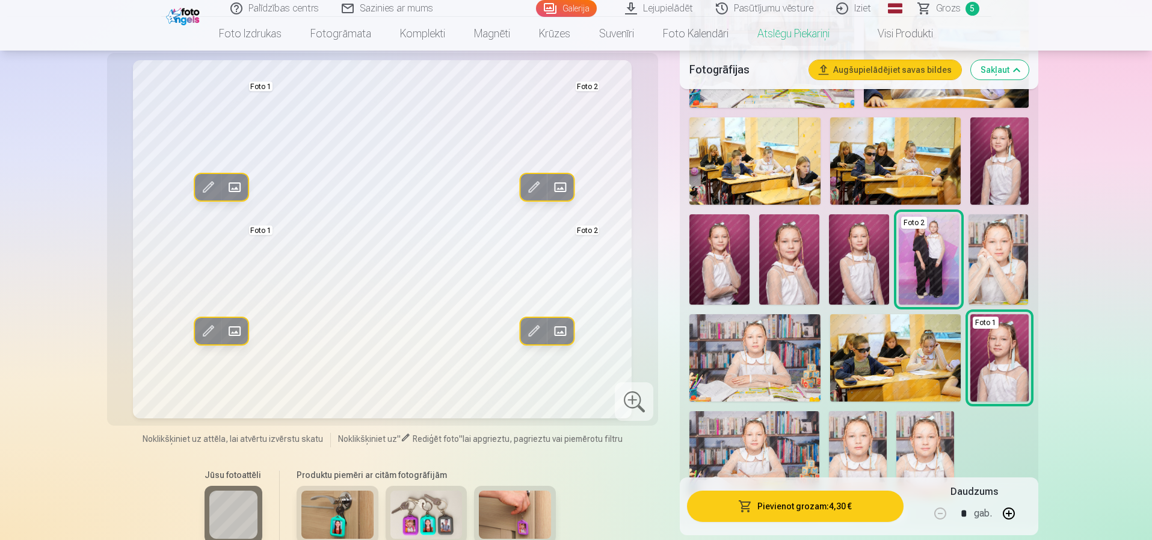
click at [827, 502] on button "Pievienot grozam : 4,30 €" at bounding box center [795, 505] width 216 height 31
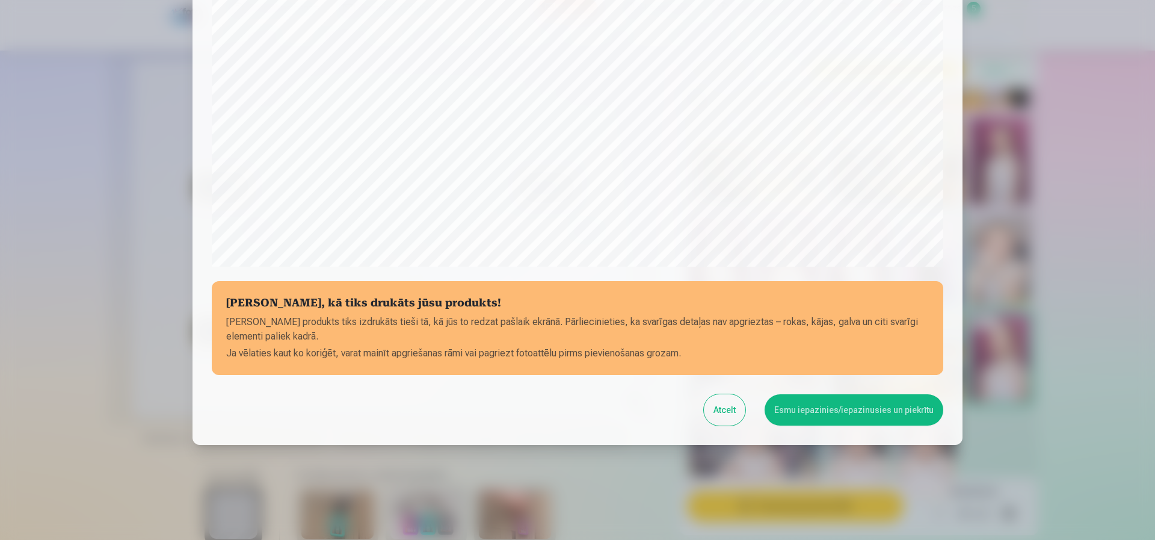
scroll to position [327, 0]
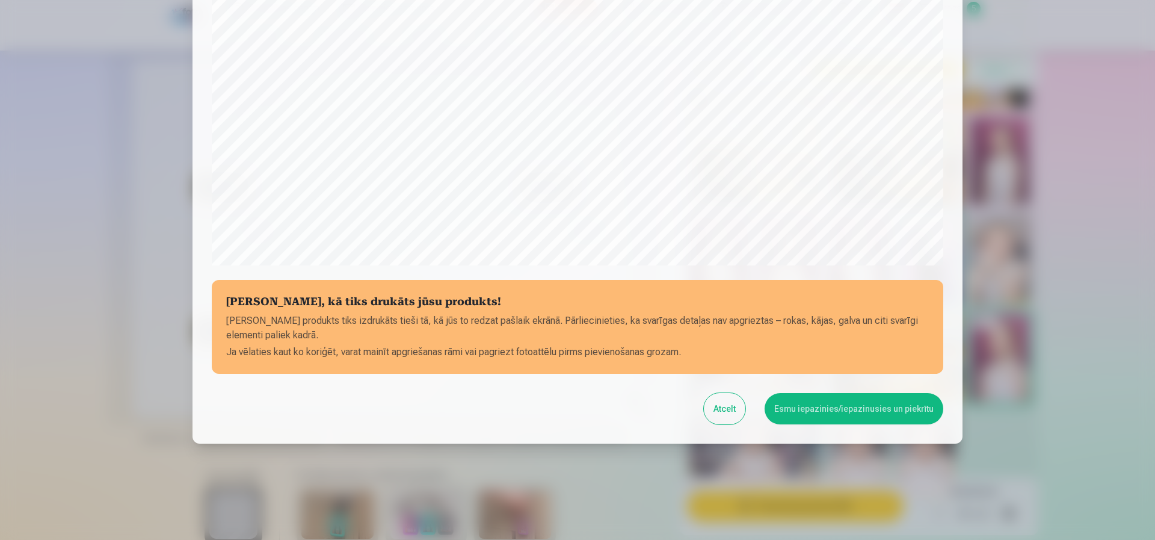
click at [865, 410] on button "Esmu iepazinies/iepazinusies un piekrītu" at bounding box center [854, 408] width 179 height 31
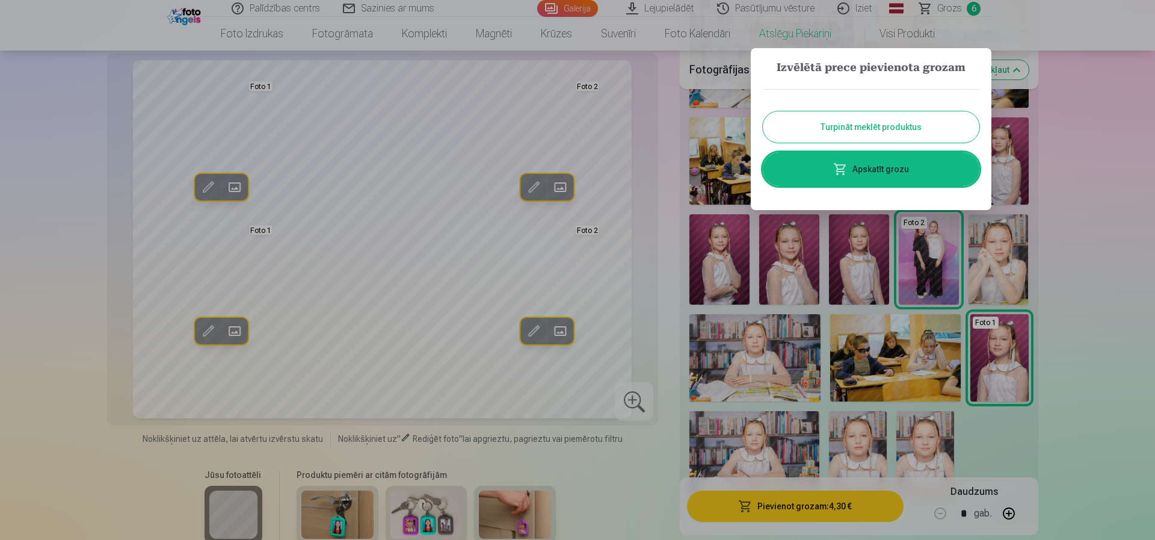
click at [862, 168] on link "Apskatīt grozu" at bounding box center [871, 169] width 217 height 34
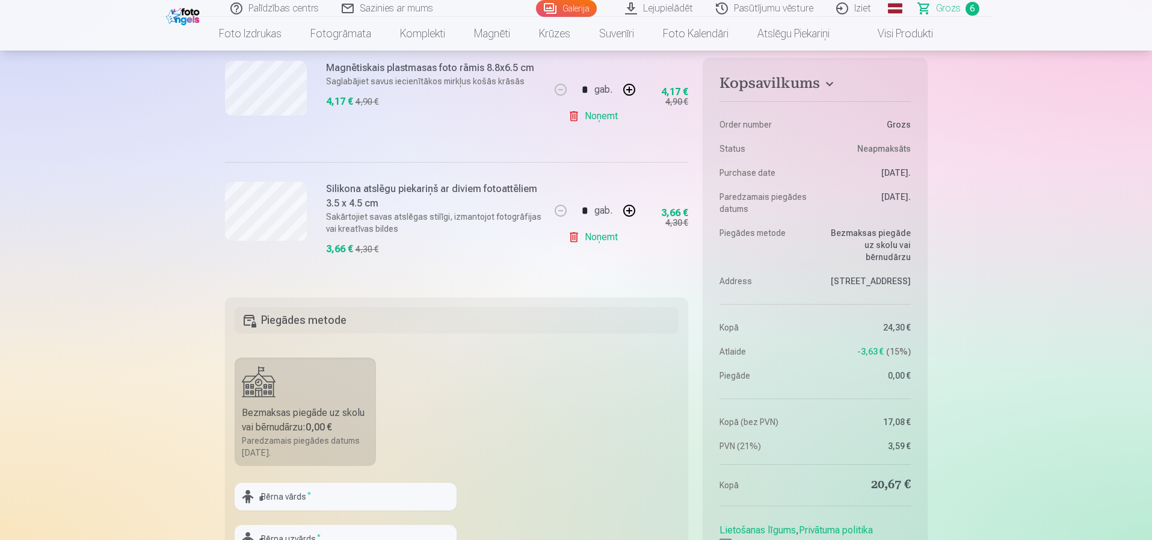
scroll to position [903, 0]
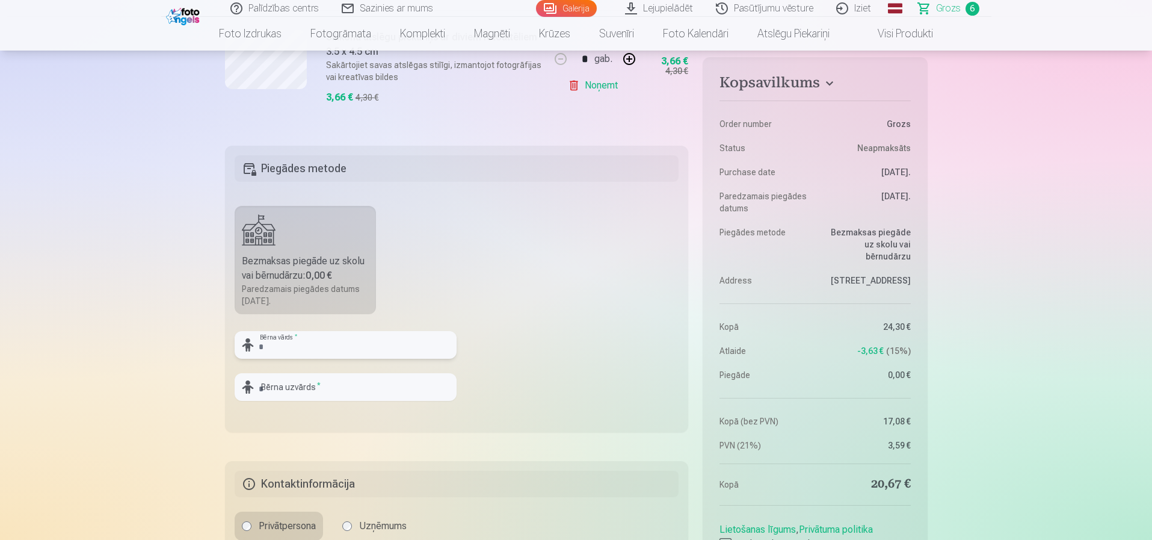
click at [299, 347] on input "text" at bounding box center [346, 345] width 222 height 28
type input "*****"
click at [304, 387] on input "text" at bounding box center [346, 387] width 222 height 28
type input "********"
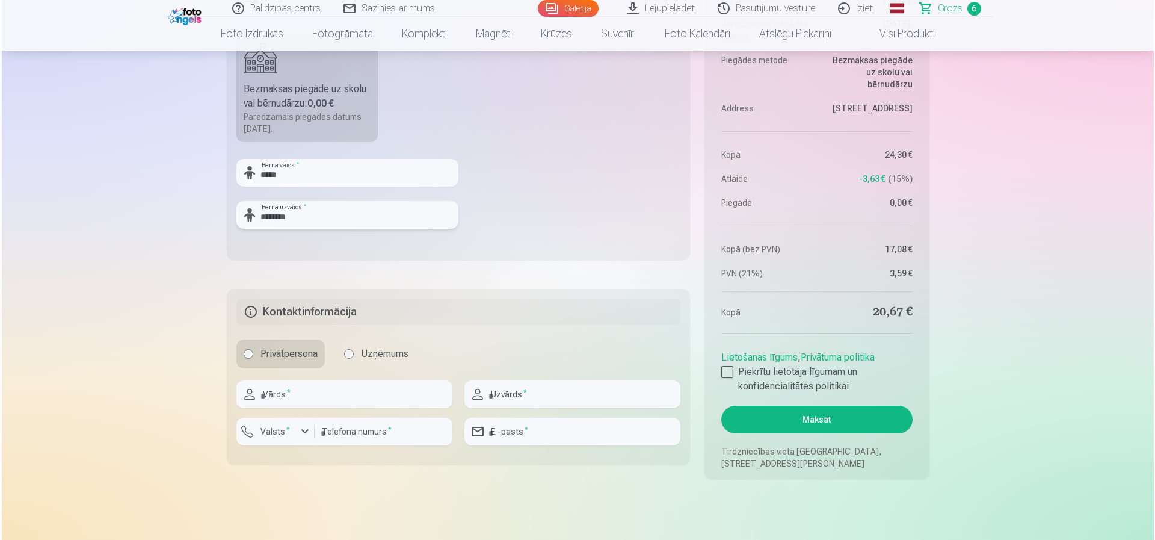
scroll to position [1083, 0]
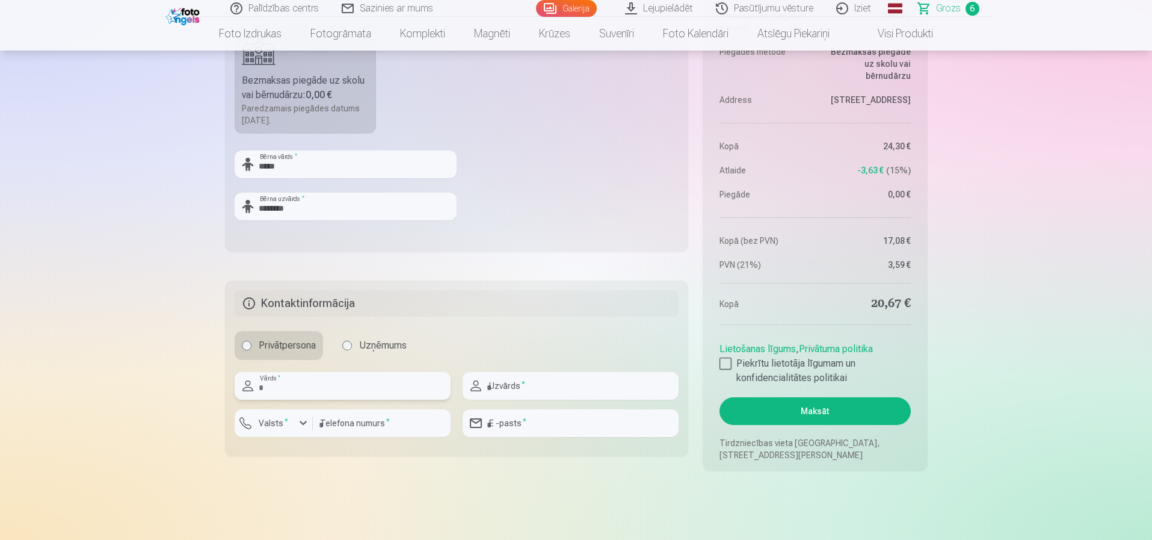
click at [313, 395] on input "text" at bounding box center [343, 386] width 216 height 28
type input "******"
click at [516, 389] on input "text" at bounding box center [571, 386] width 216 height 28
type input "********"
click at [280, 420] on label "Valsts *" at bounding box center [273, 423] width 39 height 12
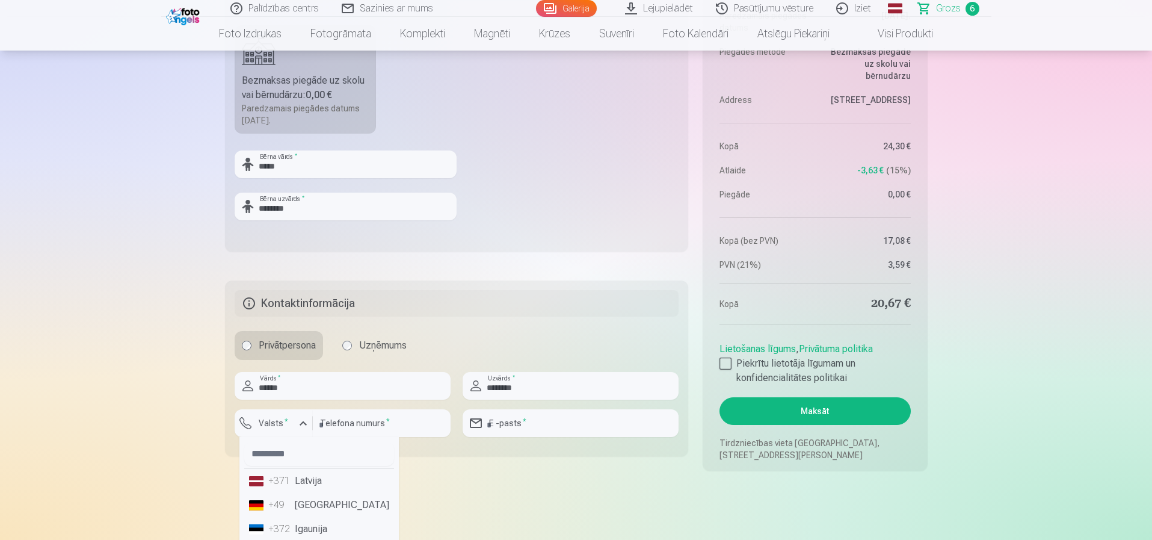
click at [292, 477] on li "+371 Latvija" at bounding box center [319, 481] width 150 height 24
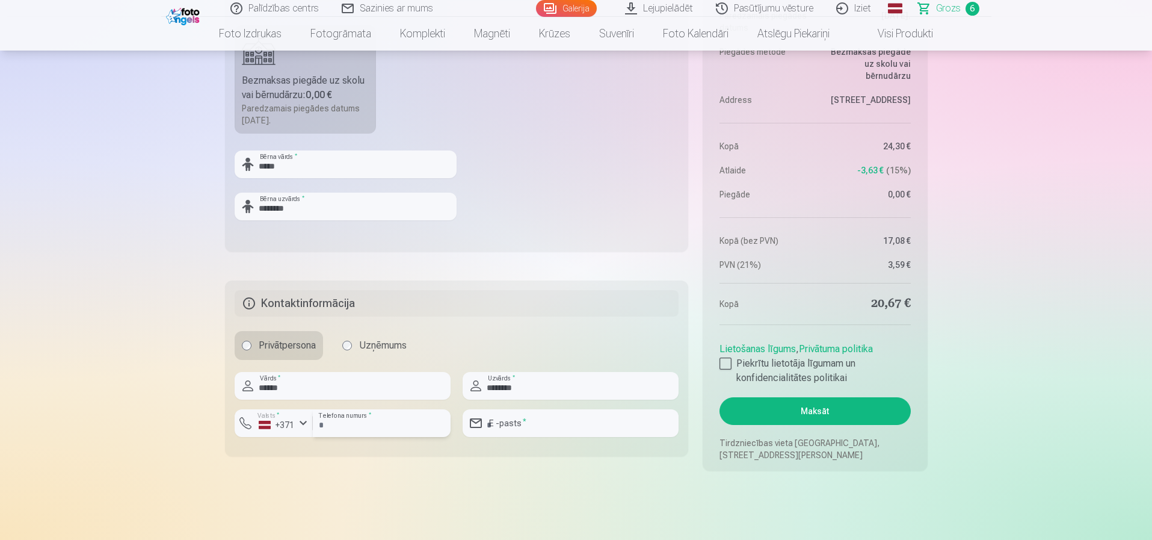
click at [356, 427] on input "number" at bounding box center [382, 423] width 138 height 28
type input "********"
click at [542, 427] on input "email" at bounding box center [571, 423] width 216 height 28
type input "**********"
click at [724, 364] on div at bounding box center [726, 363] width 12 height 12
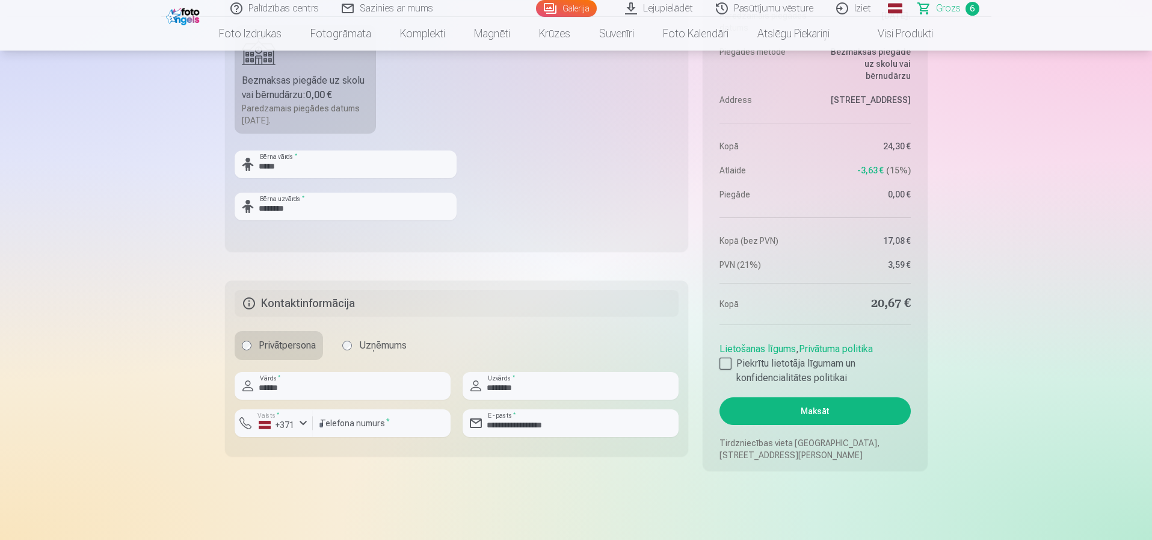
click at [811, 406] on button "Maksāt" at bounding box center [815, 411] width 191 height 28
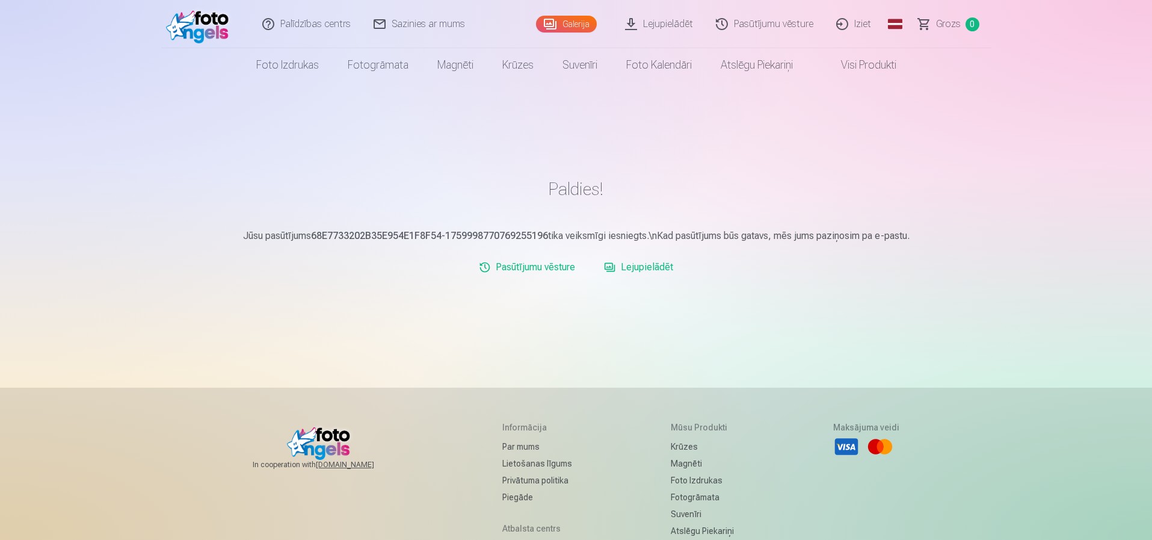
click at [647, 272] on link "Lejupielādēt" at bounding box center [638, 267] width 79 height 24
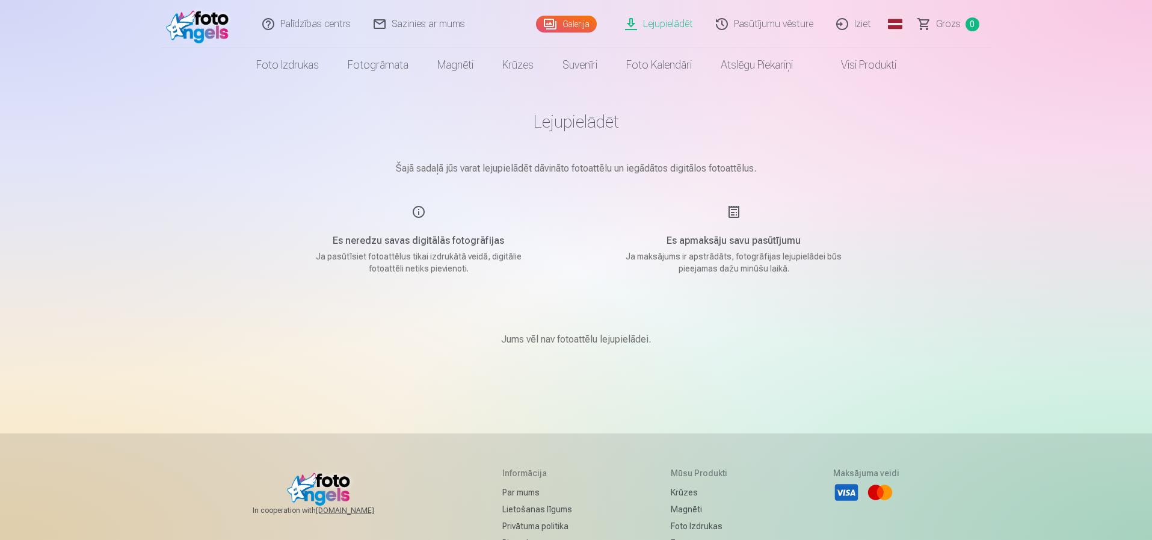
click at [564, 25] on link "Galerija" at bounding box center [566, 24] width 61 height 17
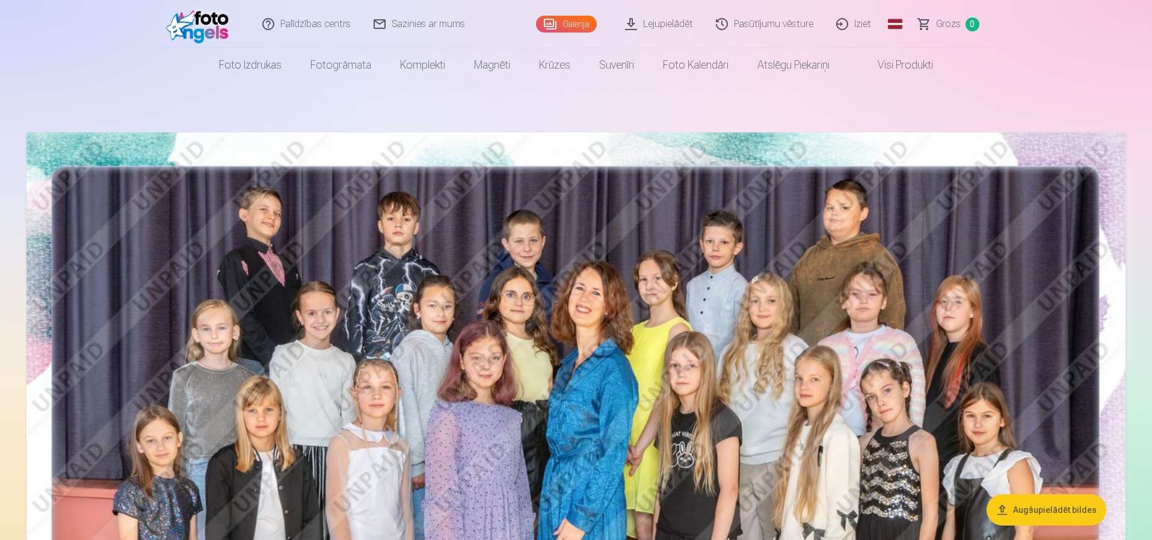
click at [858, 24] on link "Iziet" at bounding box center [855, 24] width 58 height 48
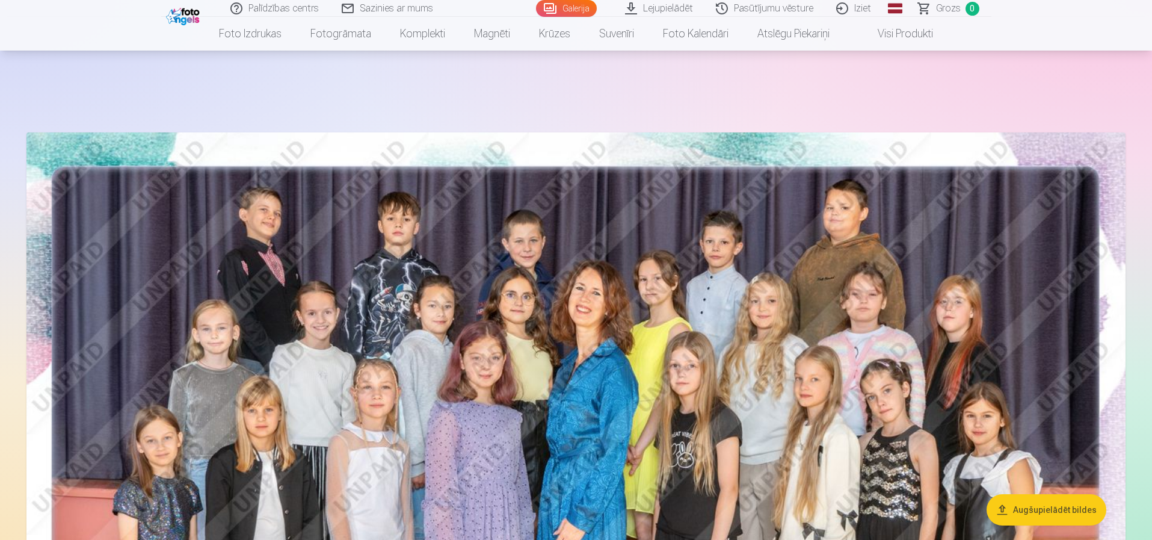
scroll to position [241, 0]
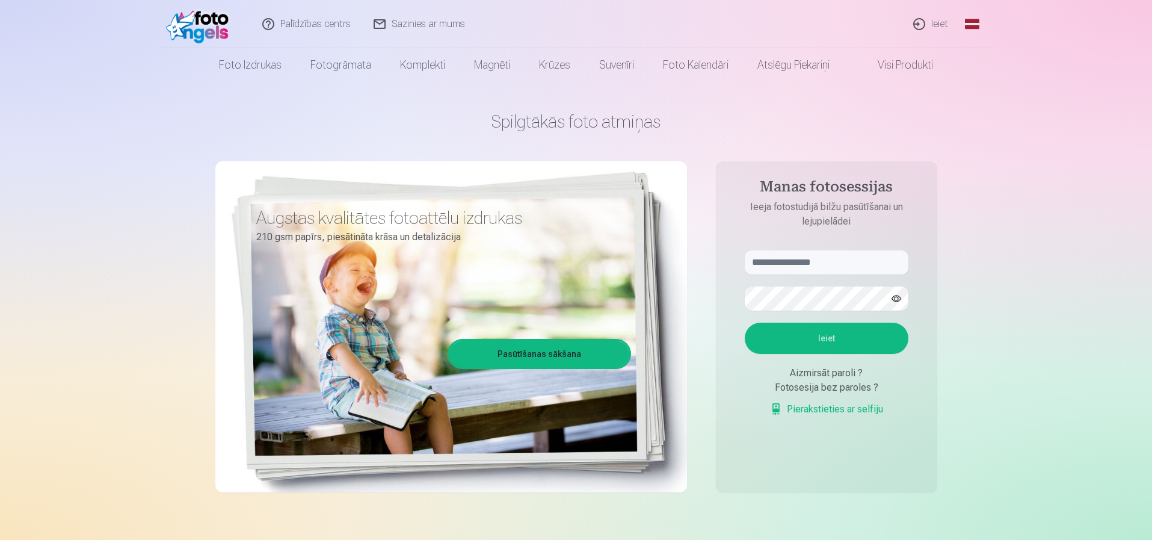
click at [936, 26] on link "Ieiet" at bounding box center [932, 24] width 58 height 48
click at [786, 258] on input "text" at bounding box center [827, 262] width 164 height 24
type input "**********"
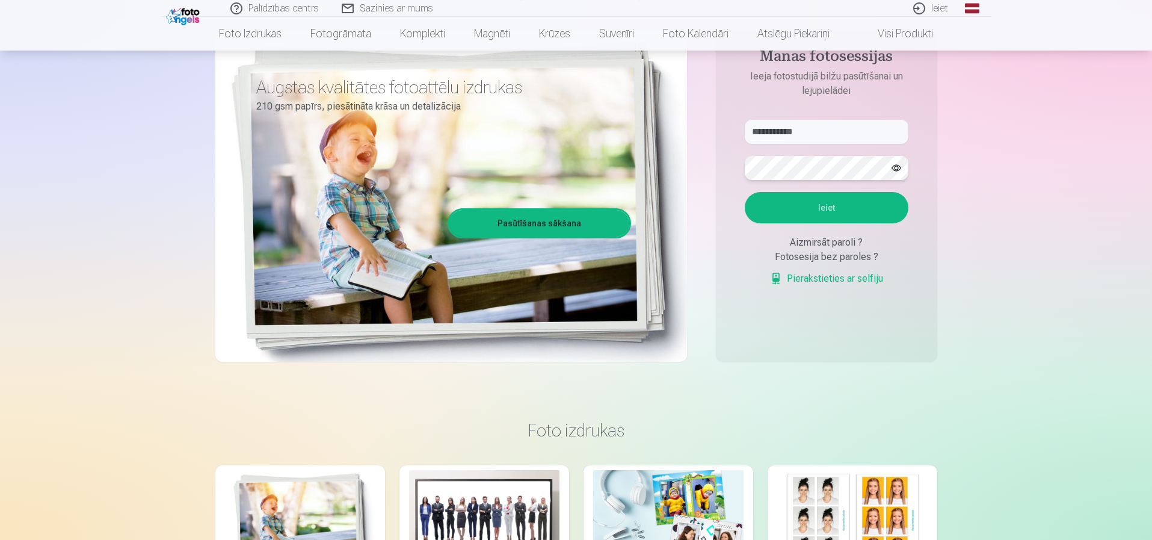
scroll to position [51, 0]
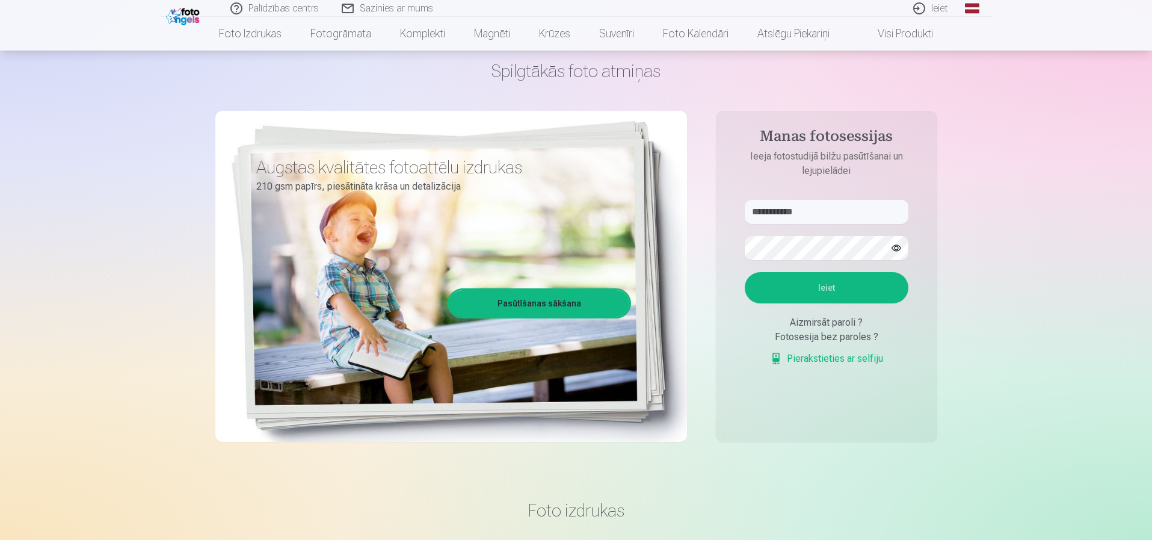
click at [842, 288] on button "Ieiet" at bounding box center [827, 287] width 164 height 31
click at [688, 259] on div "**********" at bounding box center [576, 250] width 722 height 439
click at [775, 283] on button "Ieiet" at bounding box center [827, 287] width 164 height 31
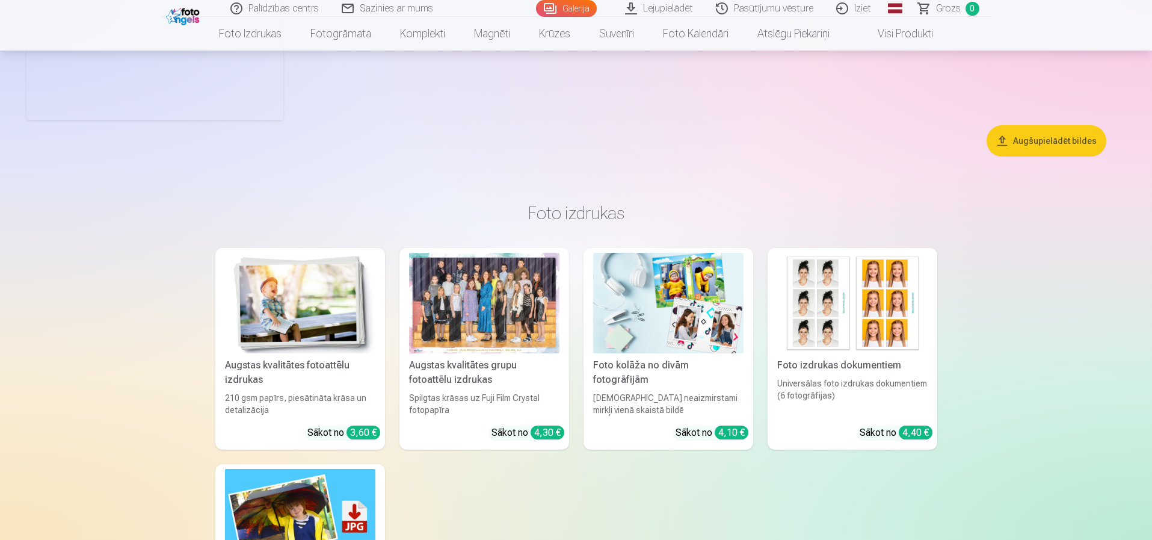
scroll to position [7090, 0]
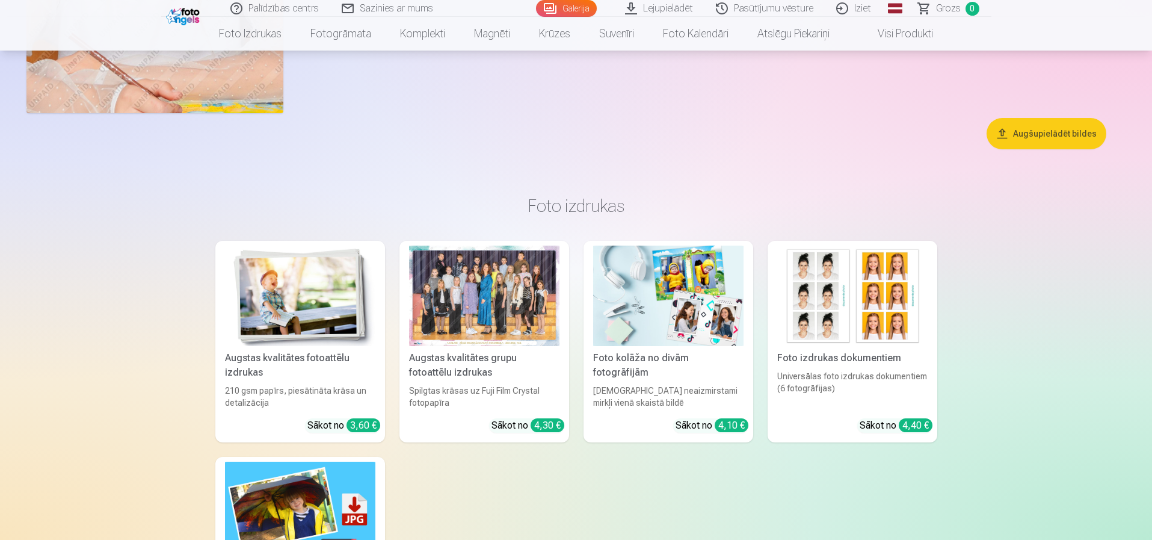
click at [477, 304] on div at bounding box center [484, 295] width 150 height 100
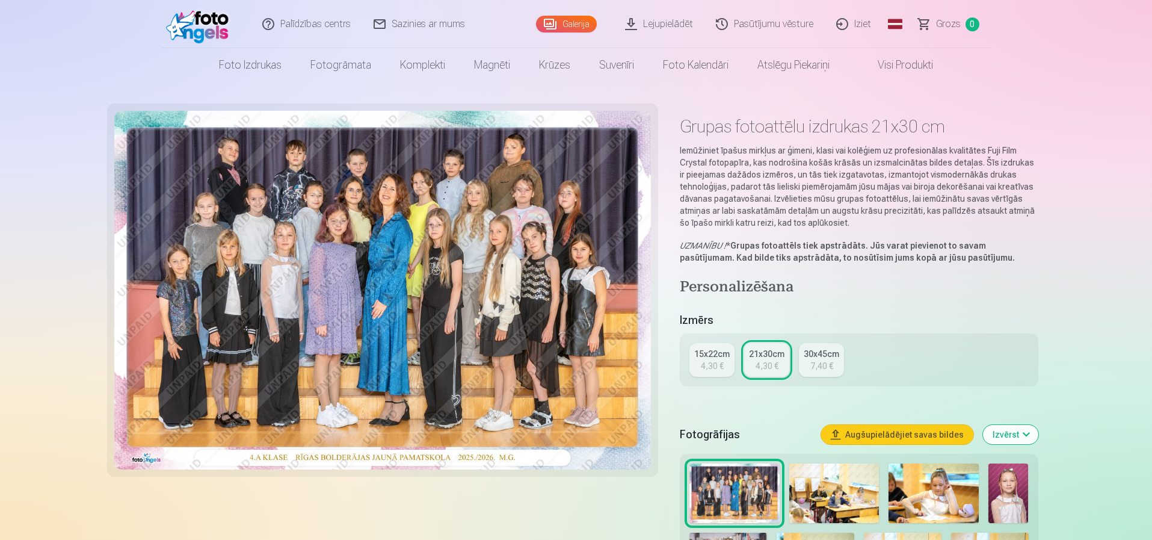
click at [860, 26] on link "Iziet" at bounding box center [855, 24] width 58 height 48
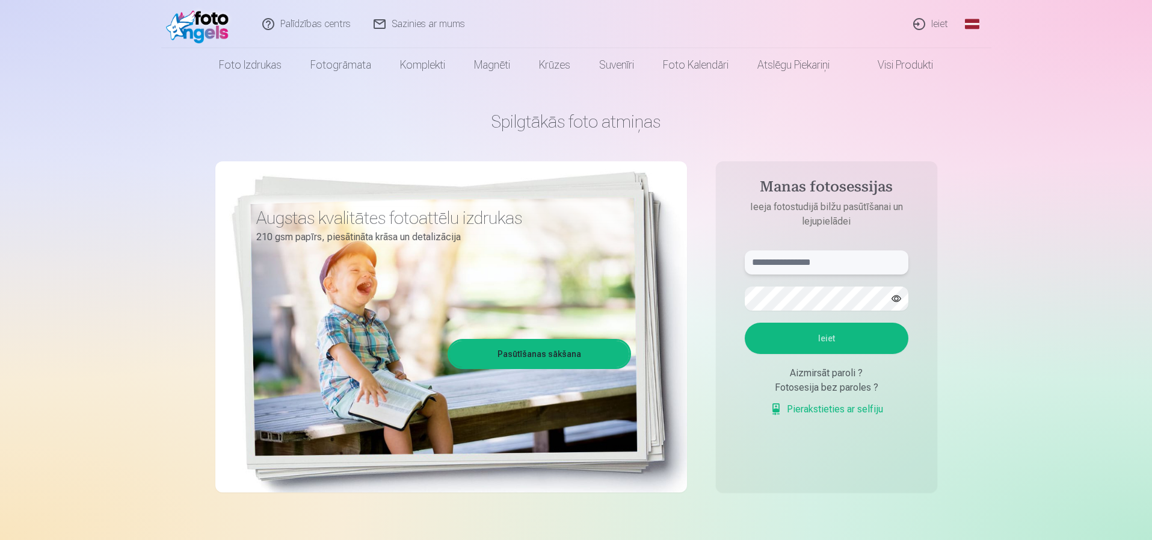
click at [805, 259] on input "text" at bounding box center [827, 262] width 164 height 24
type input "**********"
click at [745, 323] on button "Ieiet" at bounding box center [827, 338] width 164 height 31
